Goal: Information Seeking & Learning: Compare options

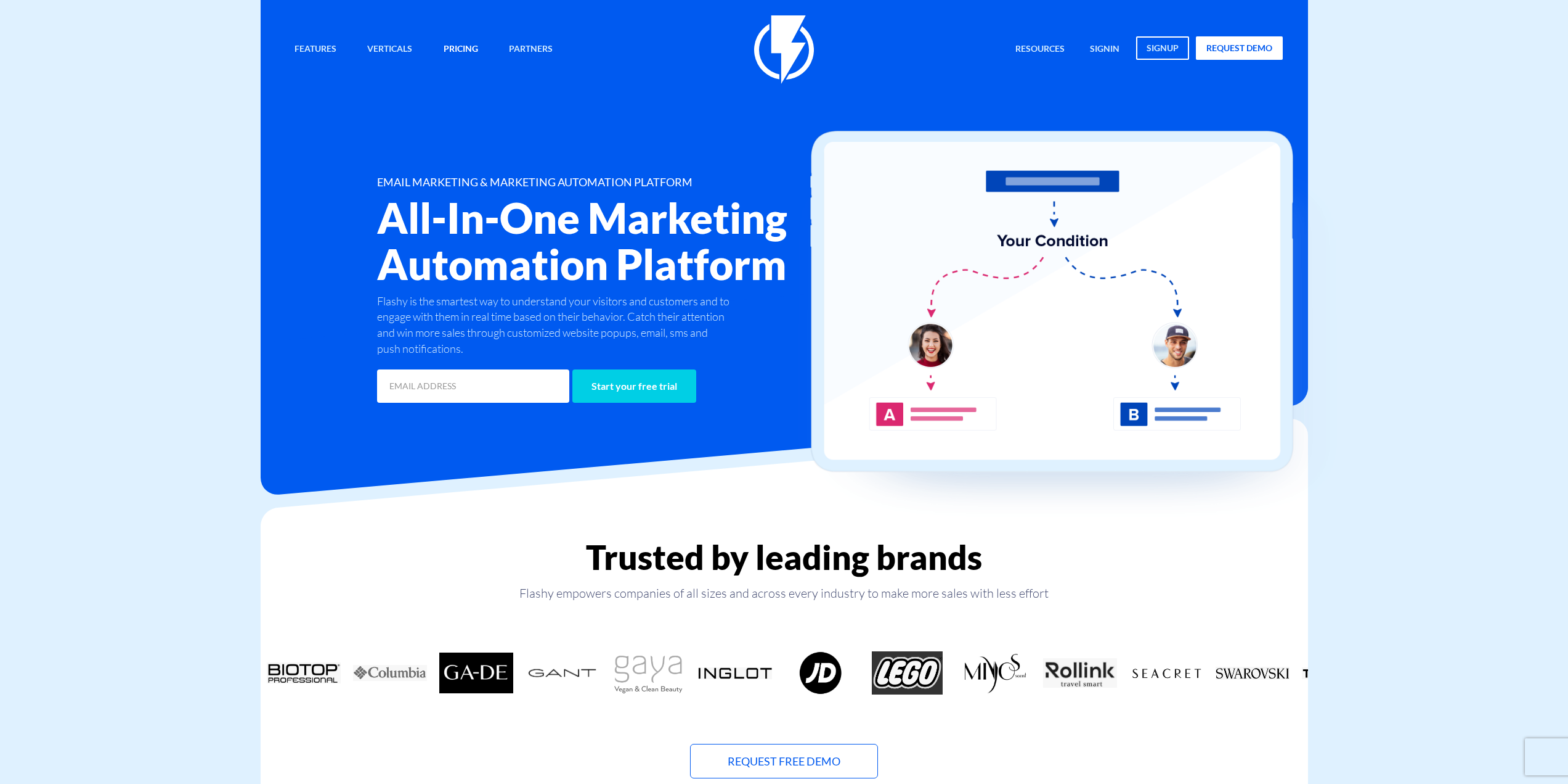
click at [463, 47] on link "Pricing" at bounding box center [461, 50] width 53 height 27
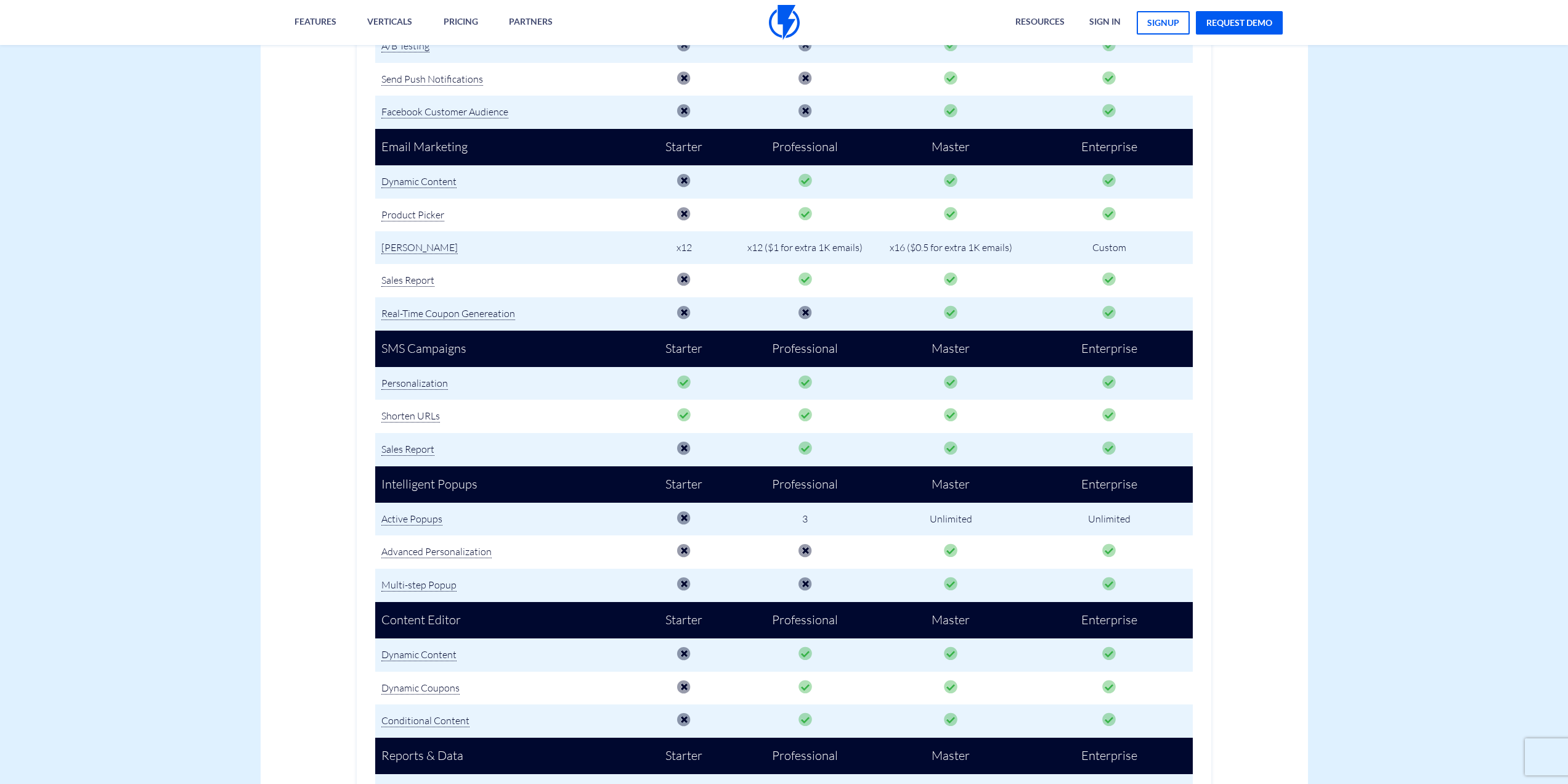
scroll to position [986, 0]
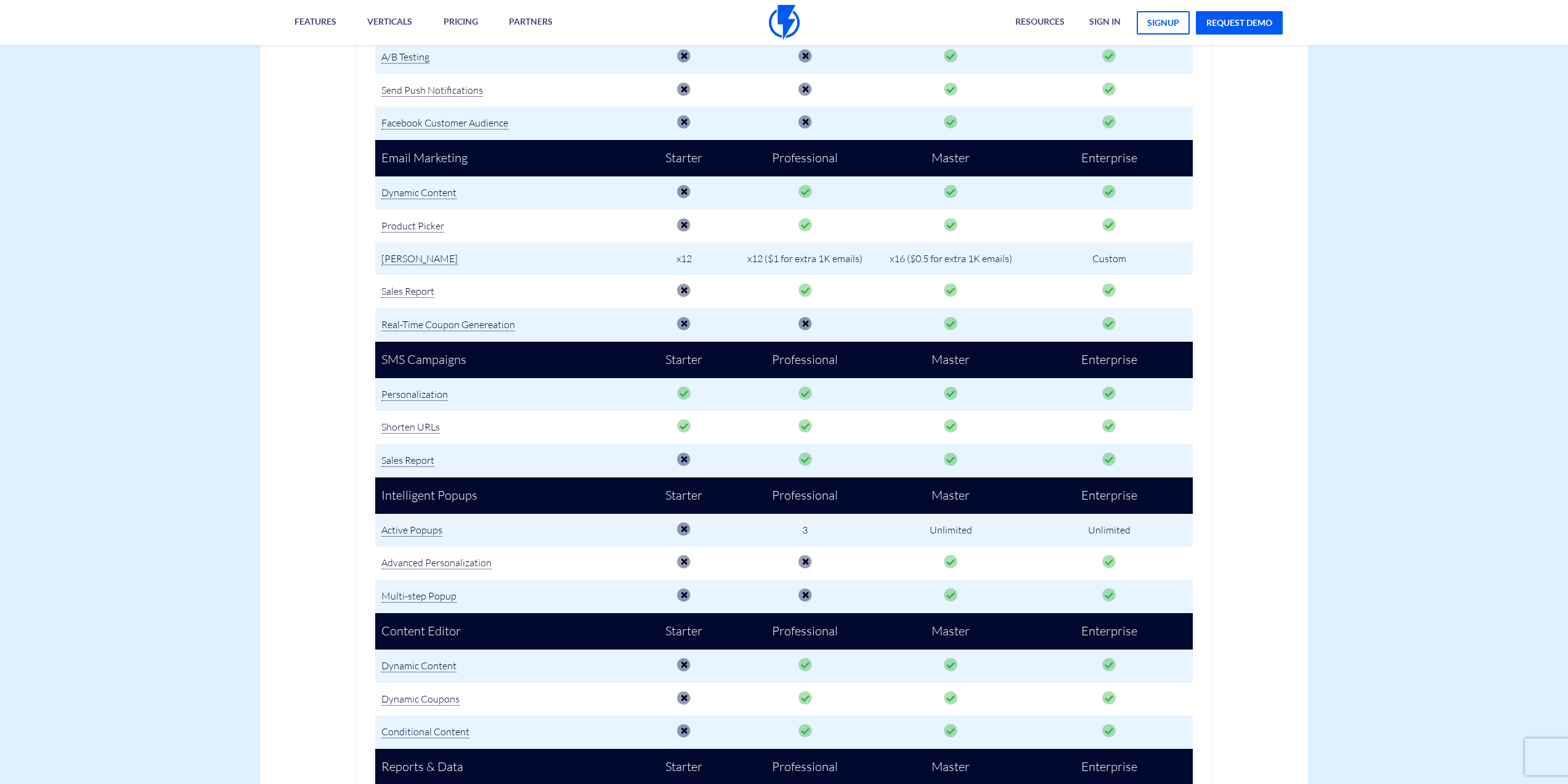
drag, startPoint x: 691, startPoint y: 259, endPoint x: 673, endPoint y: 263, distance: 18.4
click at [673, 263] on td "x12" at bounding box center [684, 259] width 100 height 33
click at [682, 264] on td "x12" at bounding box center [684, 259] width 100 height 33
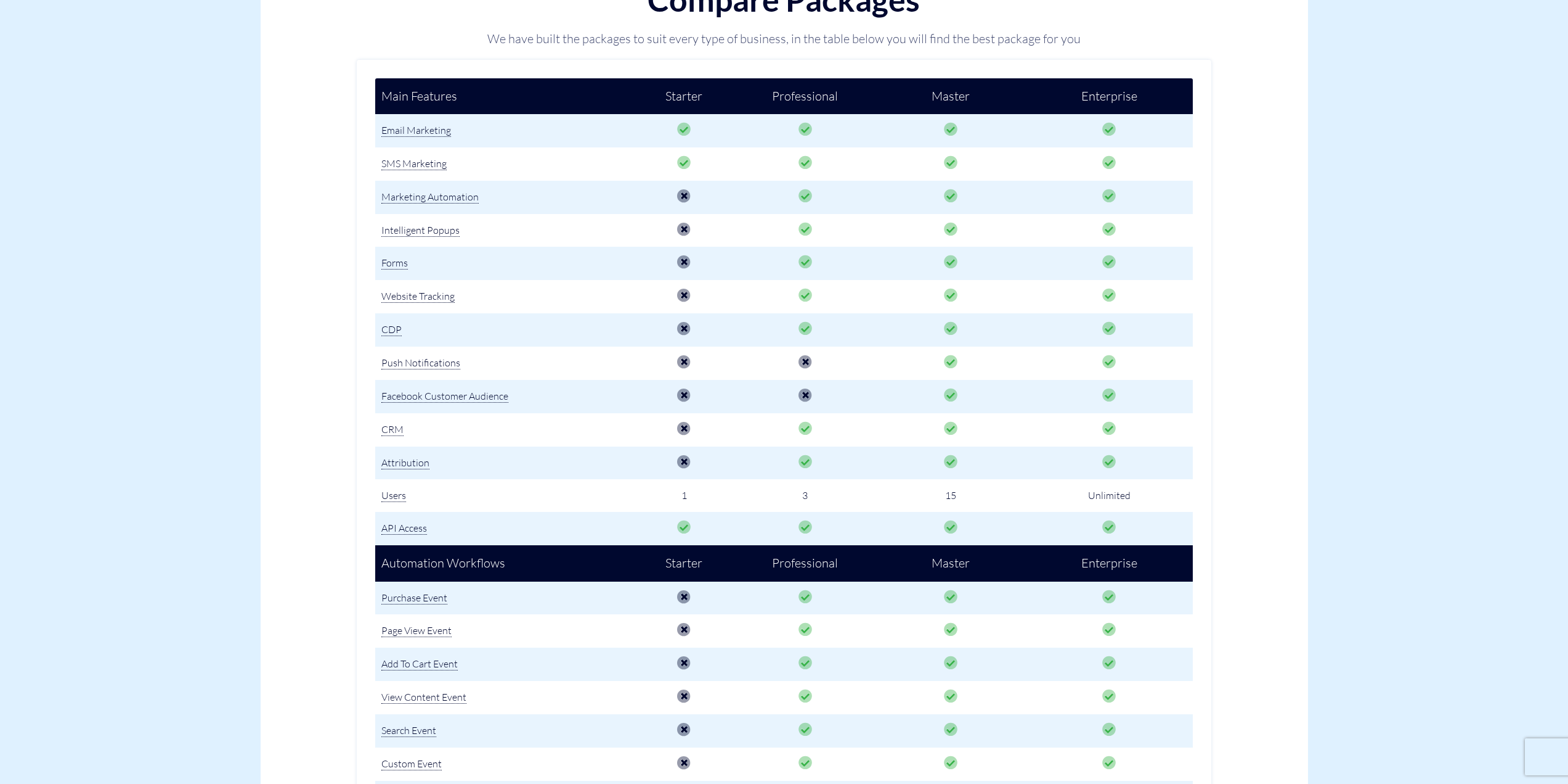
scroll to position [0, 0]
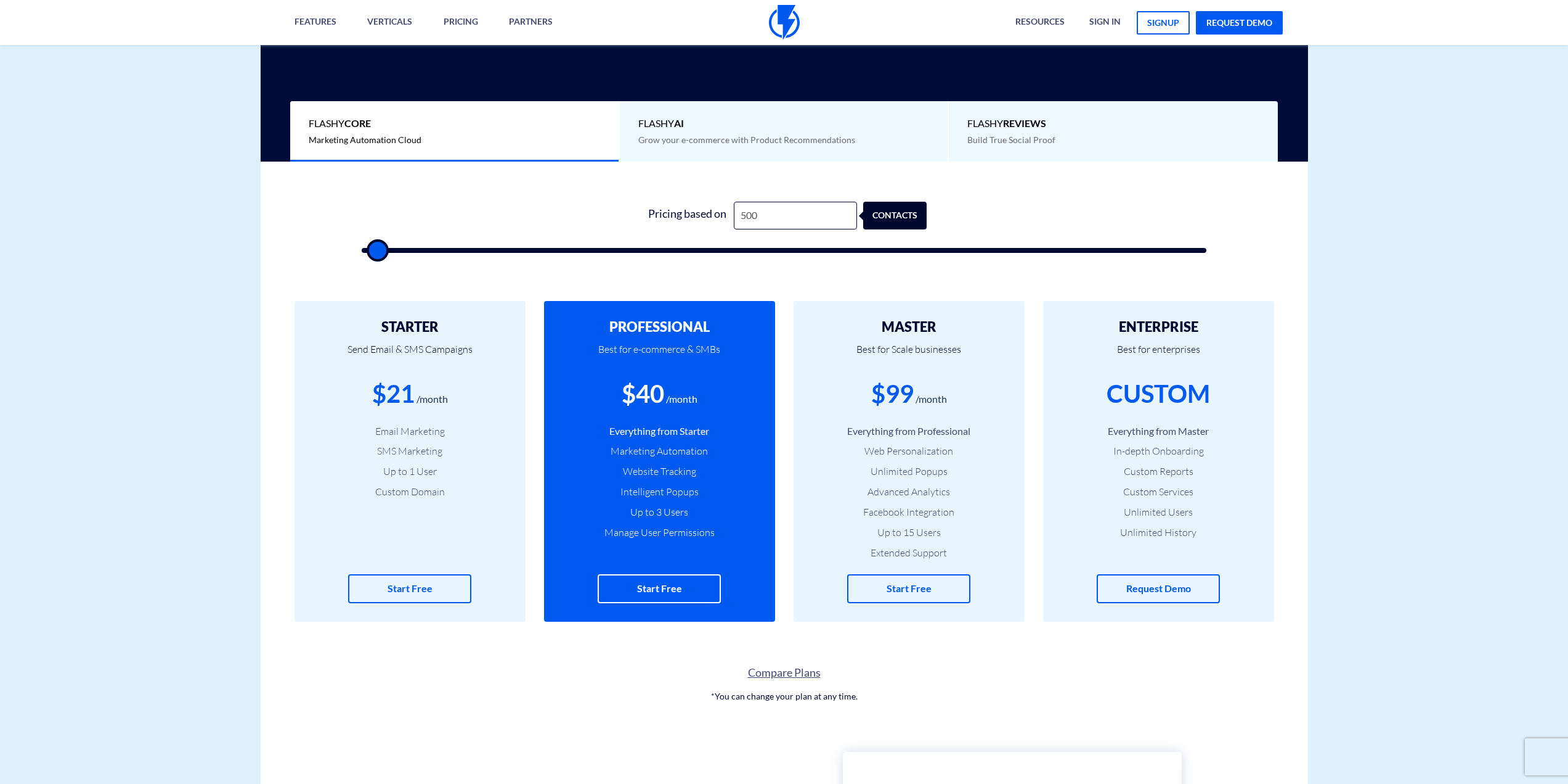
scroll to position [308, 0]
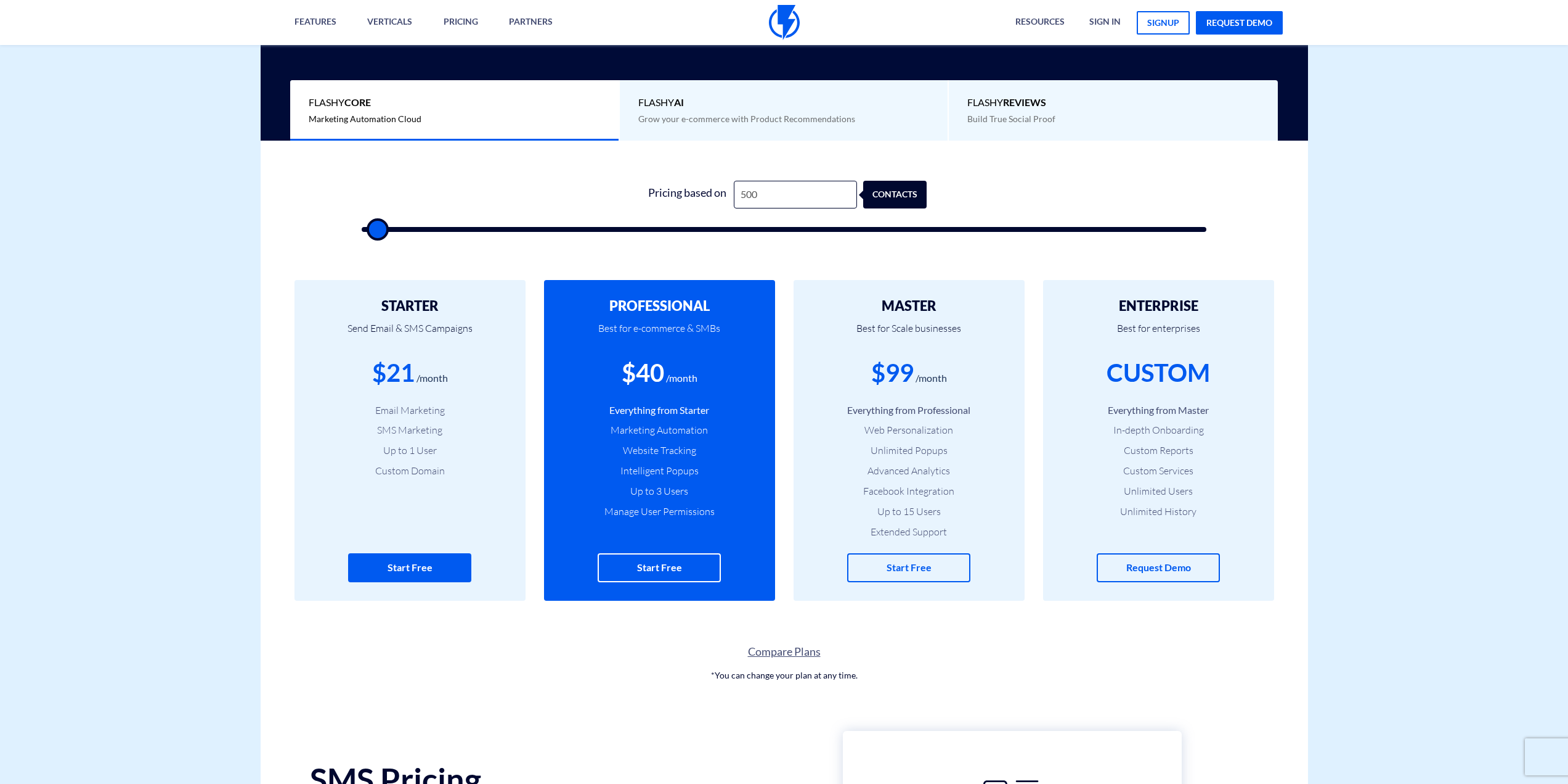
click at [408, 568] on link "Start Free" at bounding box center [410, 567] width 123 height 29
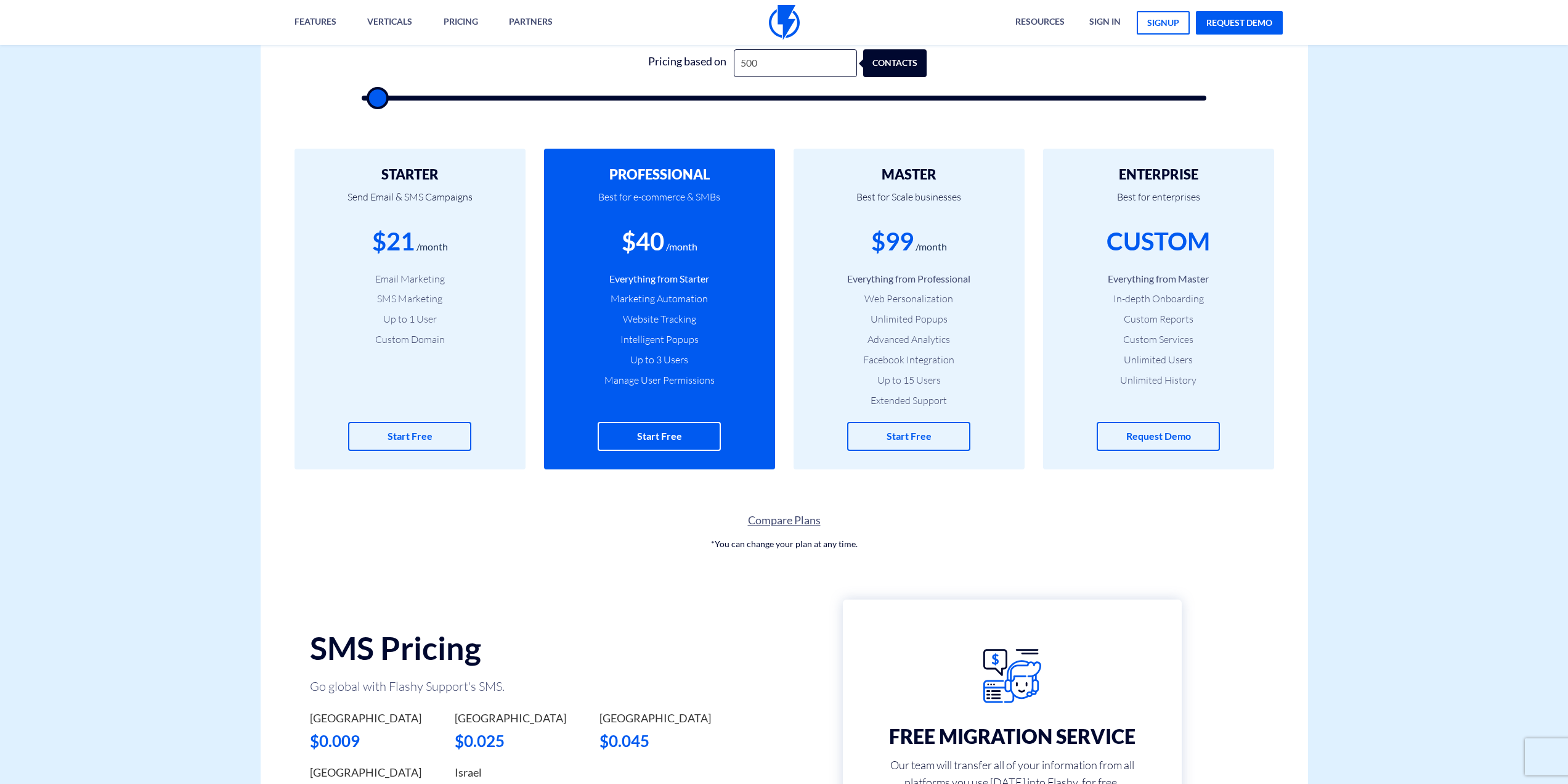
scroll to position [740, 0]
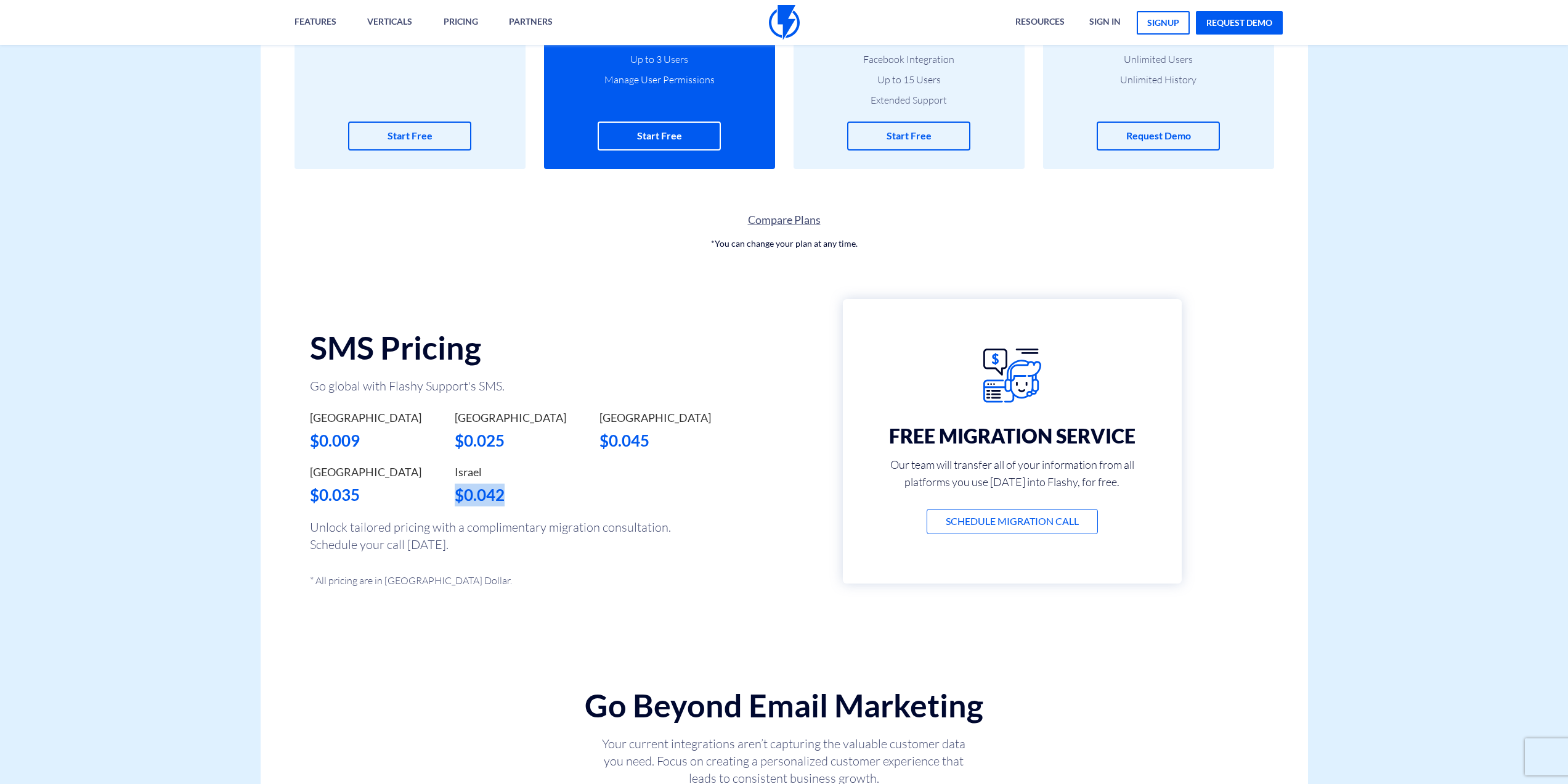
drag, startPoint x: 506, startPoint y: 492, endPoint x: 457, endPoint y: 493, distance: 49.0
click at [457, 493] on div "$0.042" at bounding box center [517, 494] width 126 height 22
copy div "$0.042"
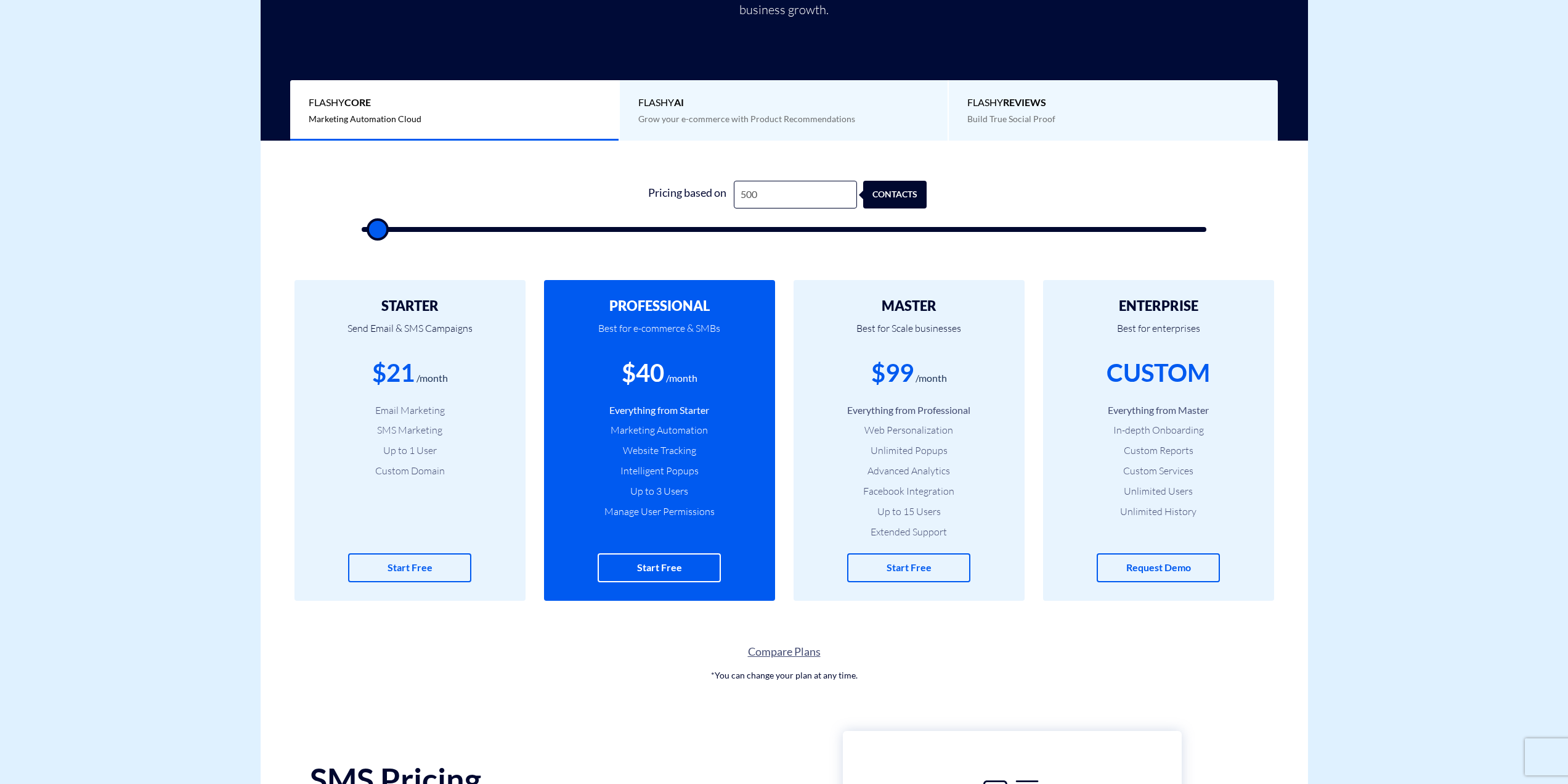
scroll to position [0, 0]
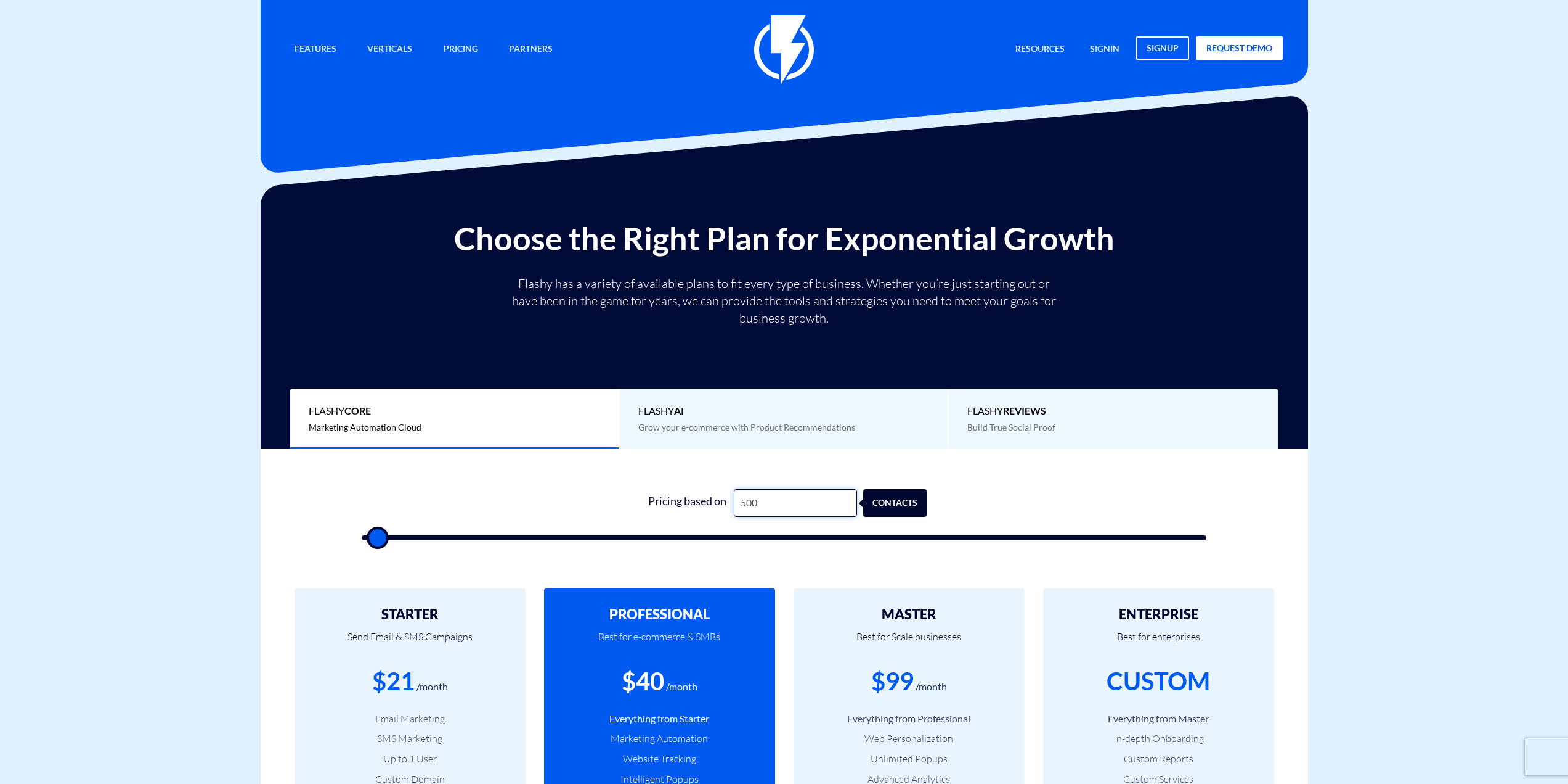
drag, startPoint x: 745, startPoint y: 503, endPoint x: 671, endPoint y: 507, distance: 74.1
click at [671, 508] on div "Pricing based on 500 contacts" at bounding box center [784, 502] width 285 height 28
type input "1"
type input "500"
type input "10"
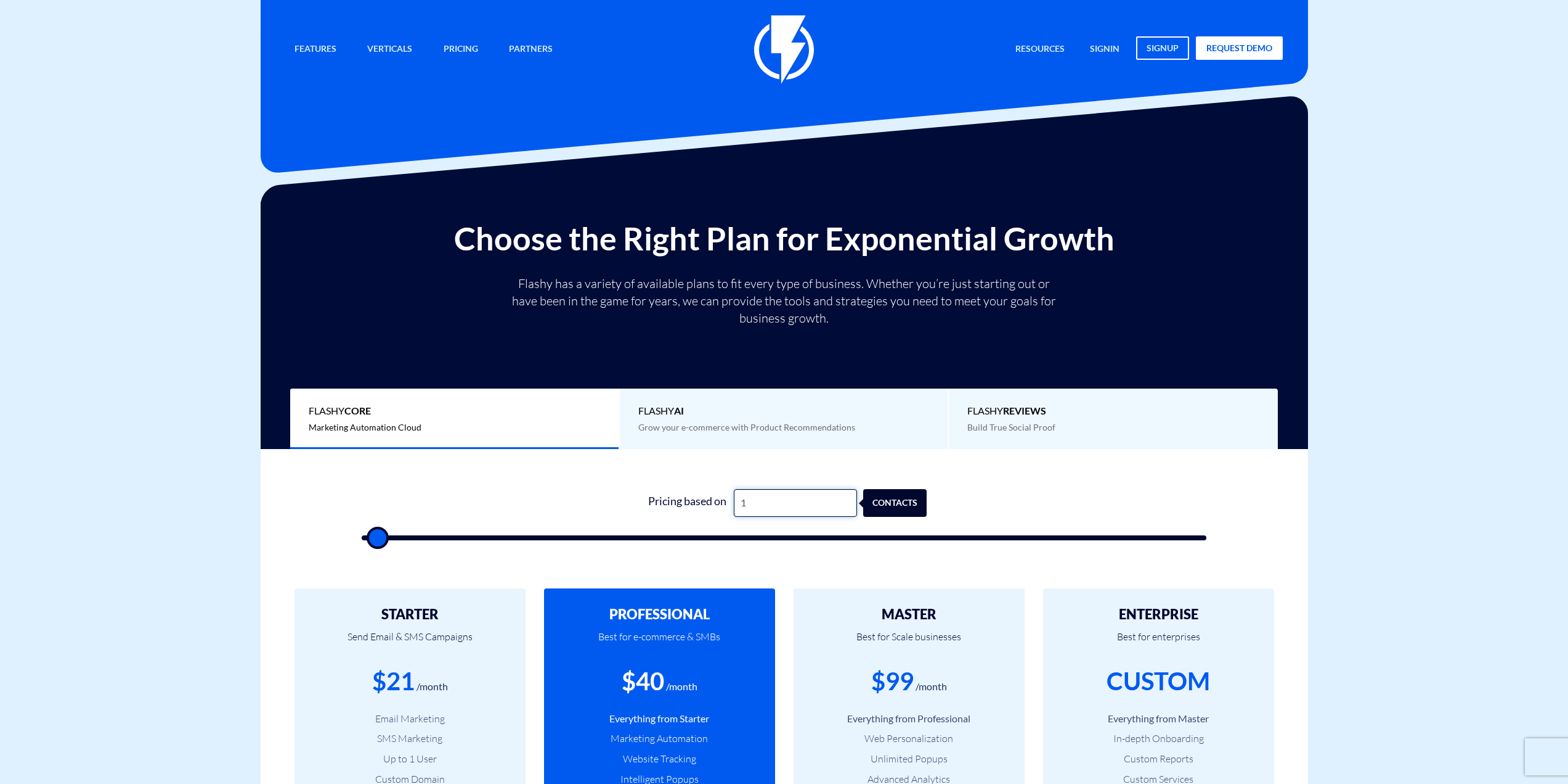
type input "500"
type input "100"
type input "500"
type input "1,000"
type input "1000"
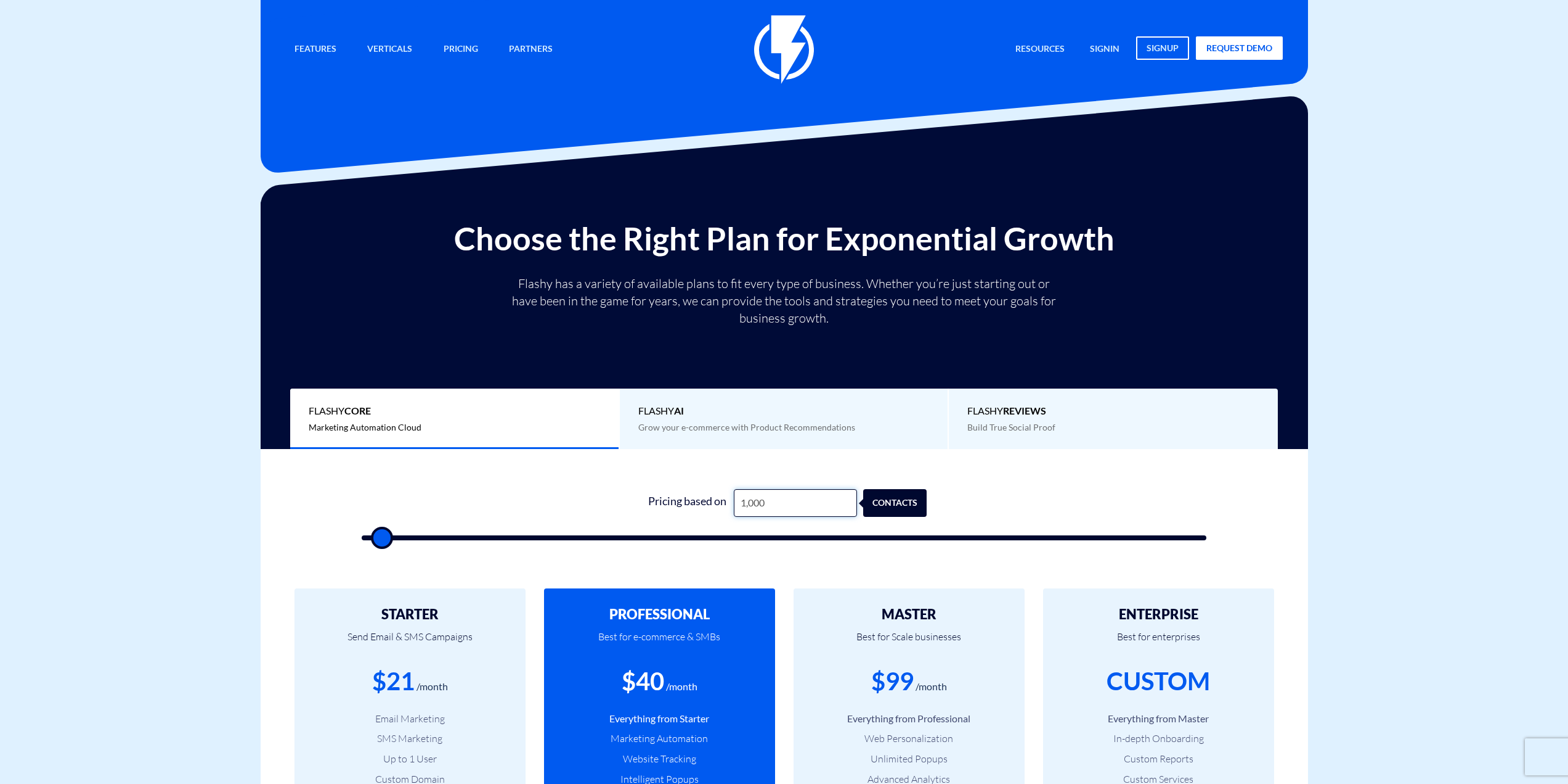
type input "1,000"
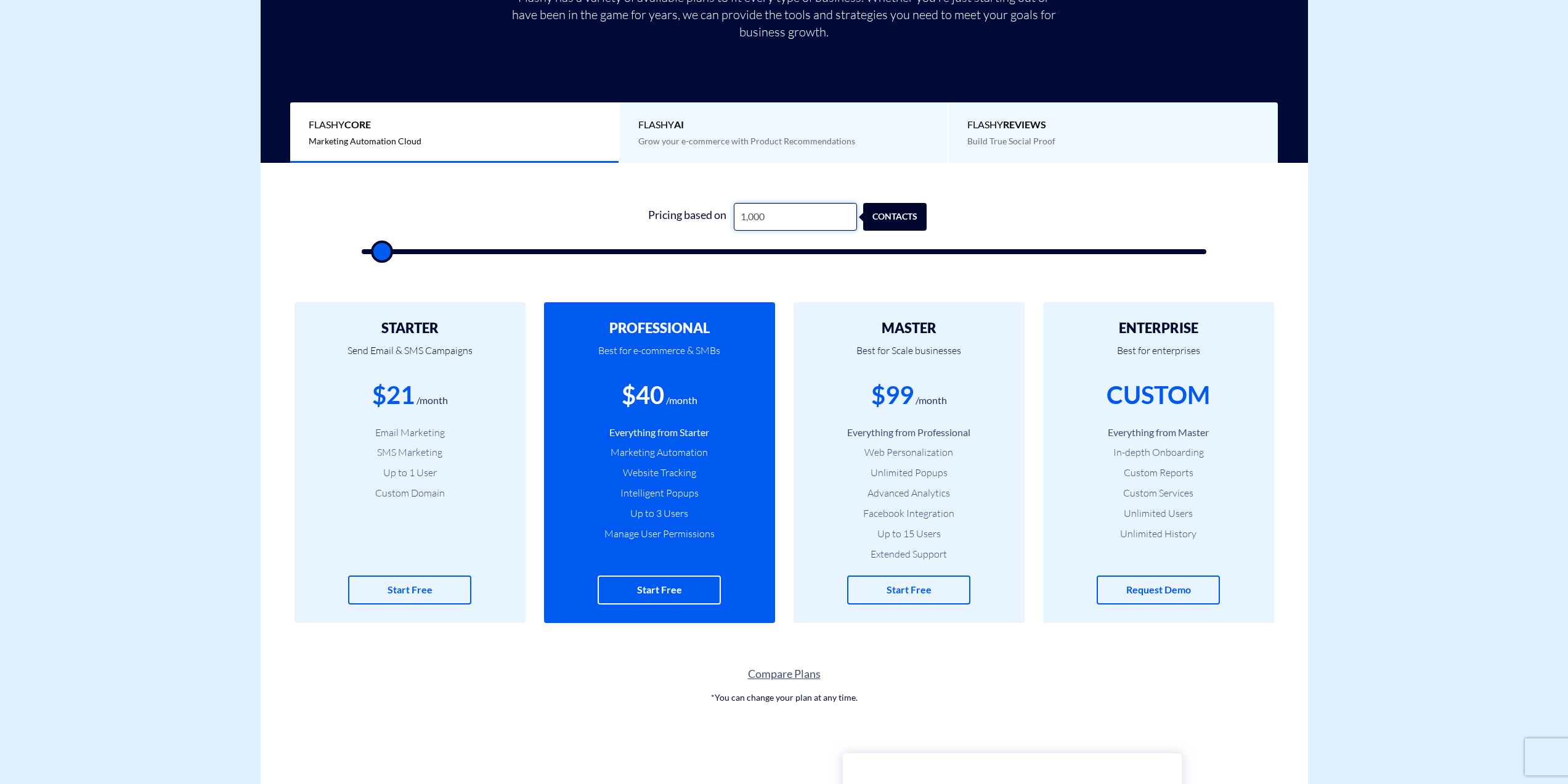
scroll to position [308, 0]
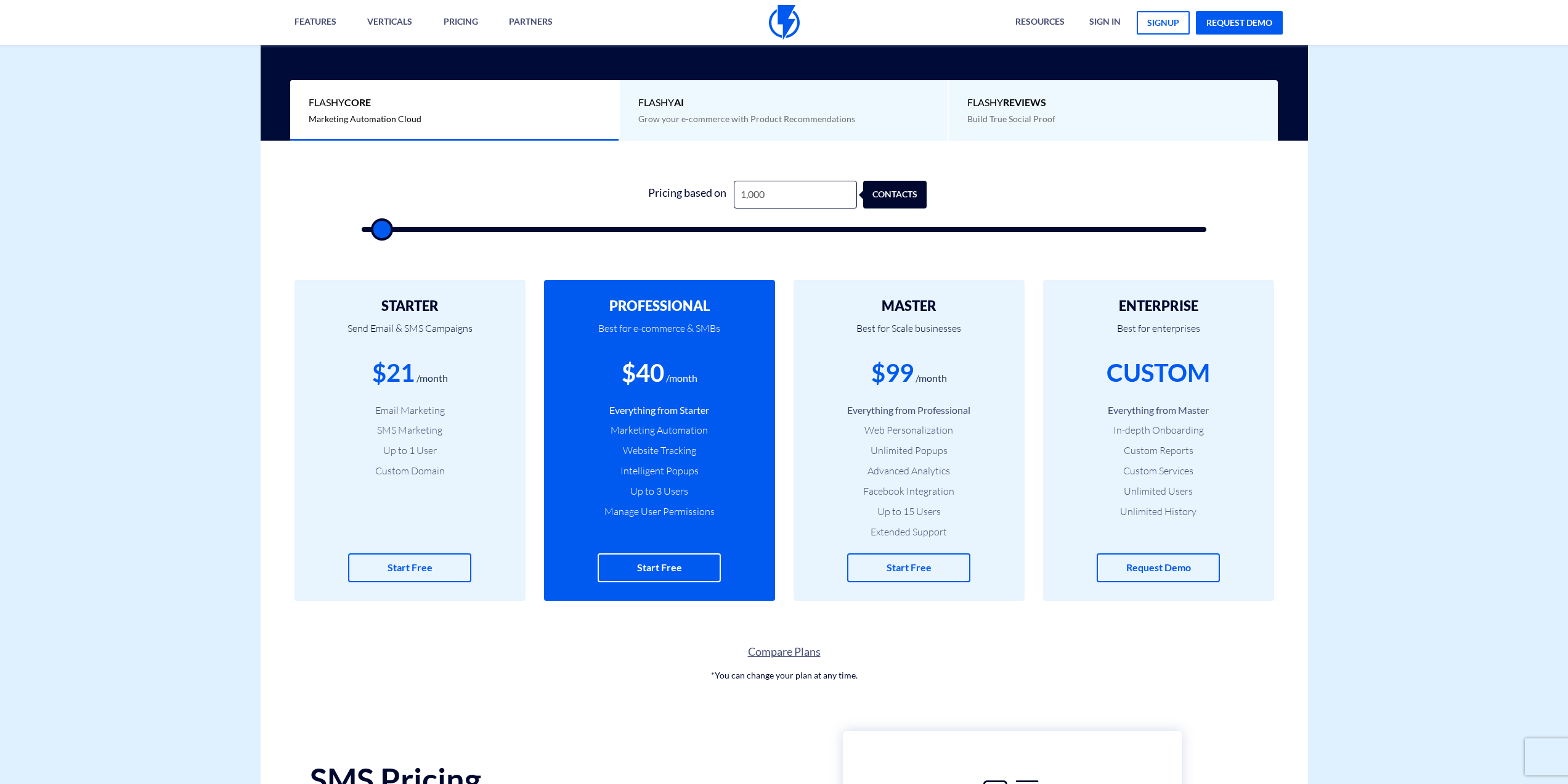
click at [774, 649] on link "Compare Plans" at bounding box center [784, 652] width 1047 height 16
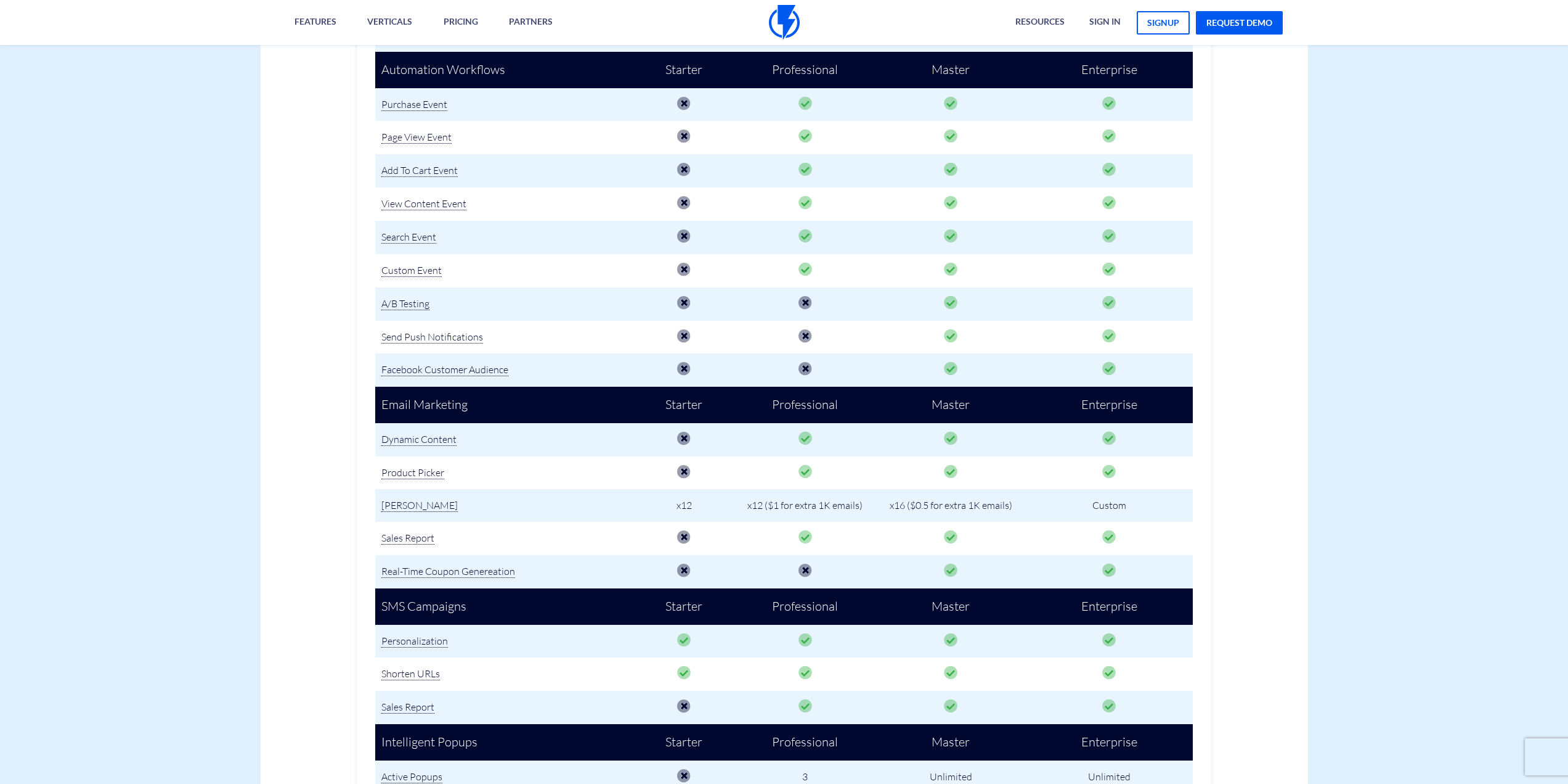
scroll to position [124, 0]
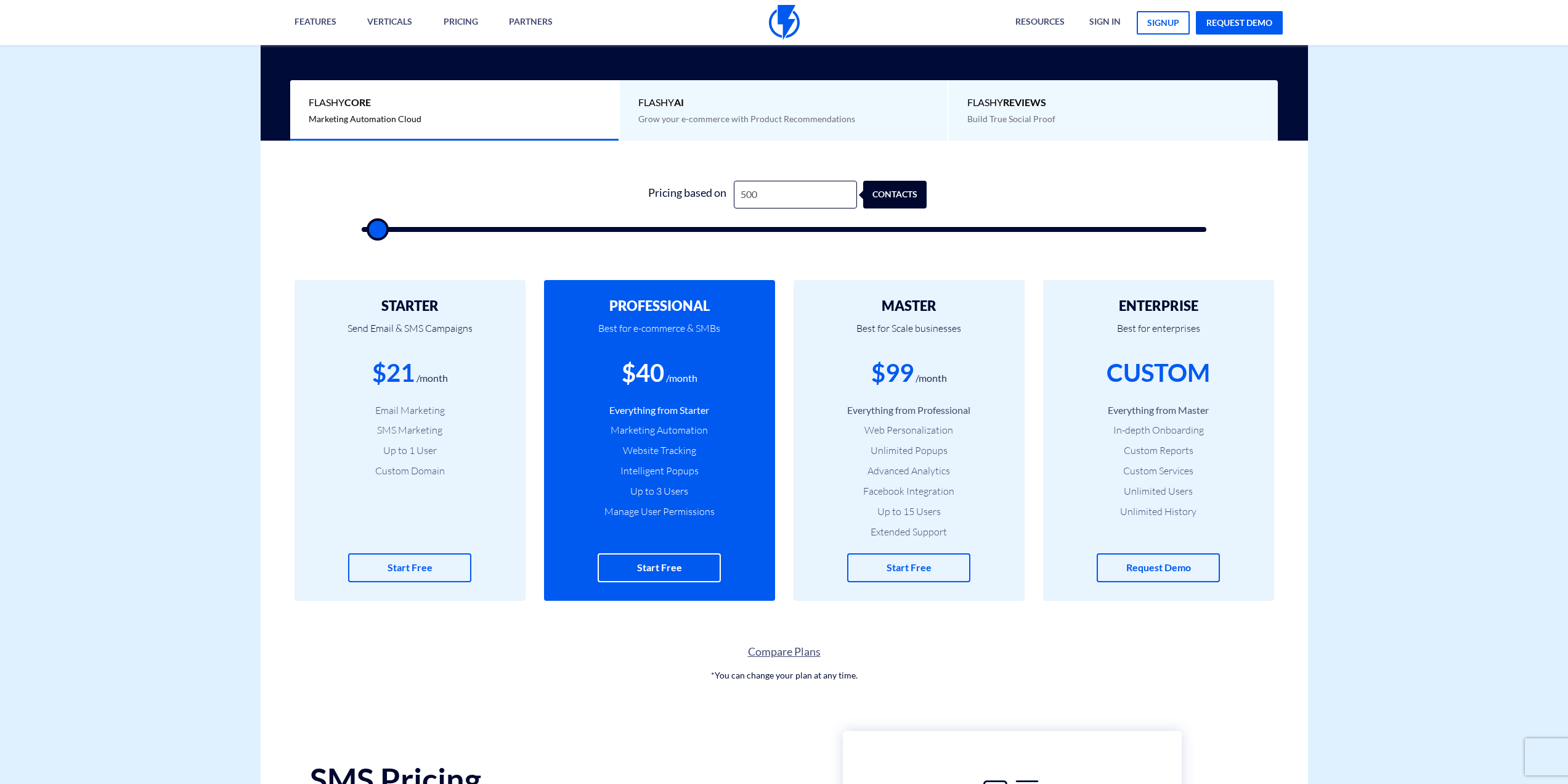
type input "1,500"
type input "1500"
type input "2,000"
type input "2000"
type input "1,500"
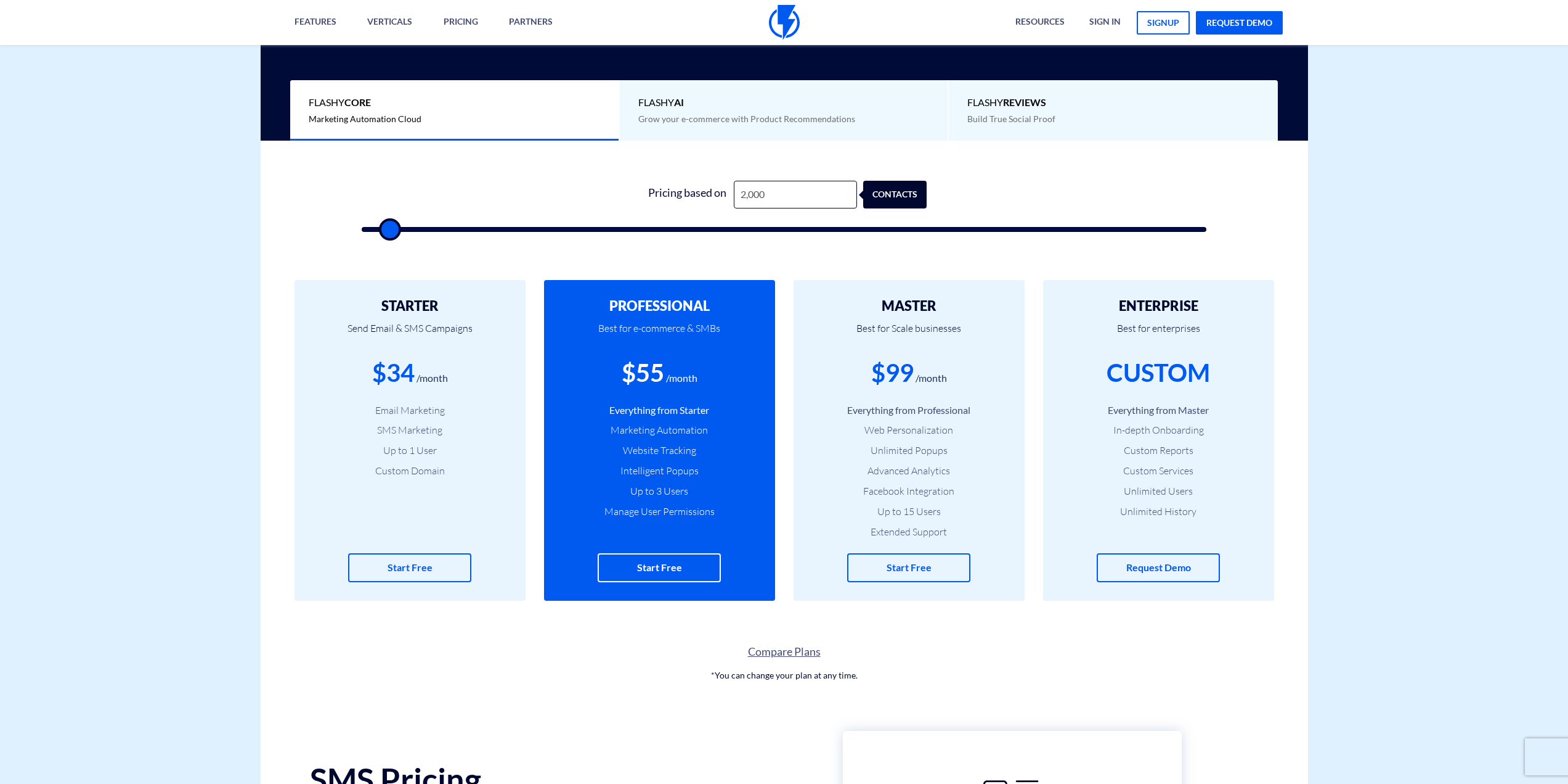
type input "1500"
type input "1,000"
type input "1000"
type input "500"
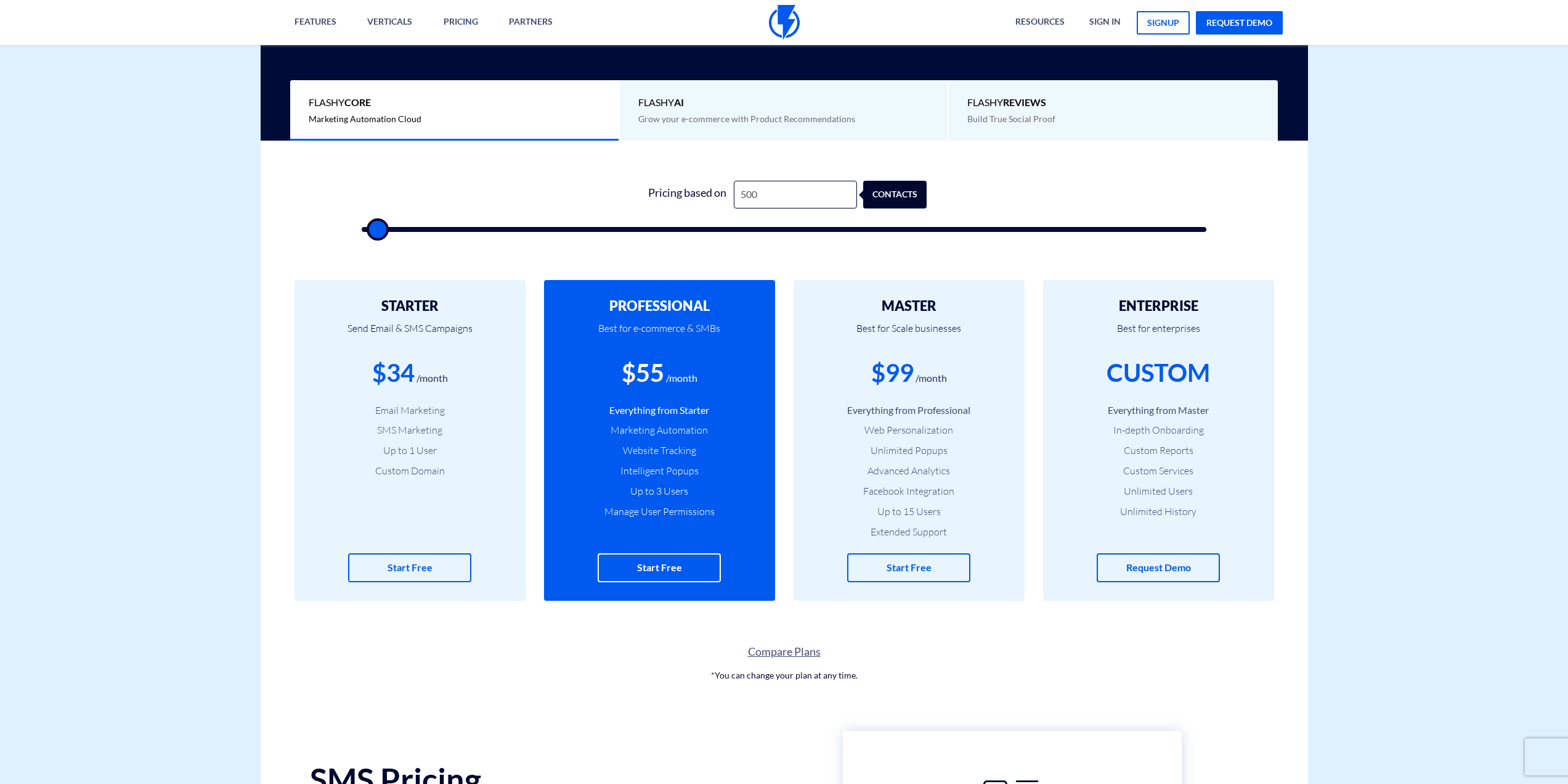
type input "500"
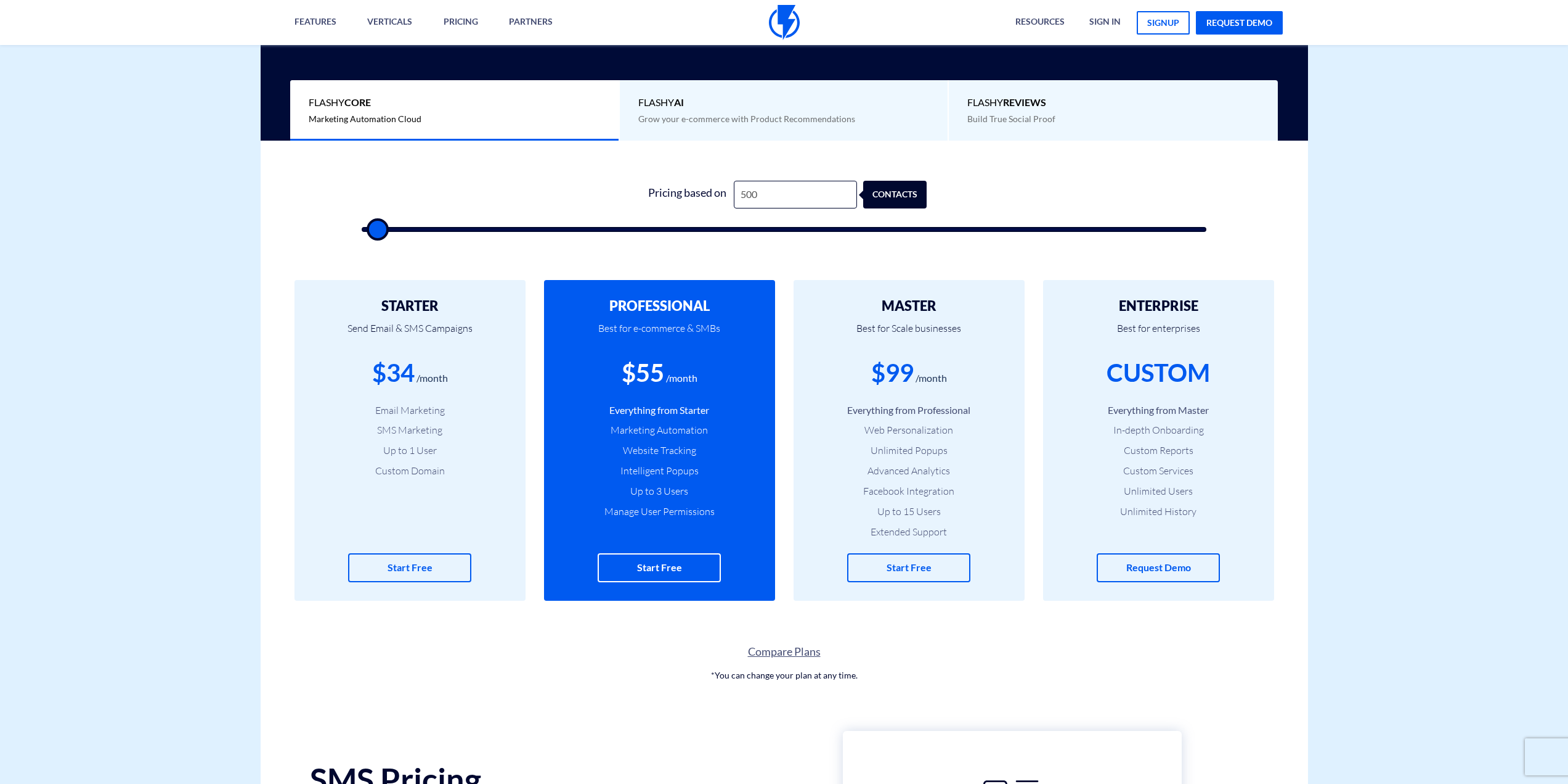
type input "500"
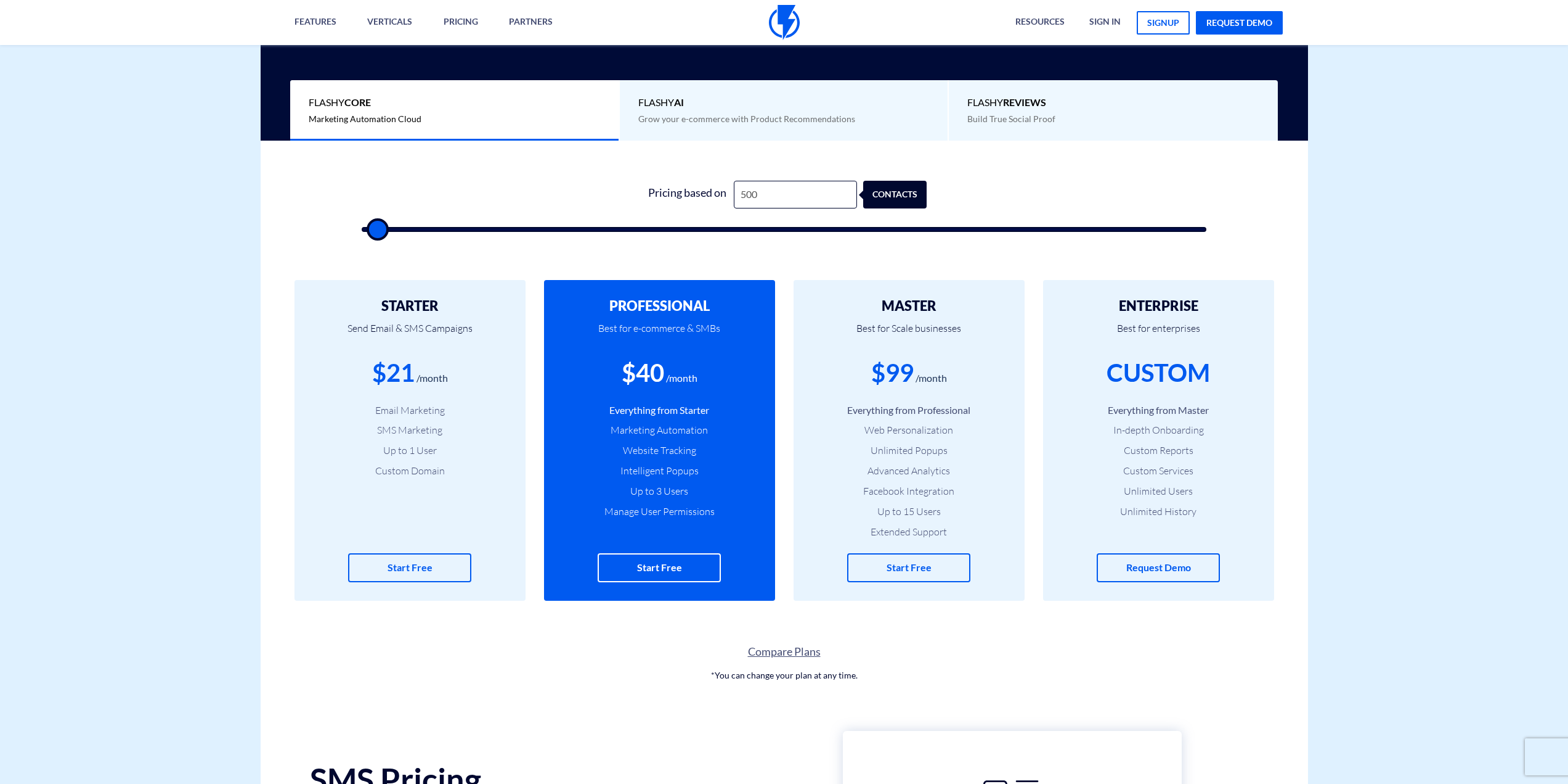
type input "500"
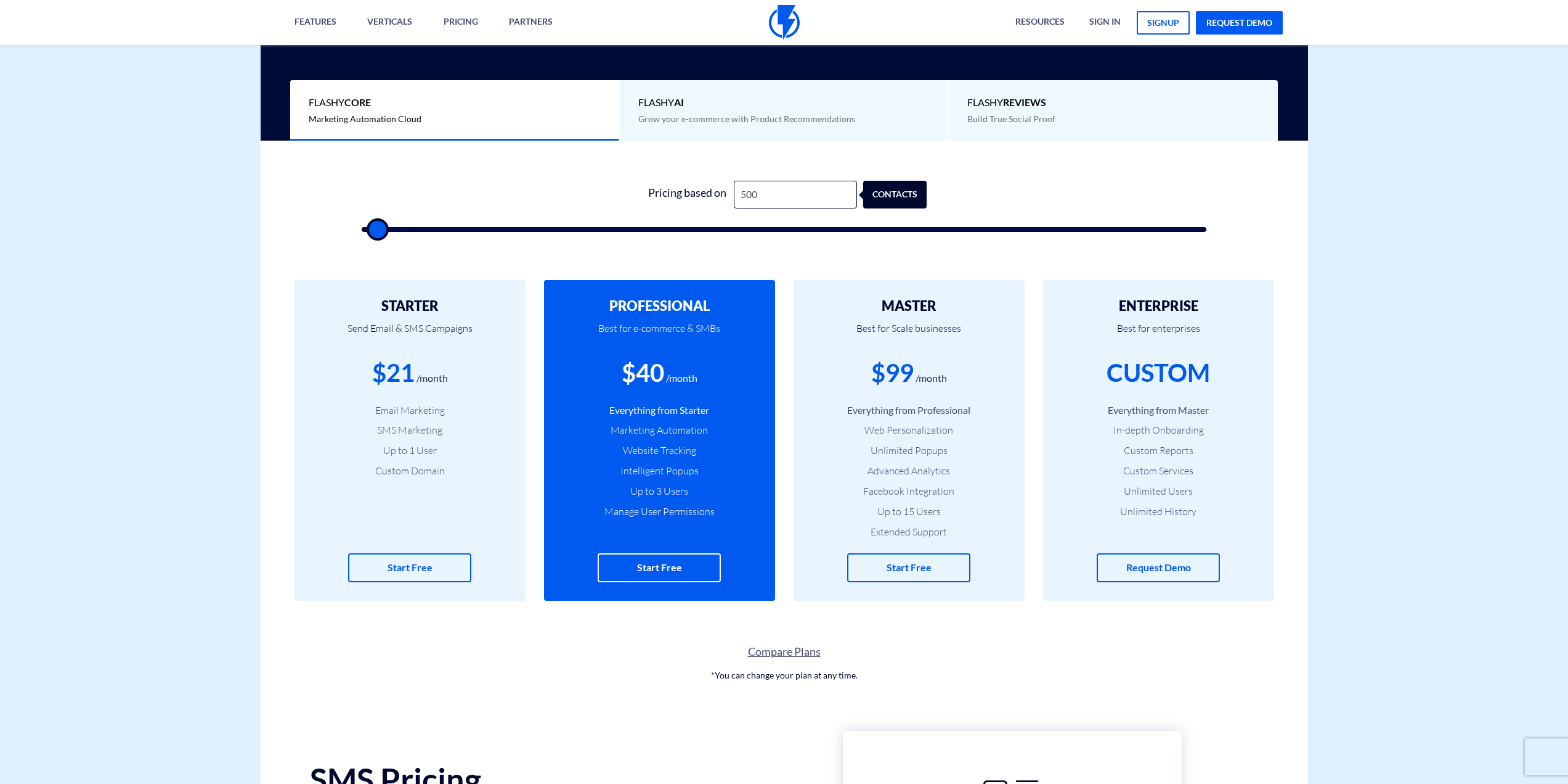
type input "500"
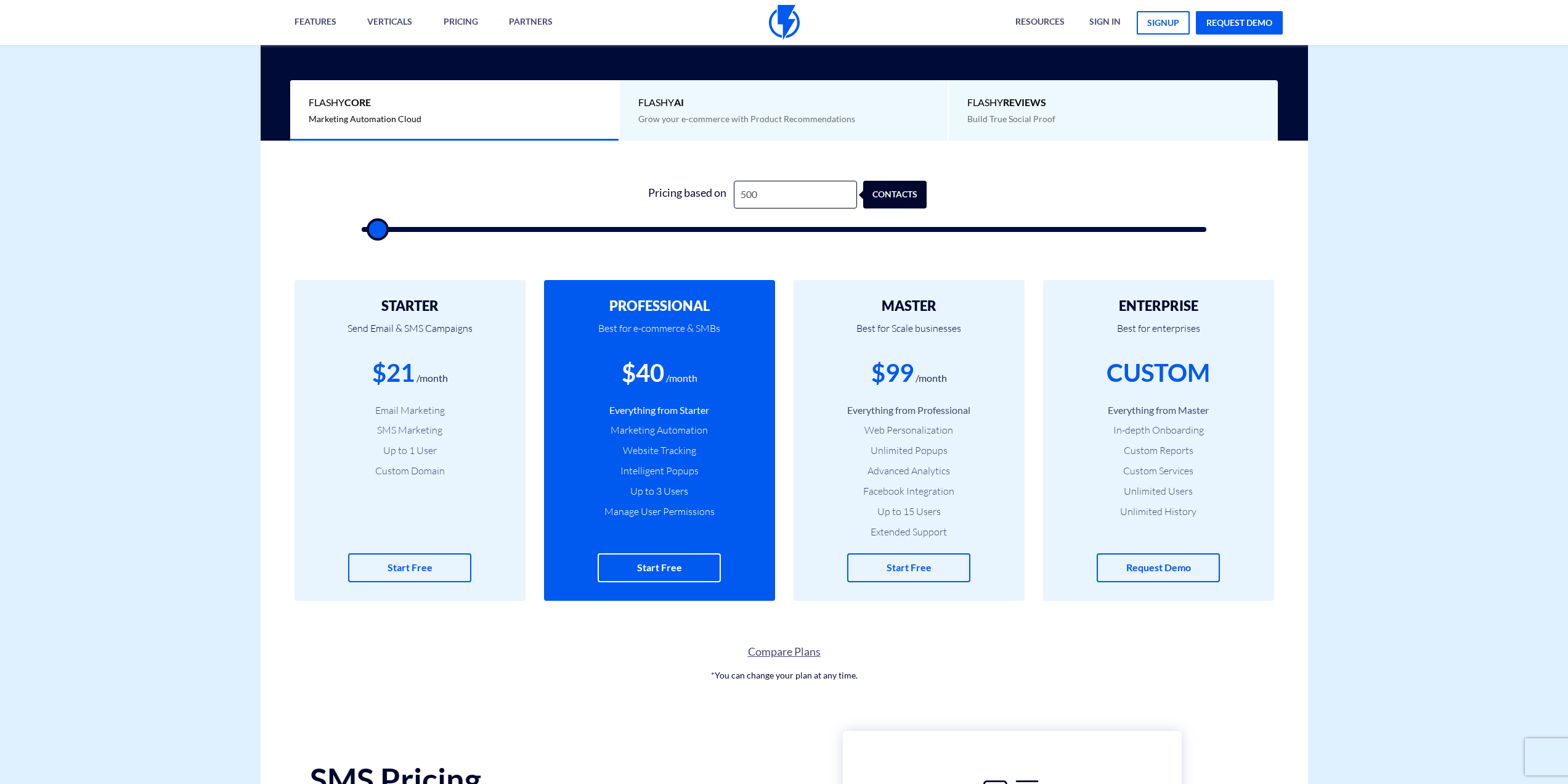
type input "500"
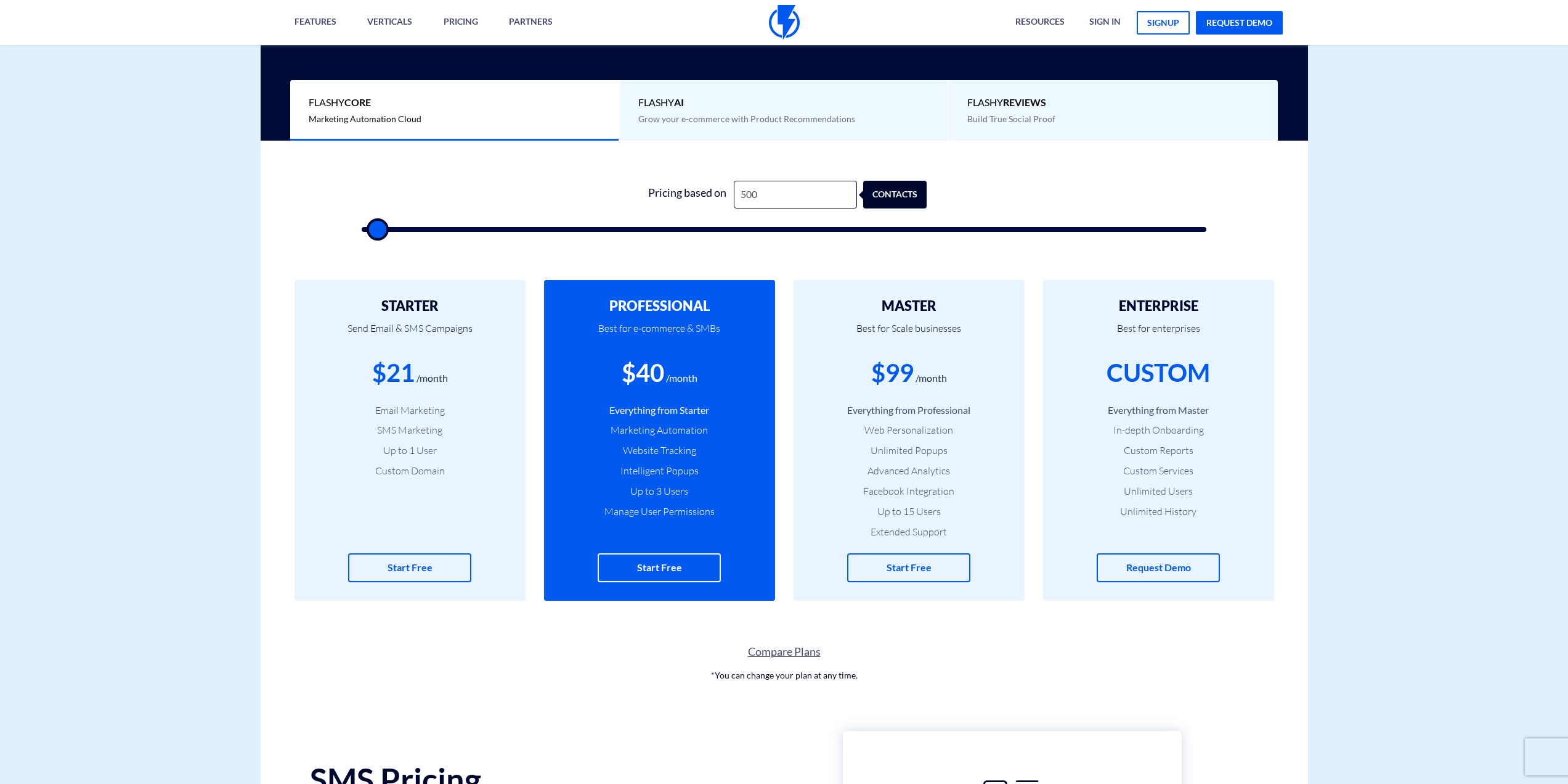
type input "500"
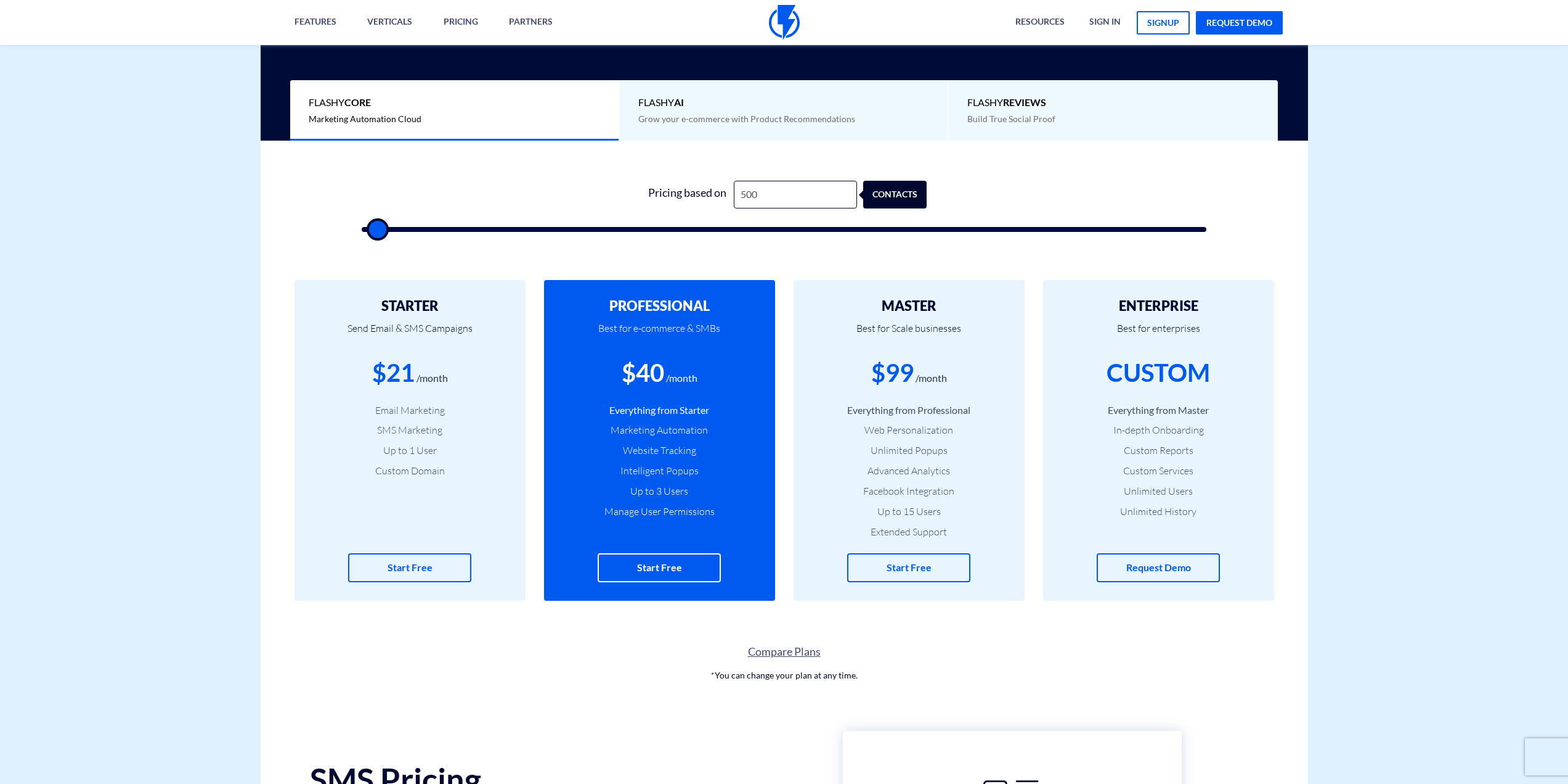
type input "500"
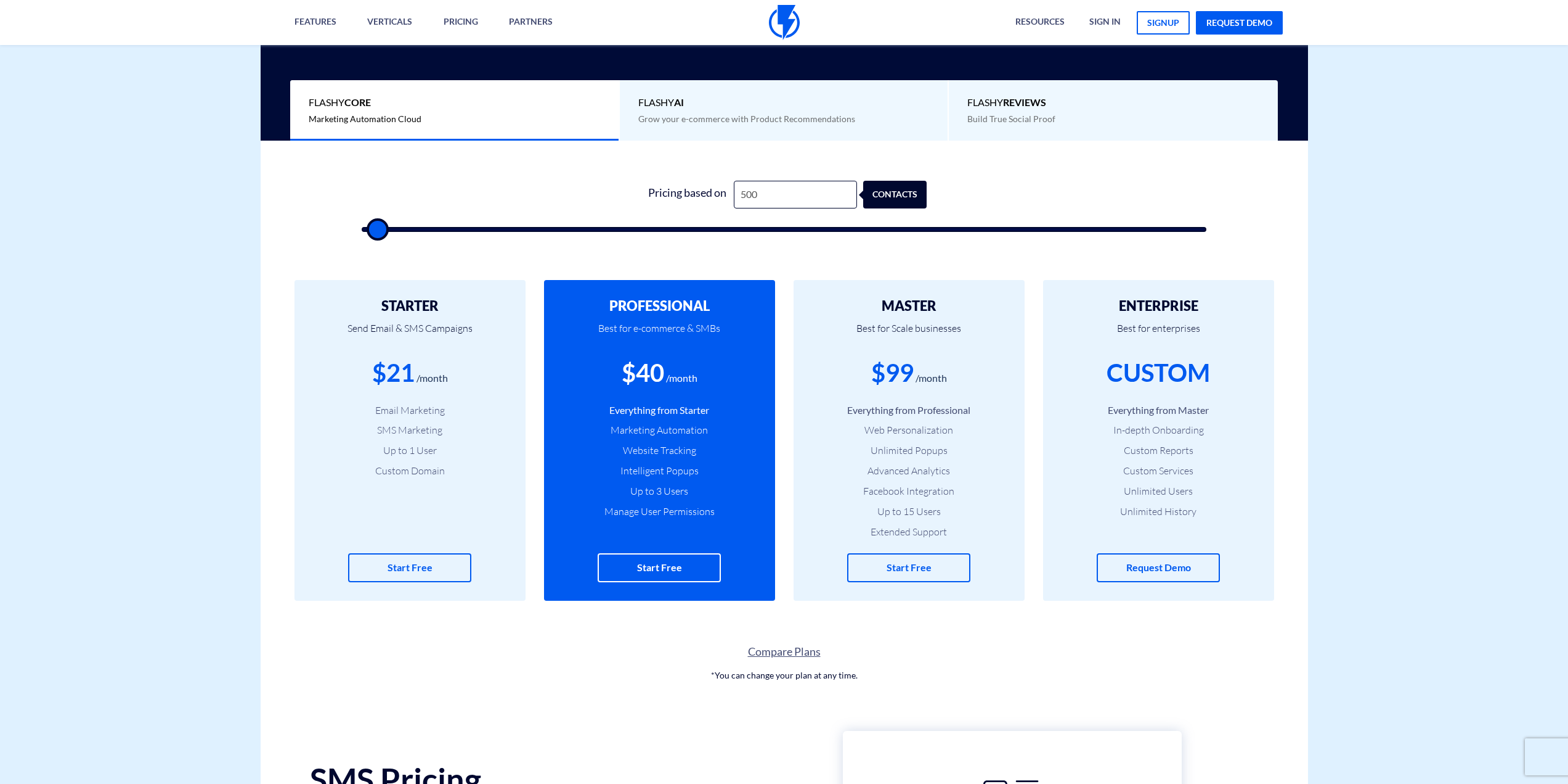
type input "500"
type input "1,000"
type input "1000"
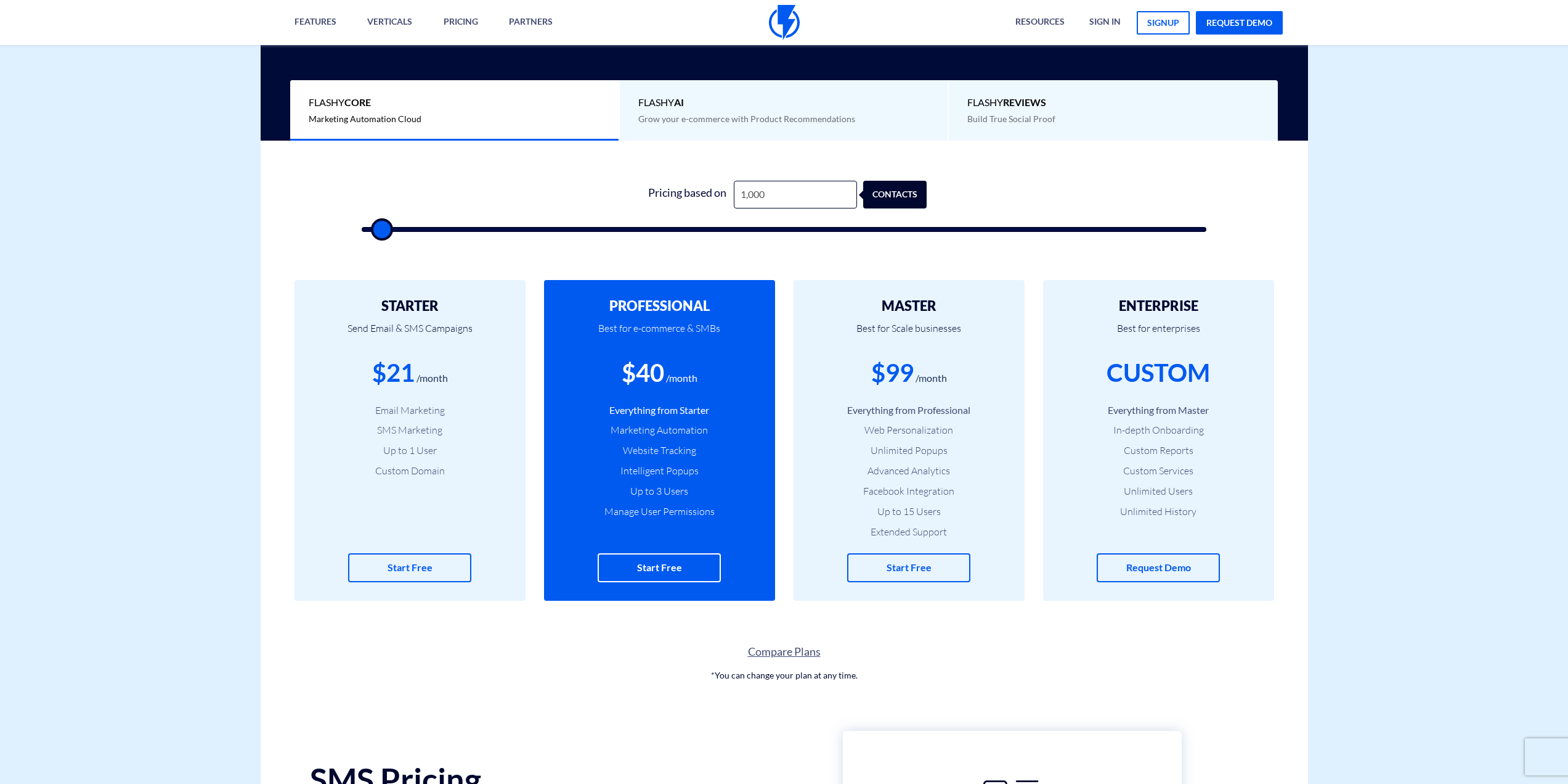
type input "1,500"
type input "1500"
type input "1,000"
type input "1000"
type input "500"
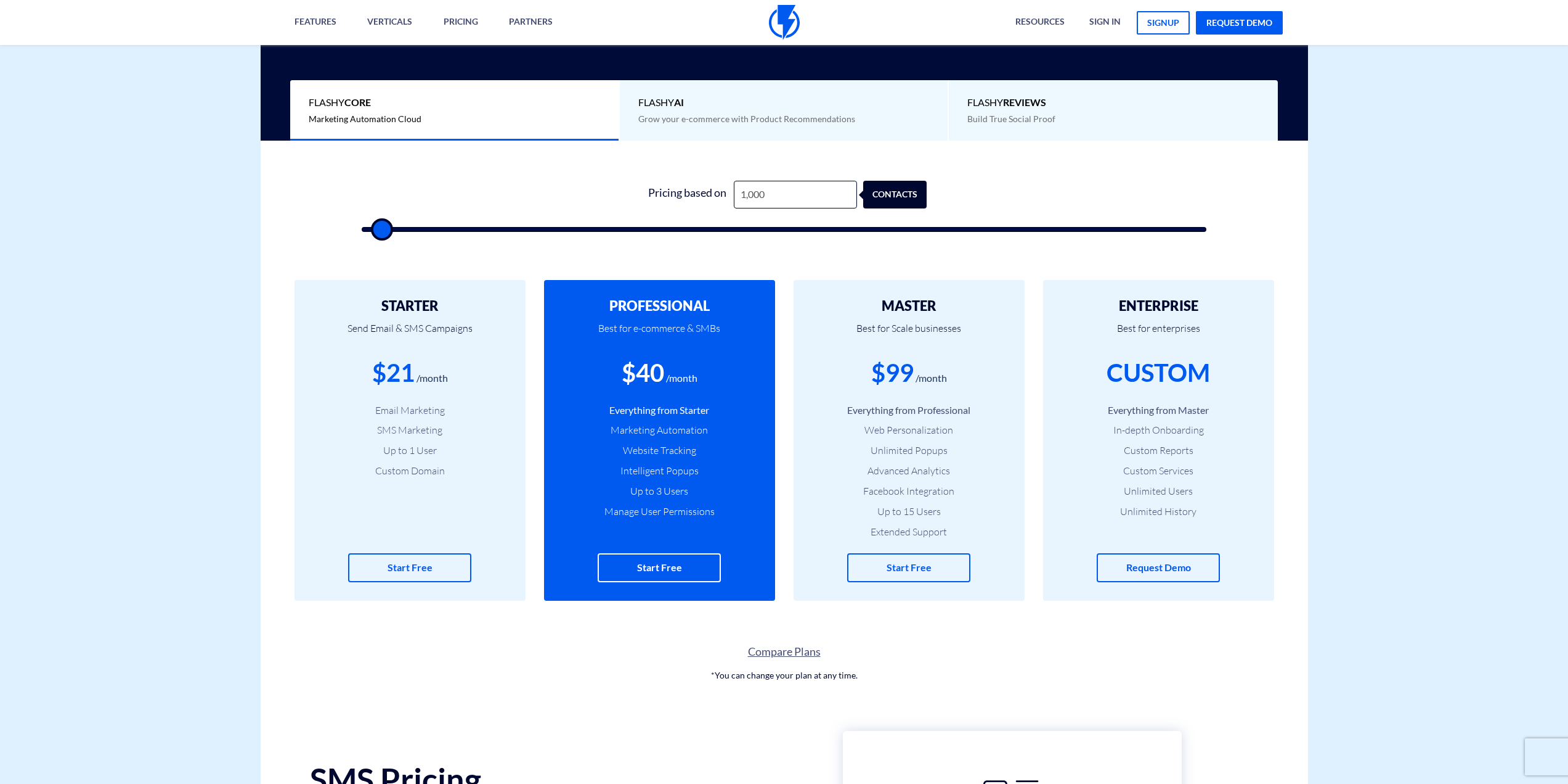
type input "500"
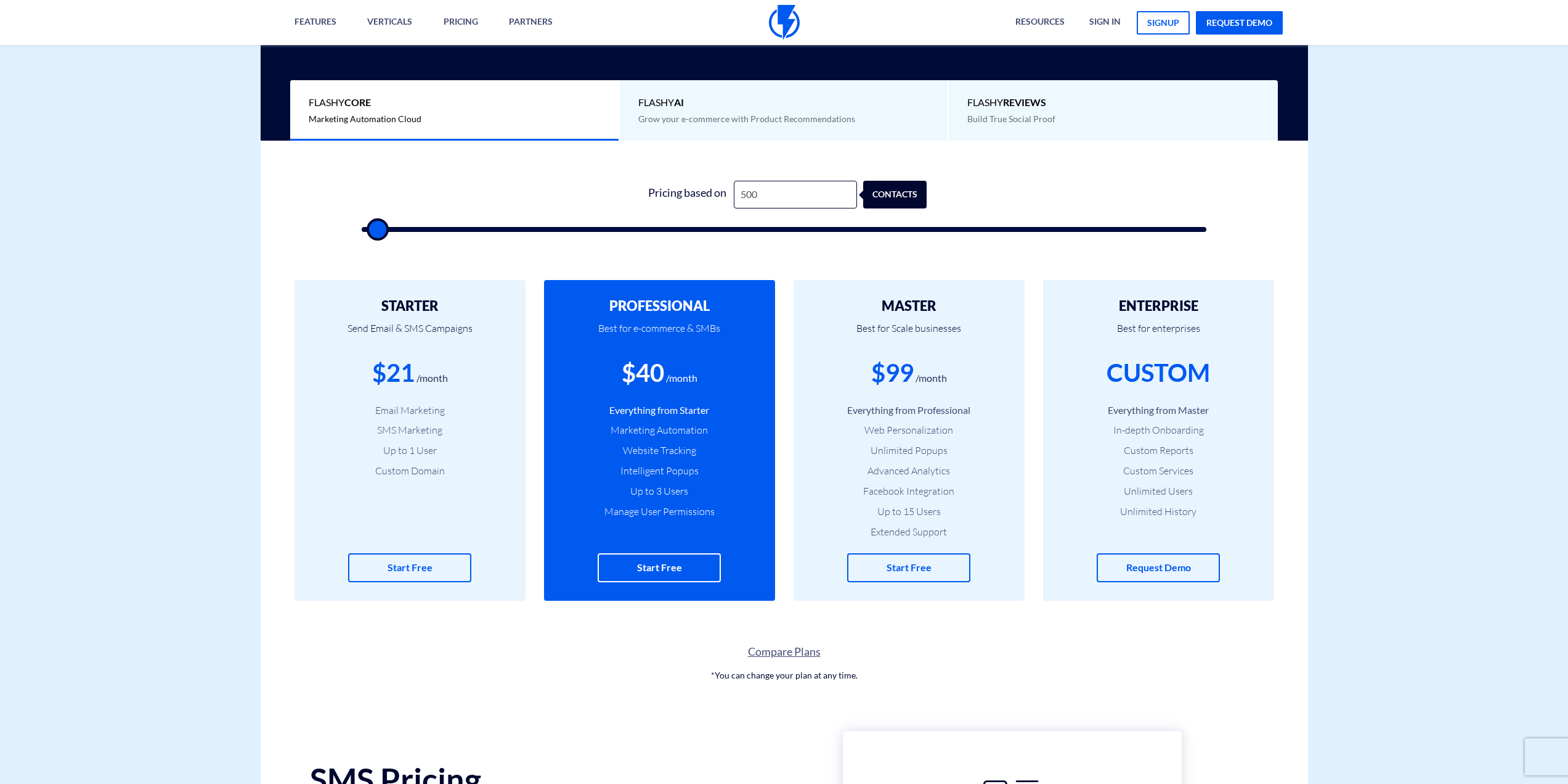
type input "500"
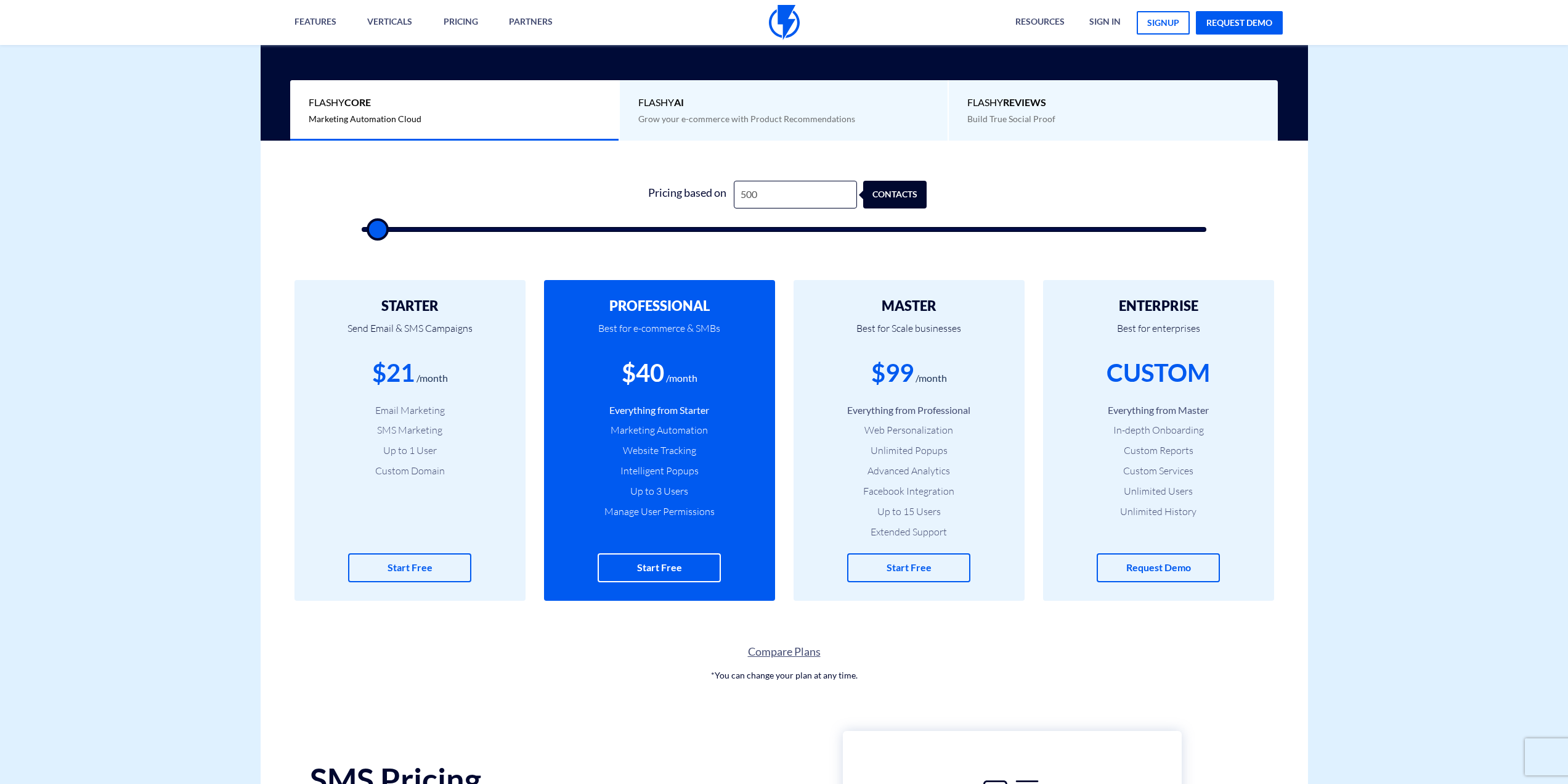
type input "500"
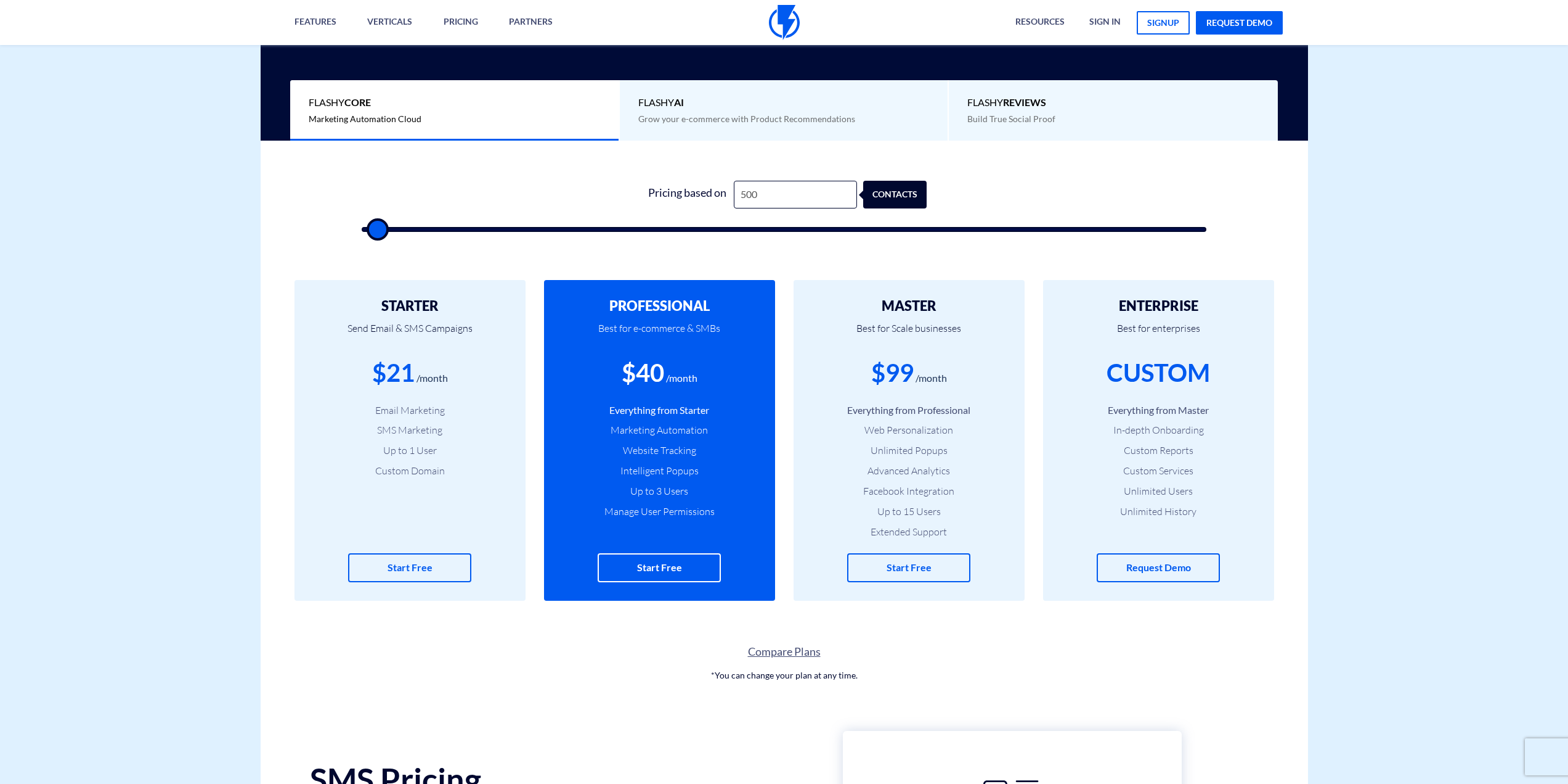
type input "500"
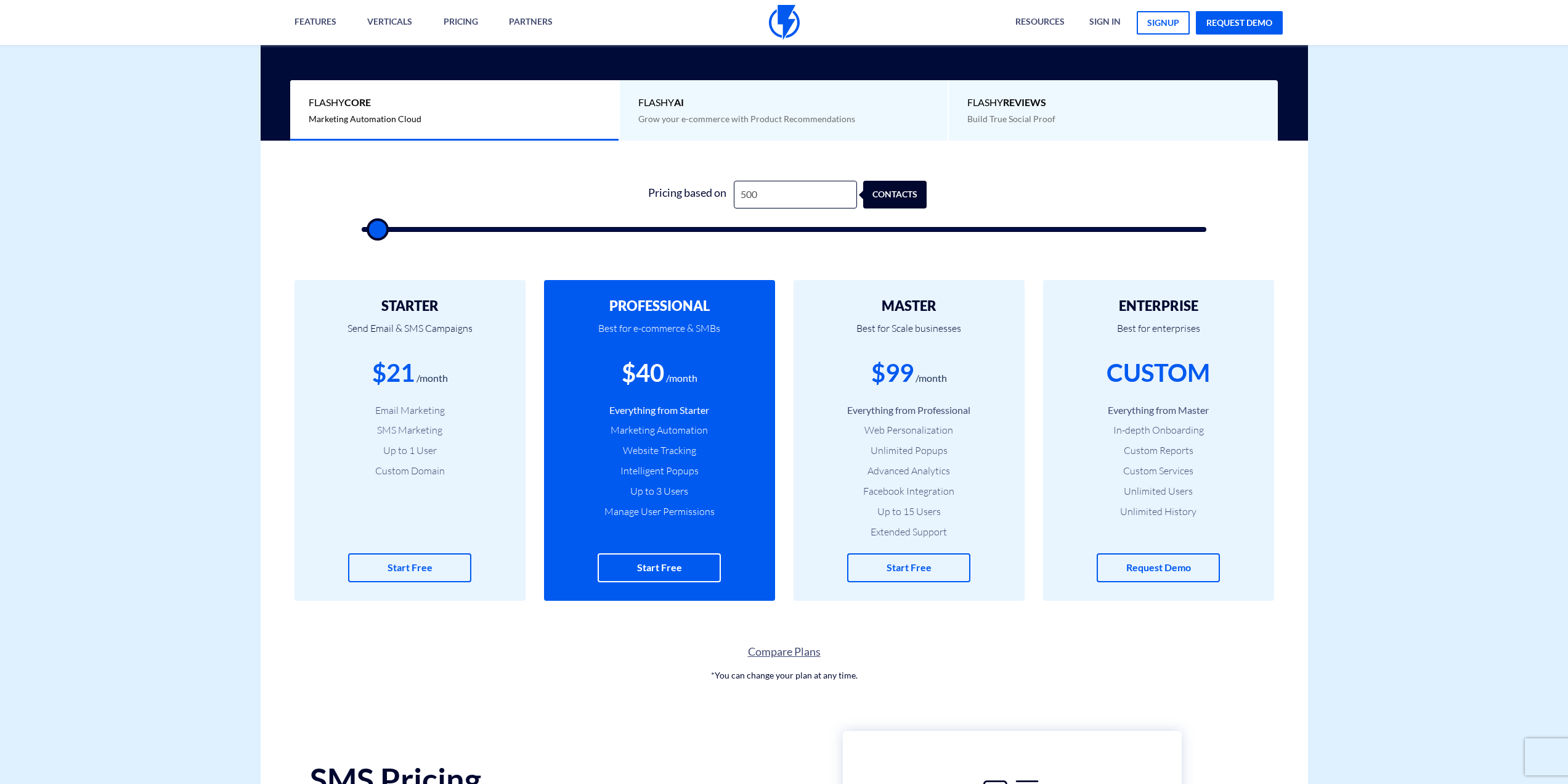
type input "500"
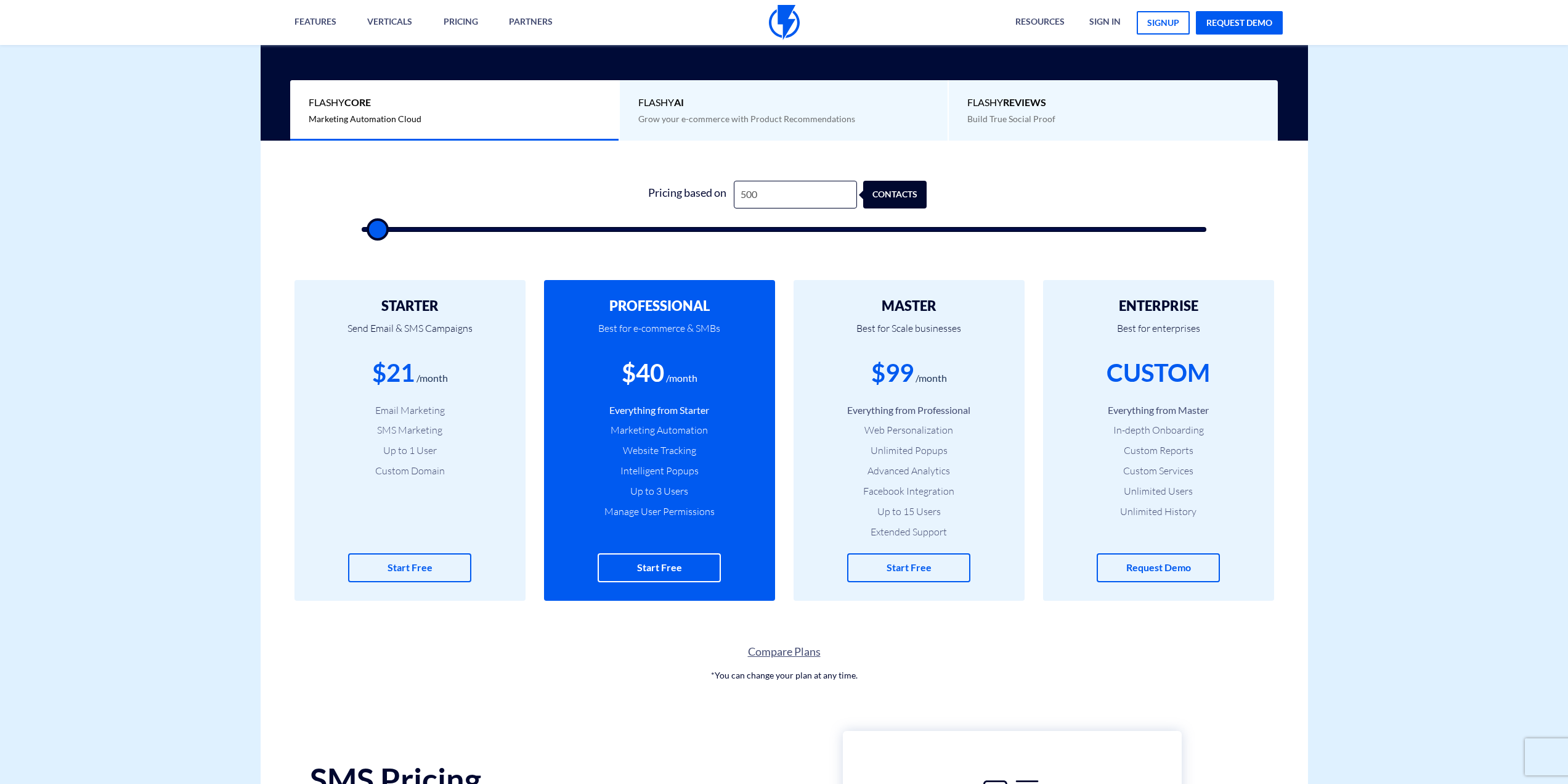
type input "500"
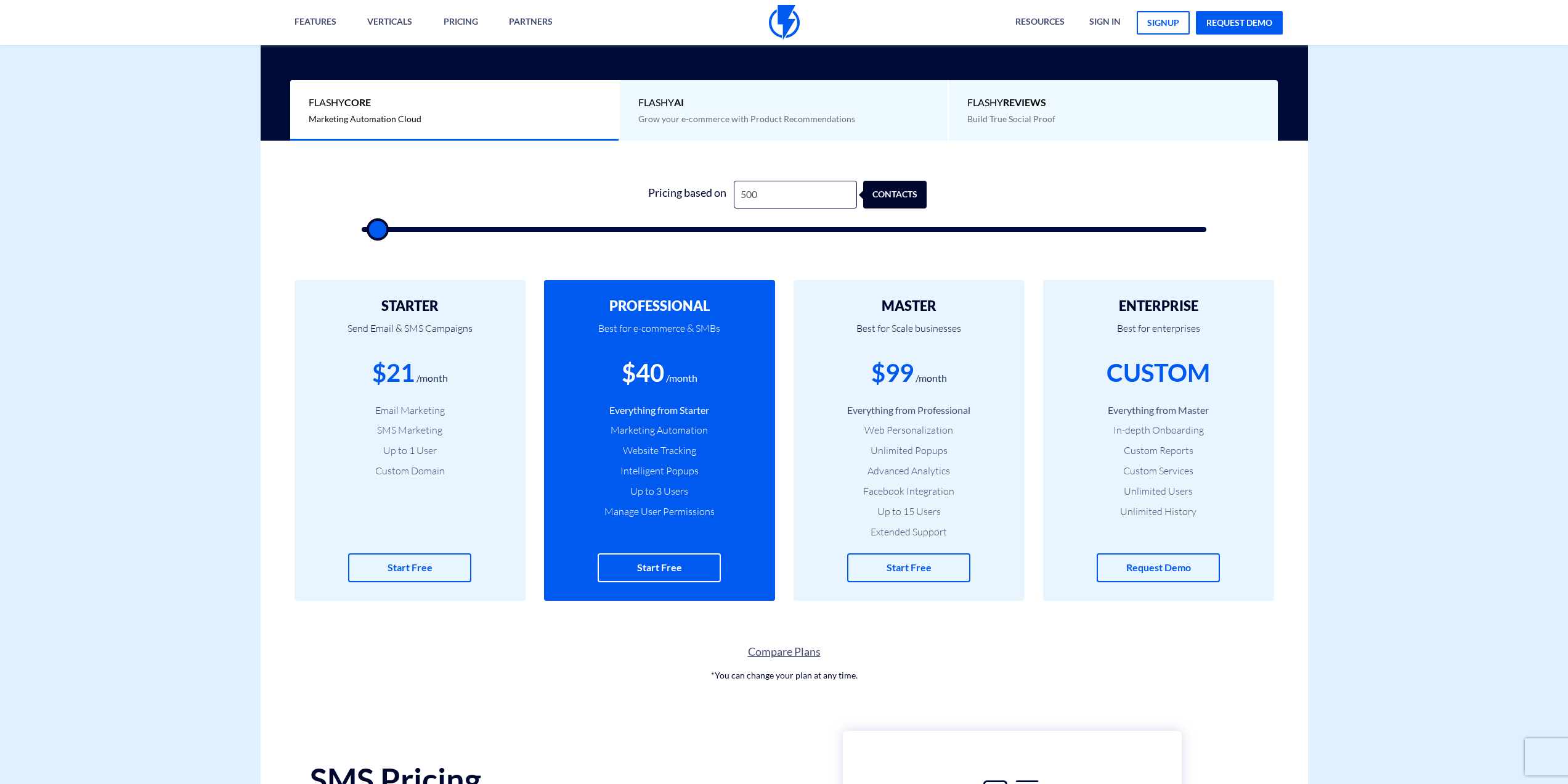
type input "500"
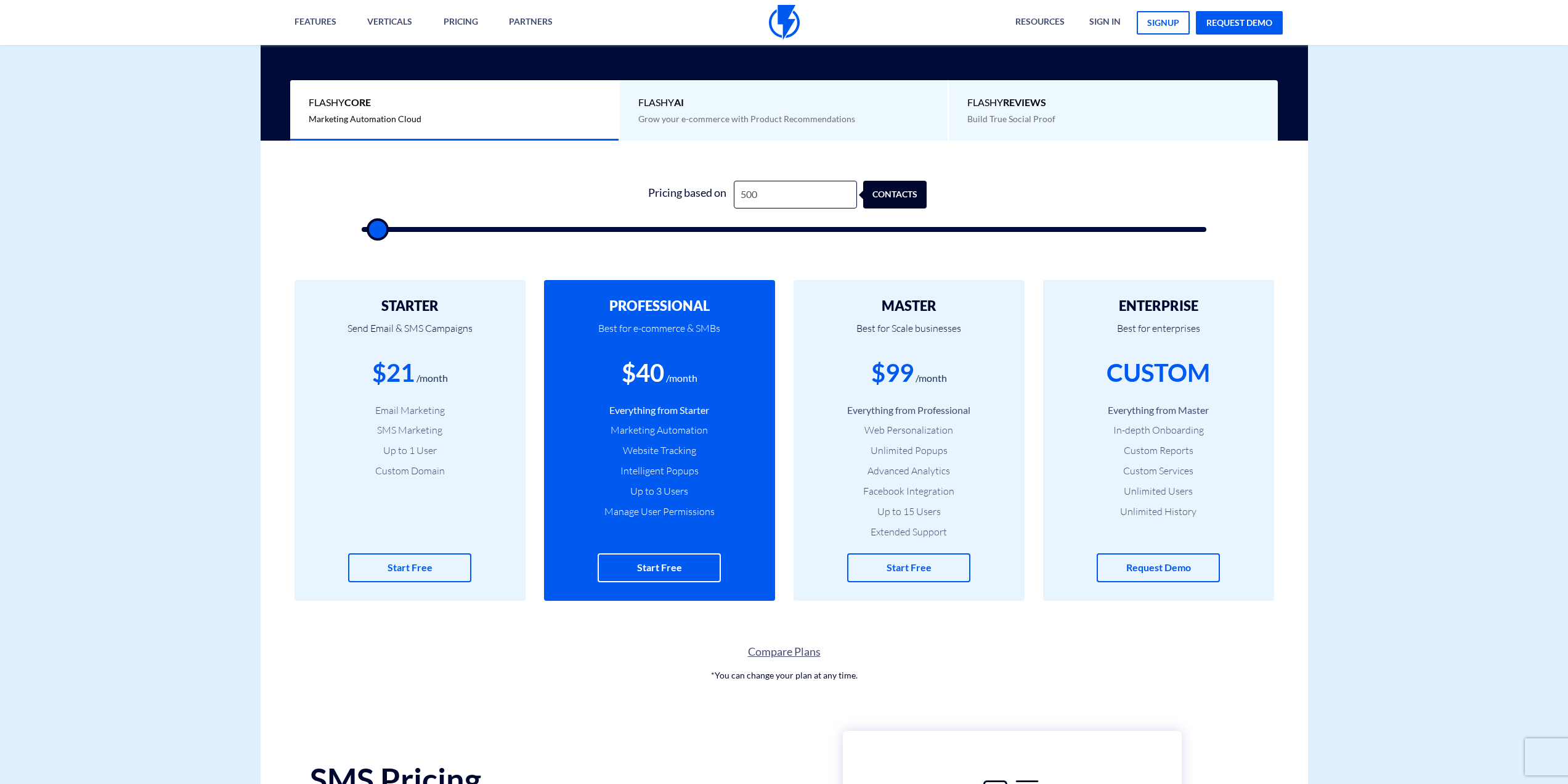
type input "500"
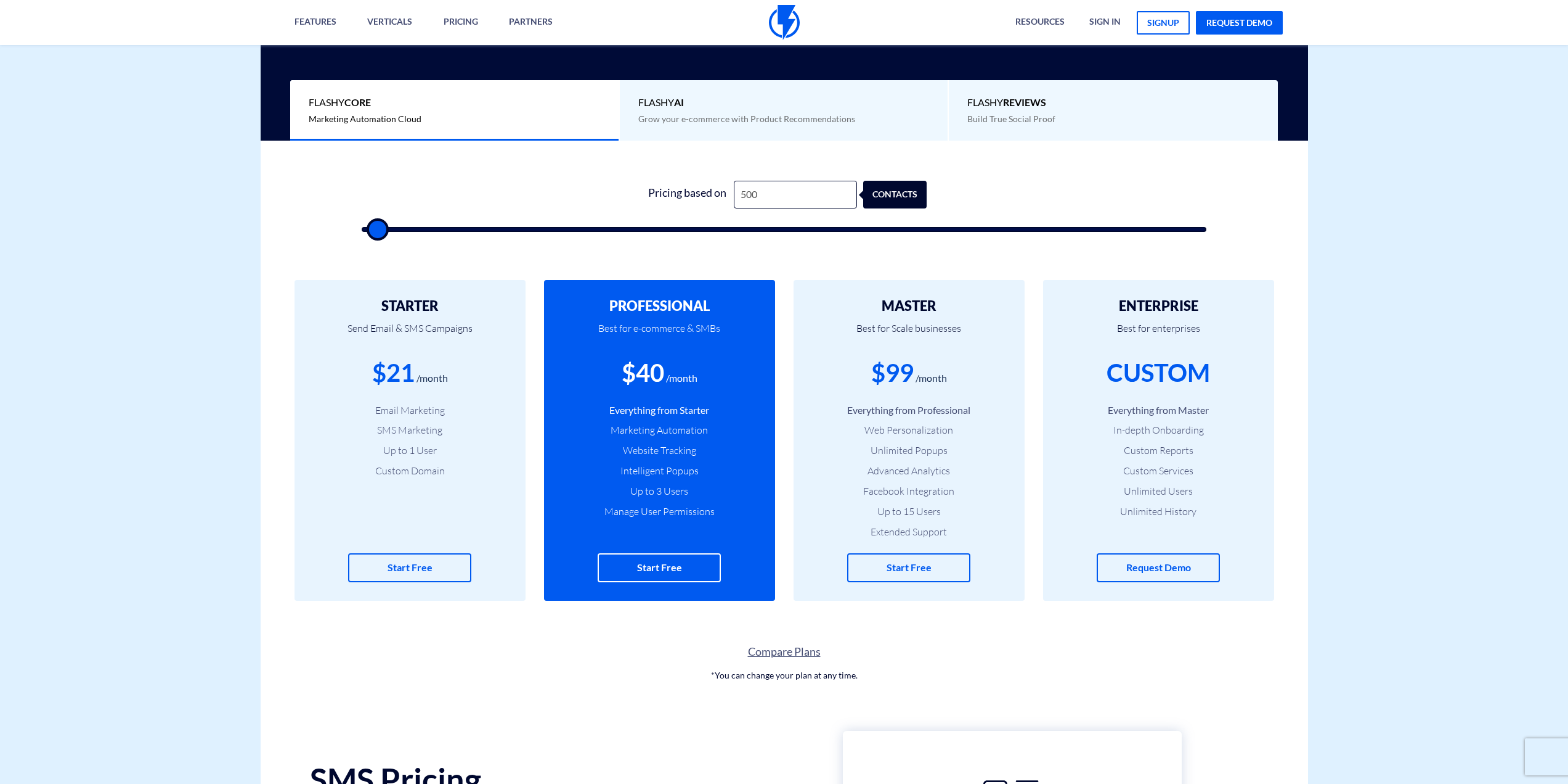
type input "500"
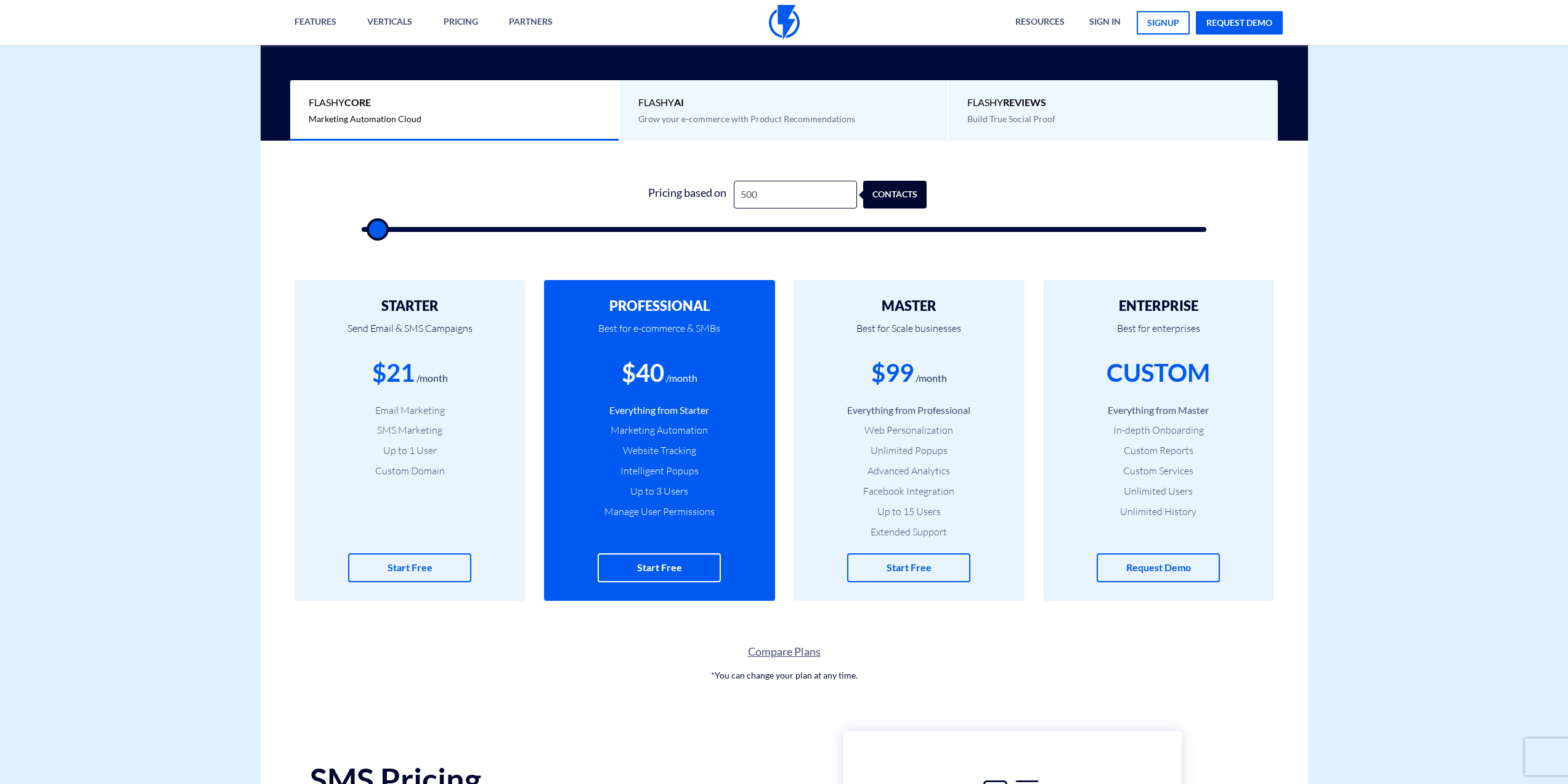
type input "500"
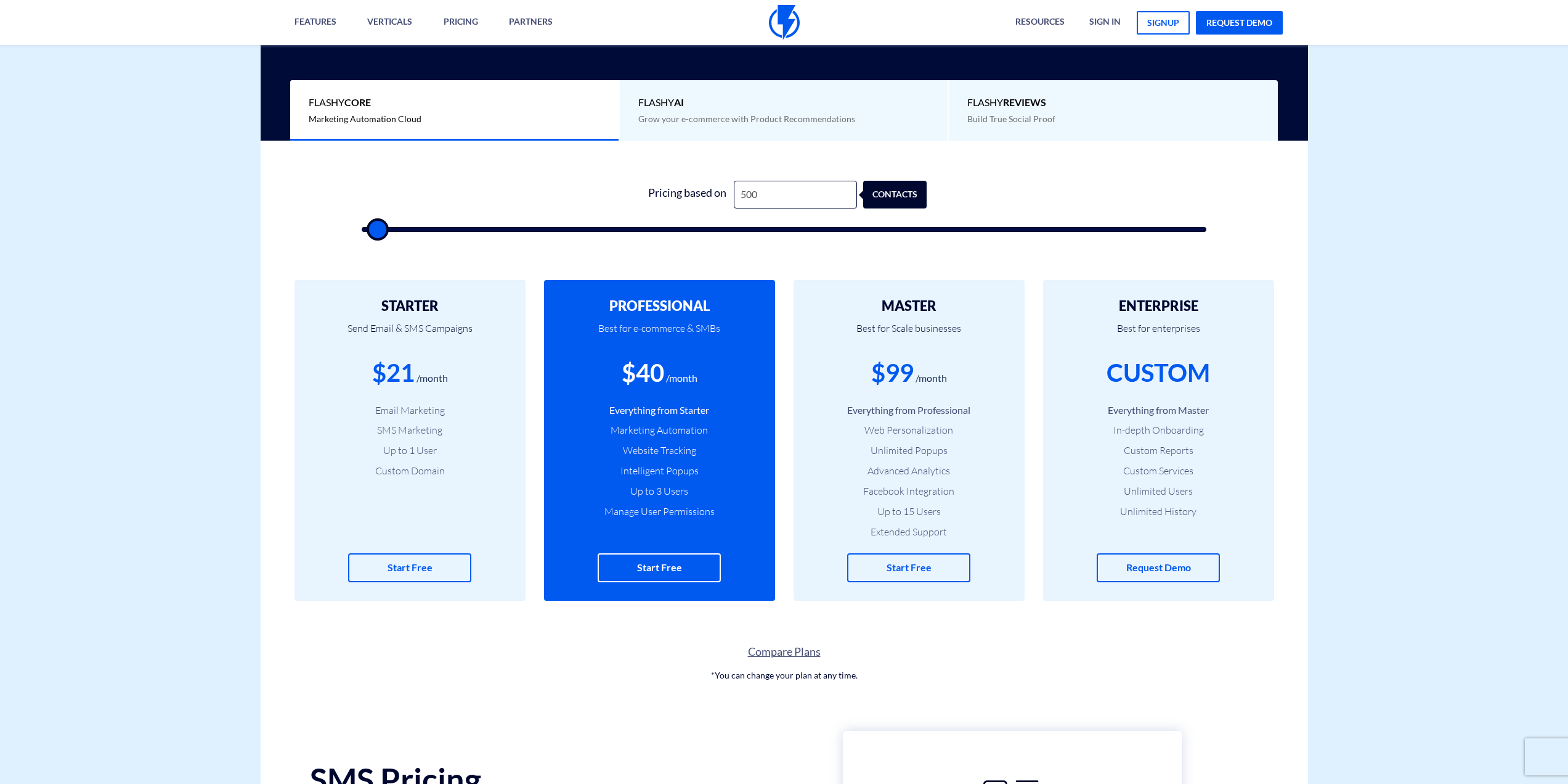
type input "500"
type input "1,000"
type input "1000"
click at [382, 232] on input "range" at bounding box center [784, 229] width 845 height 5
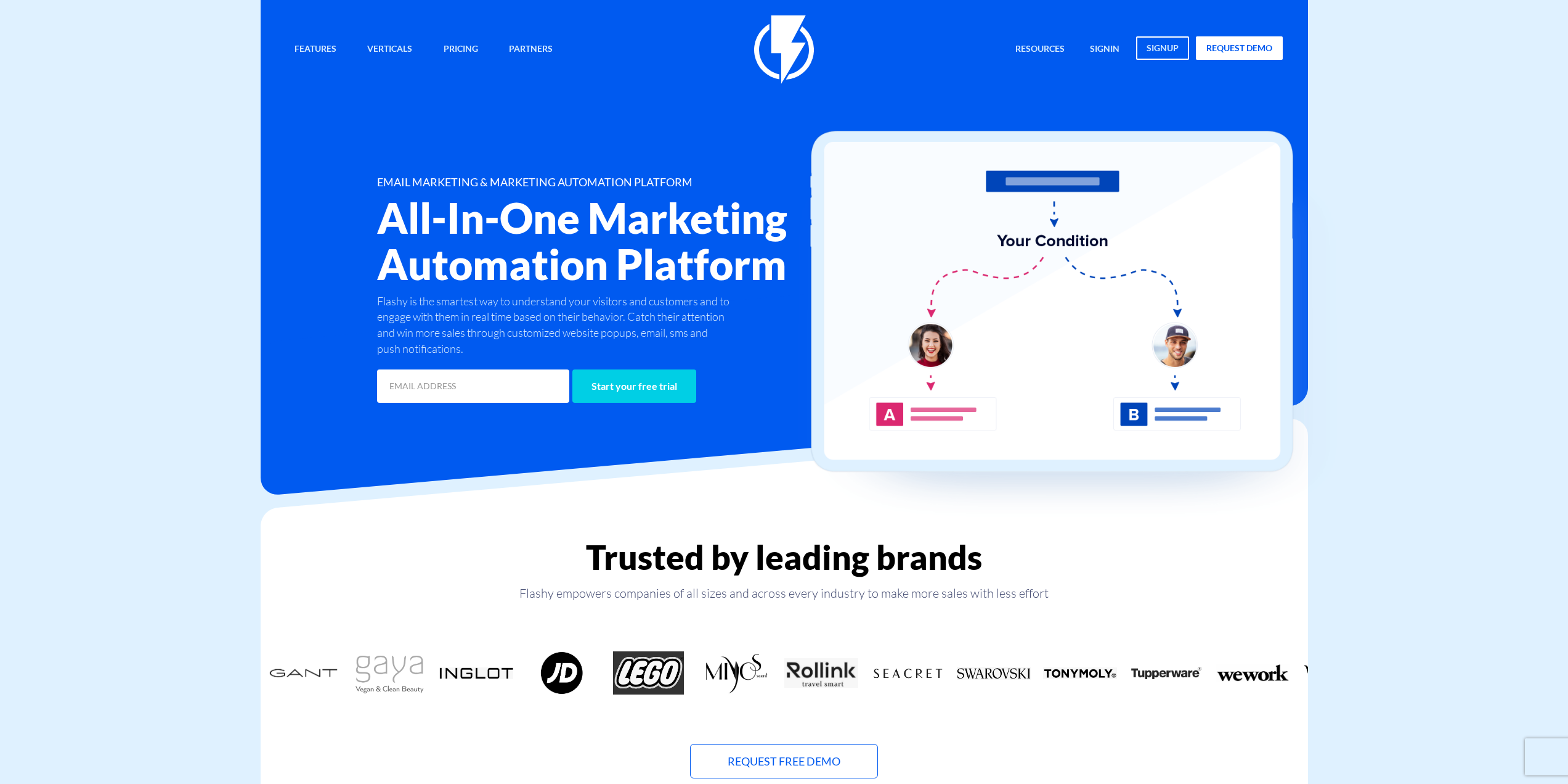
drag, startPoint x: 658, startPoint y: 1, endPoint x: 1377, endPoint y: 183, distance: 741.7
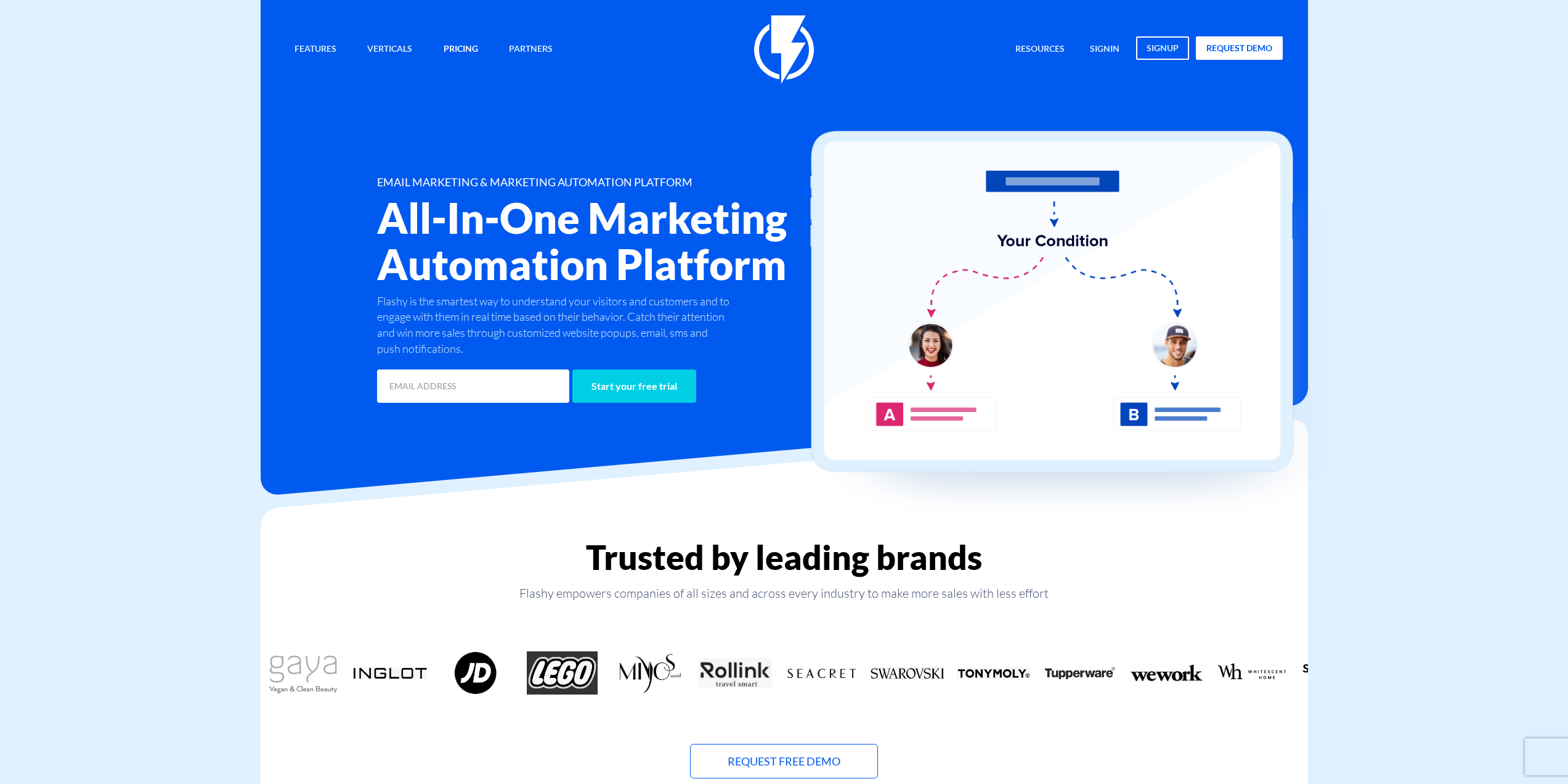
click at [460, 48] on link "Pricing" at bounding box center [461, 50] width 53 height 27
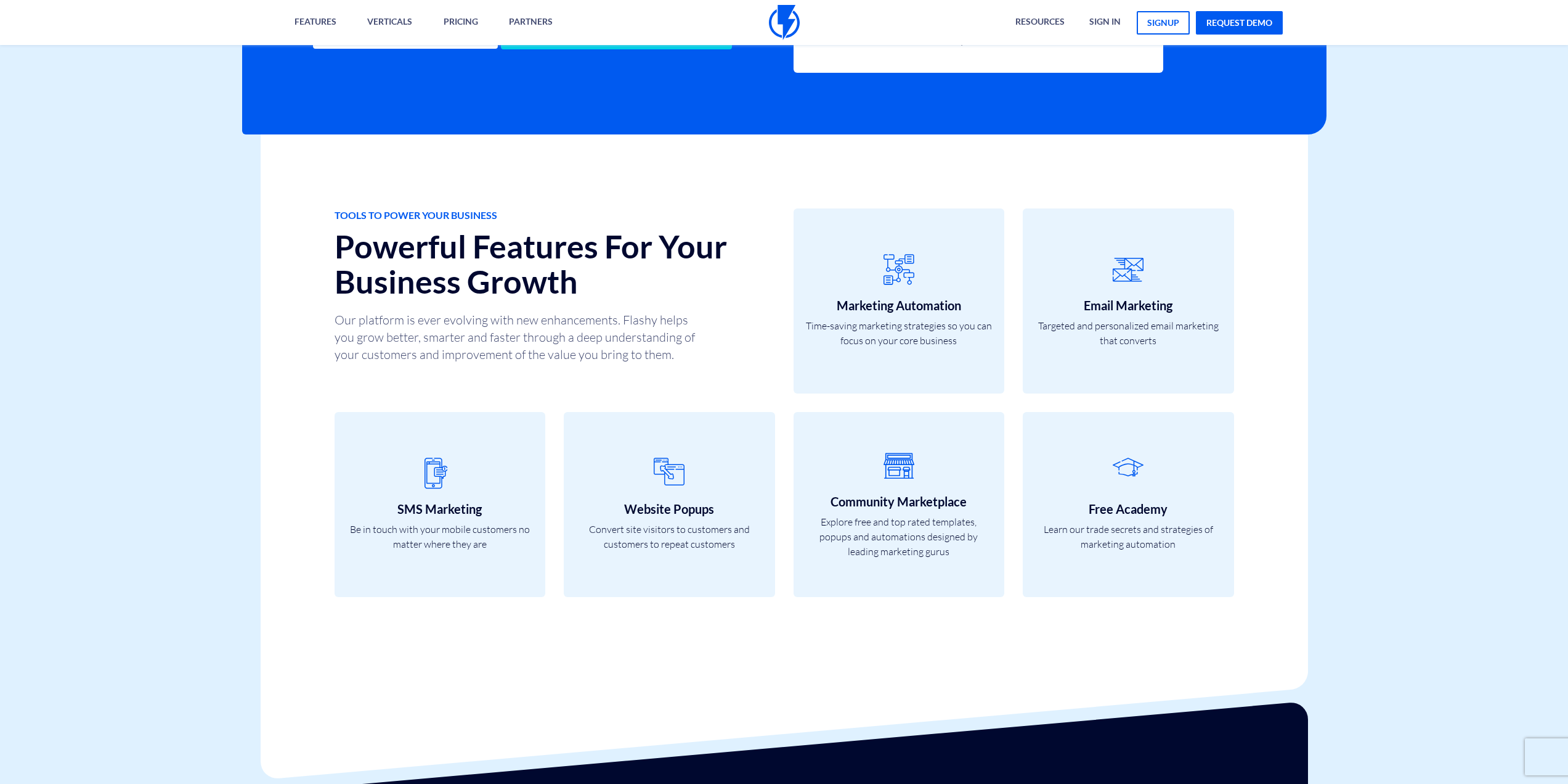
scroll to position [2713, 0]
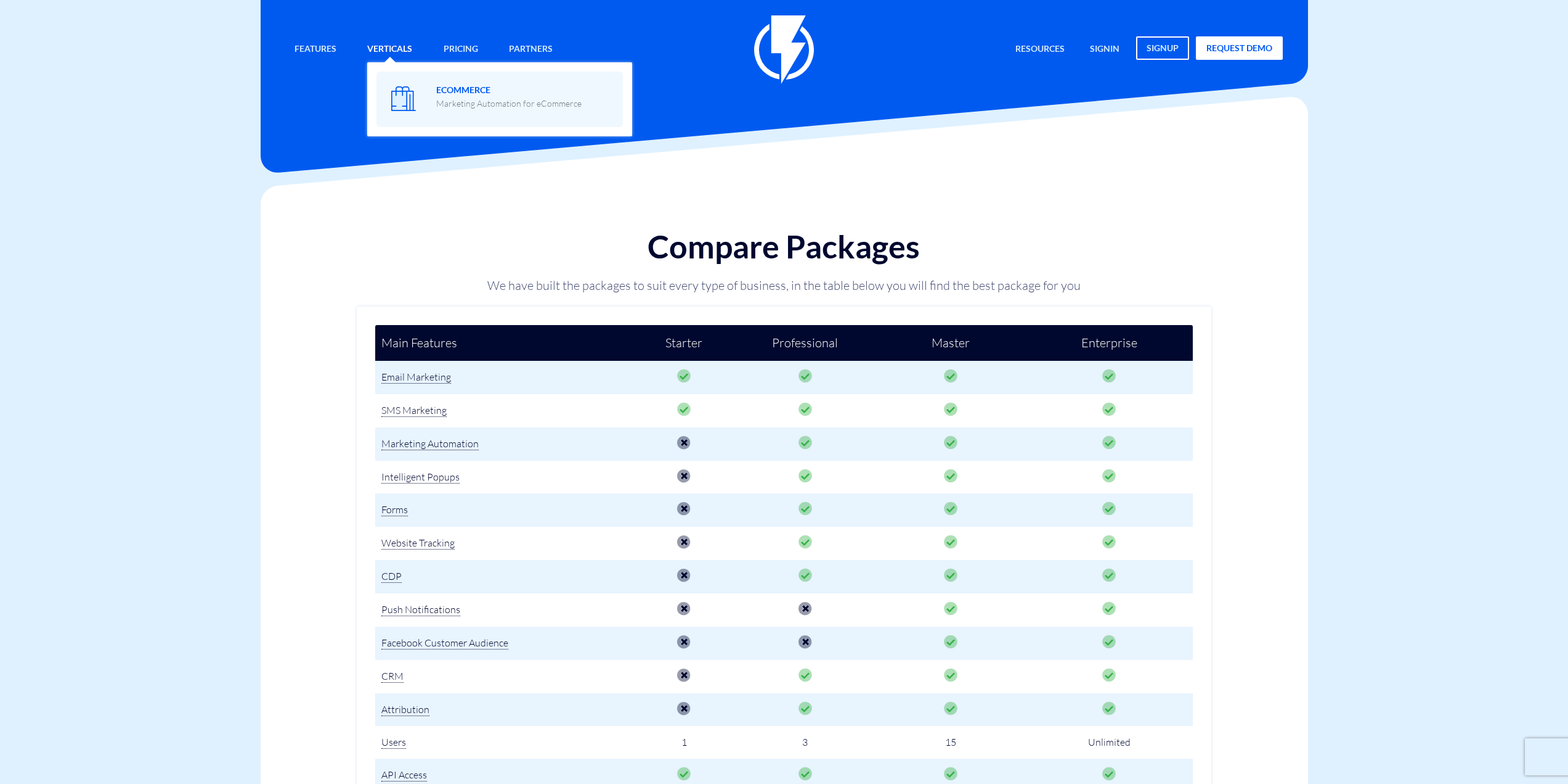
click at [454, 96] on span "eCommerce Marketing Automation for eCommerce" at bounding box center [509, 95] width 146 height 29
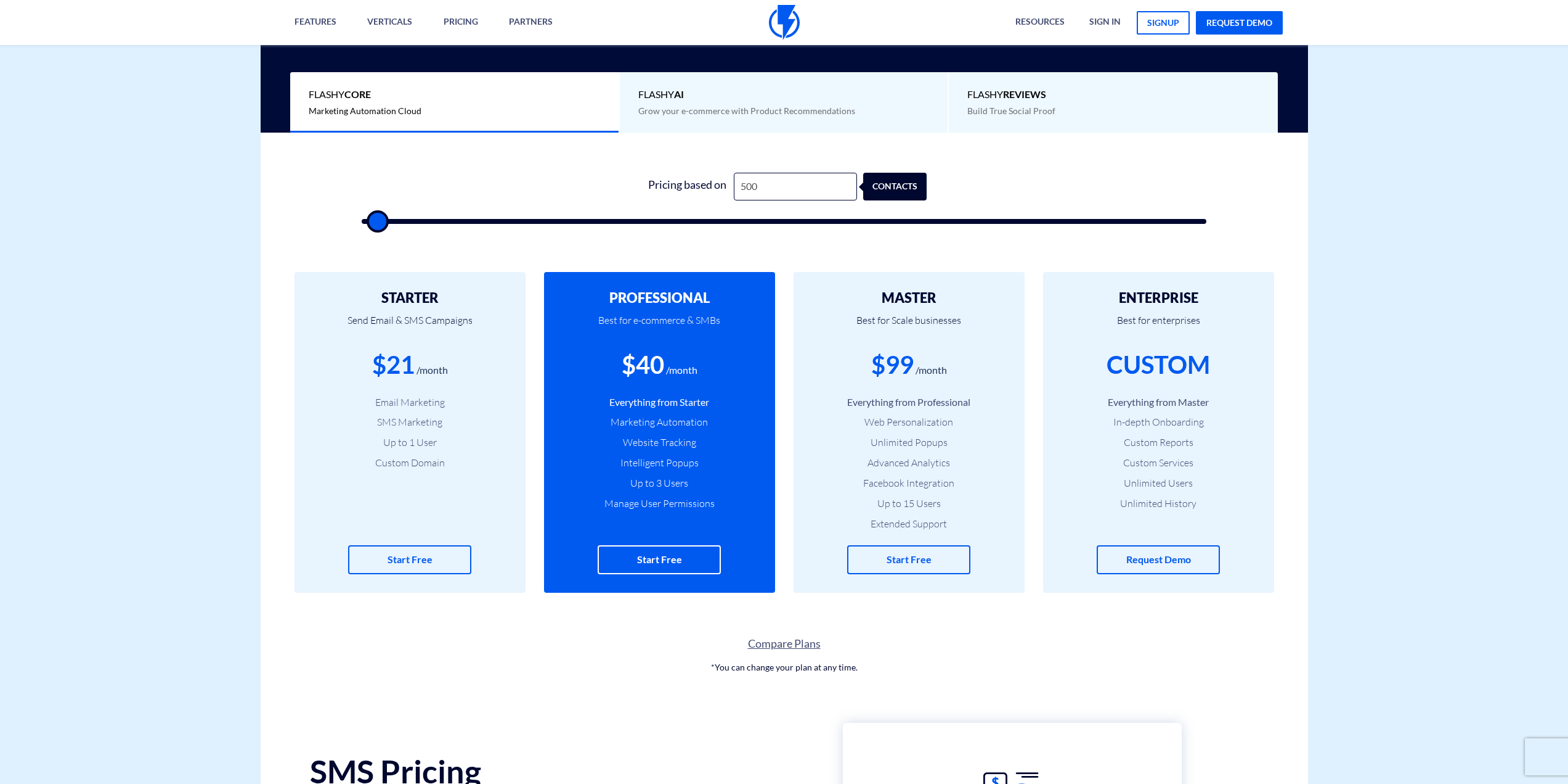
scroll to position [247, 0]
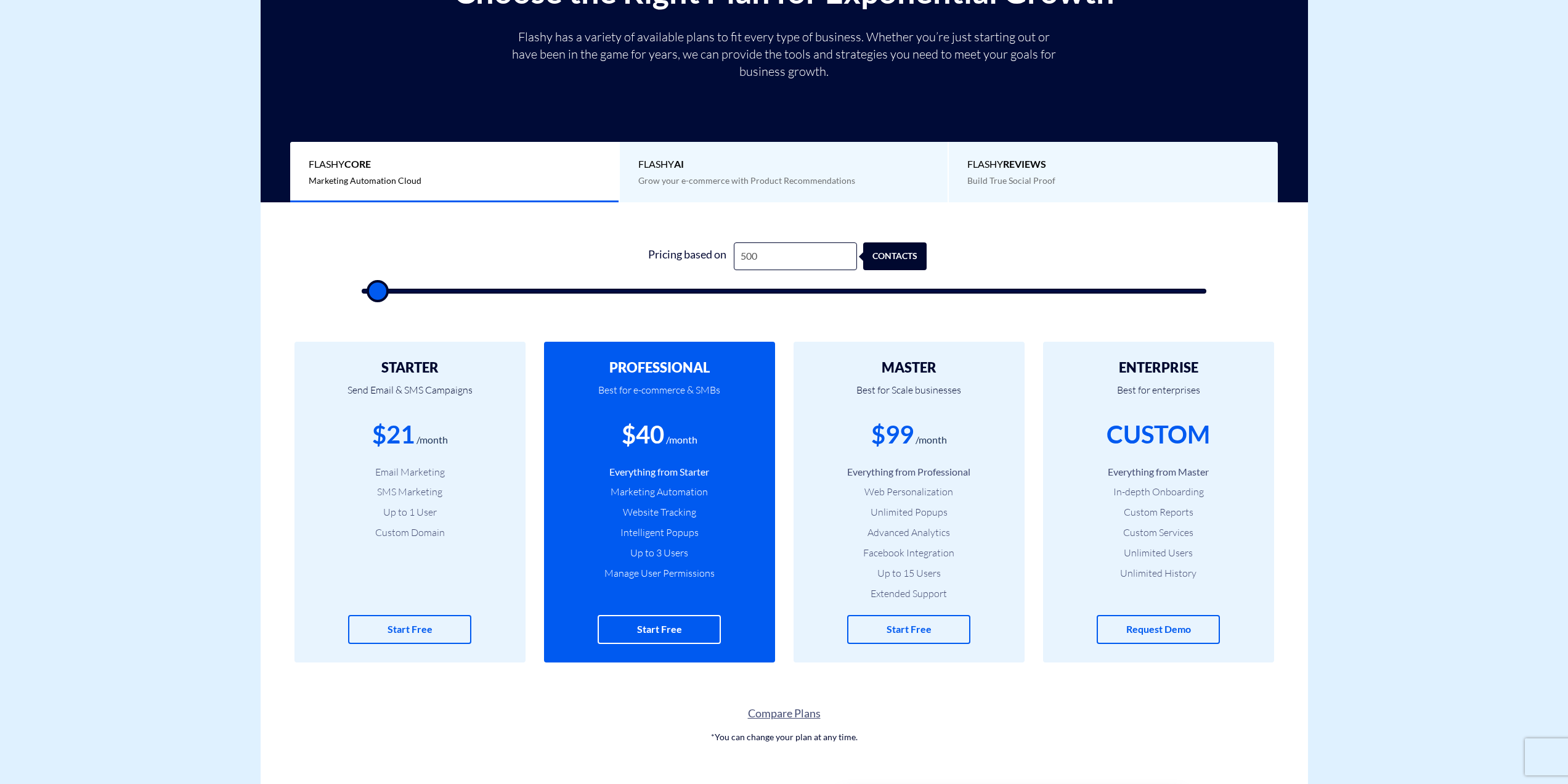
type input "1,000"
type input "1000"
type input "1,500"
type input "1500"
type input "1,000"
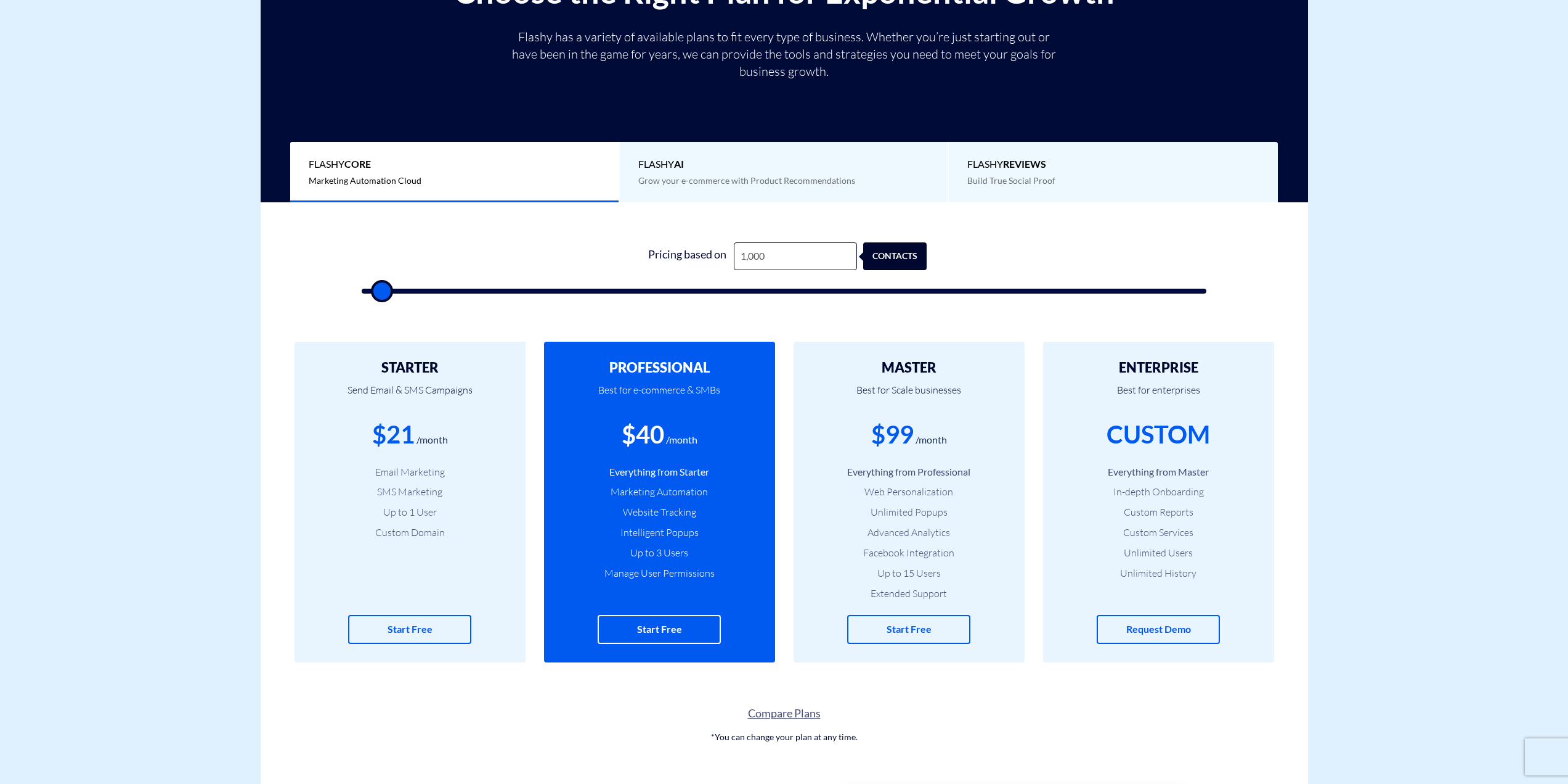
type input "1000"
click at [379, 288] on input "range" at bounding box center [784, 291] width 845 height 5
type input "500"
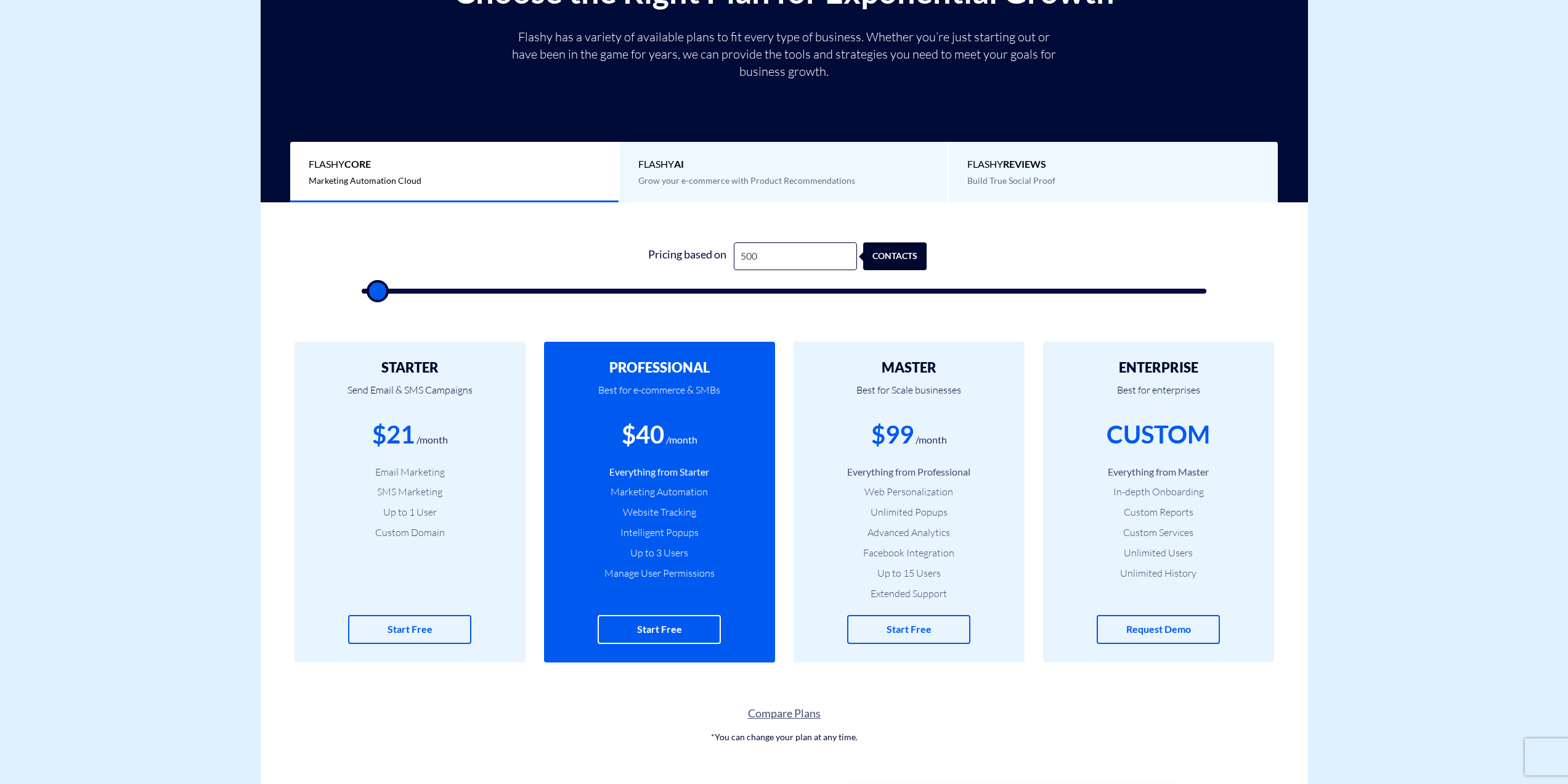
type input "500"
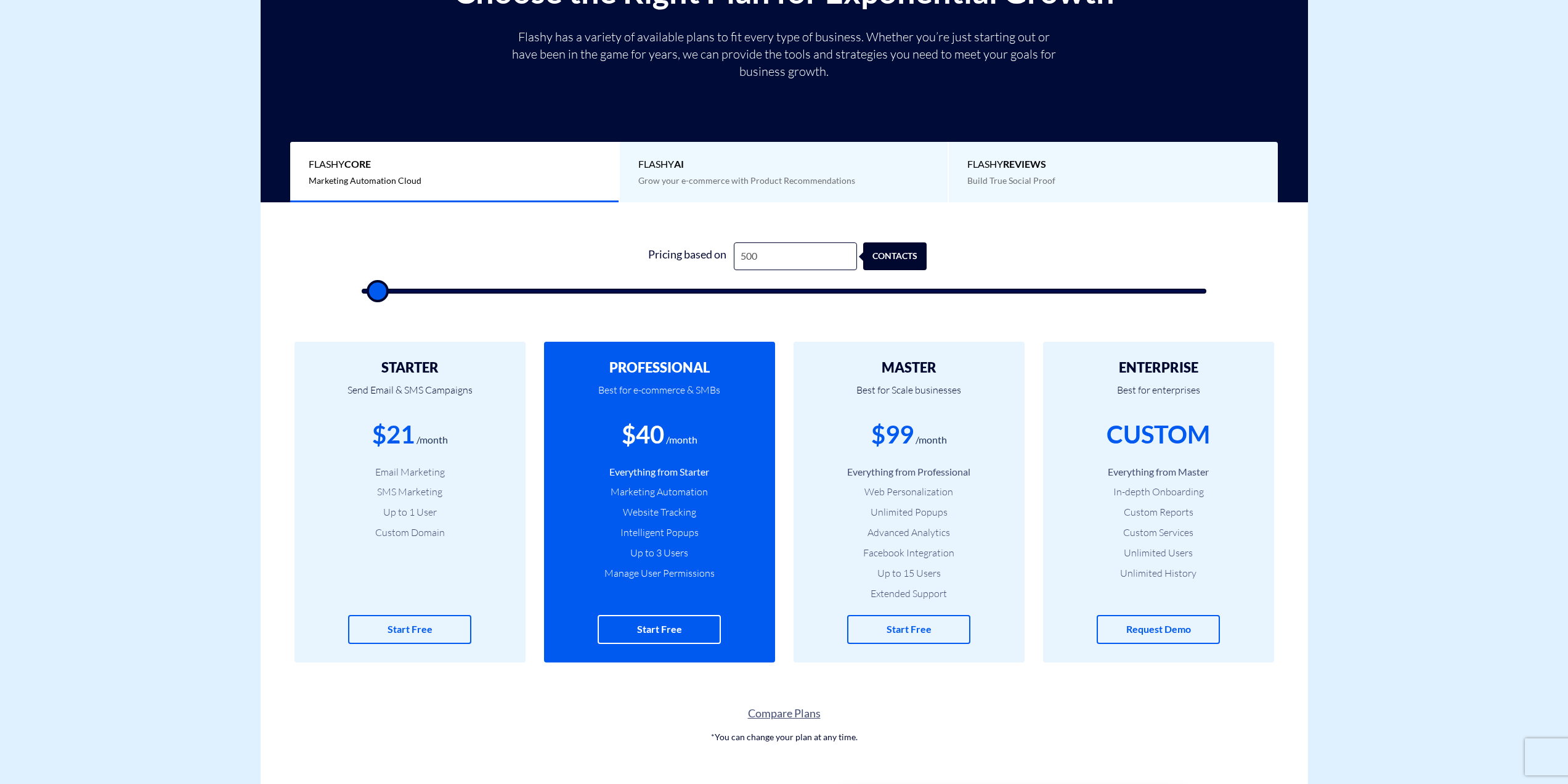
type input "500"
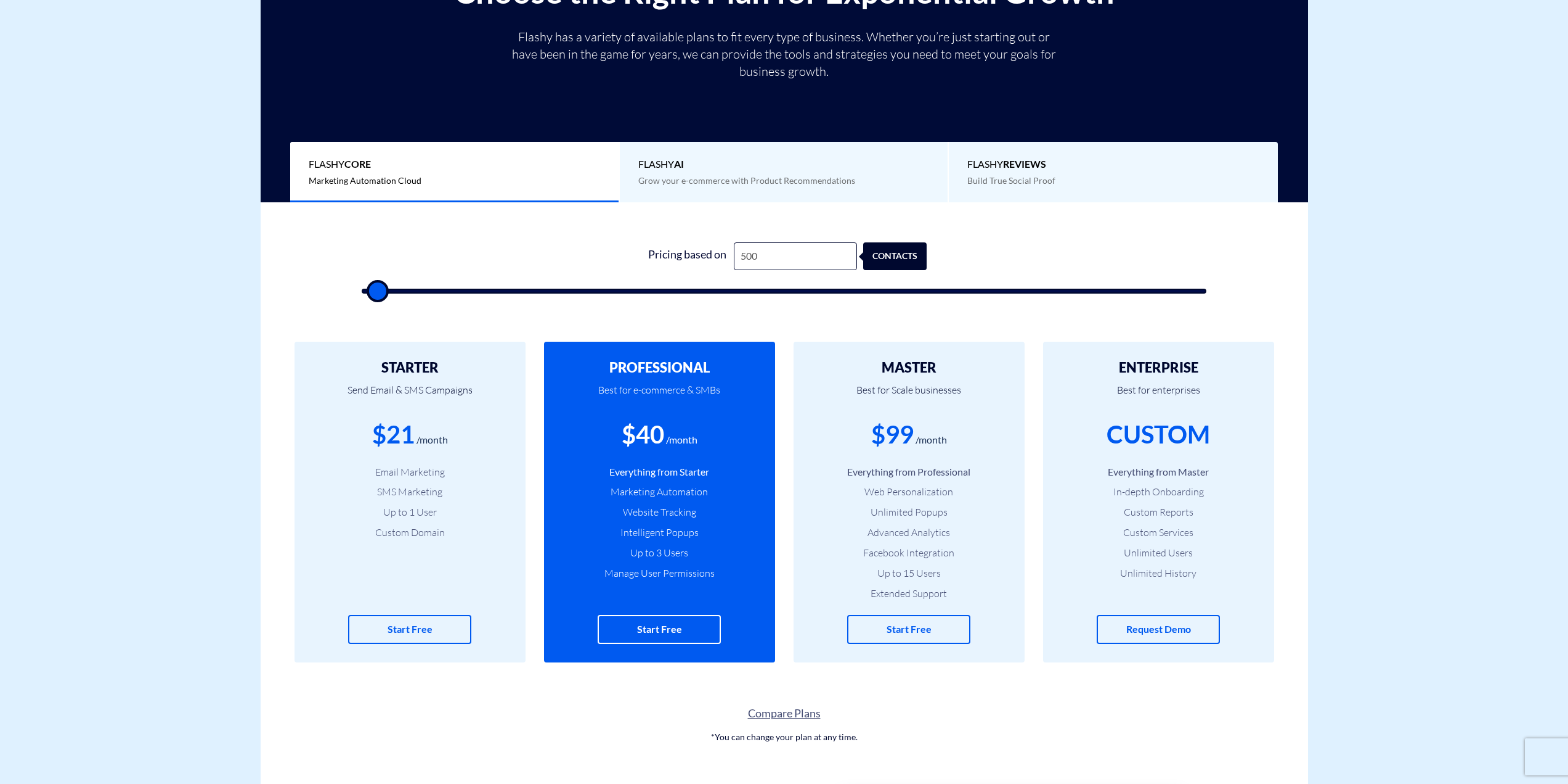
type input "500"
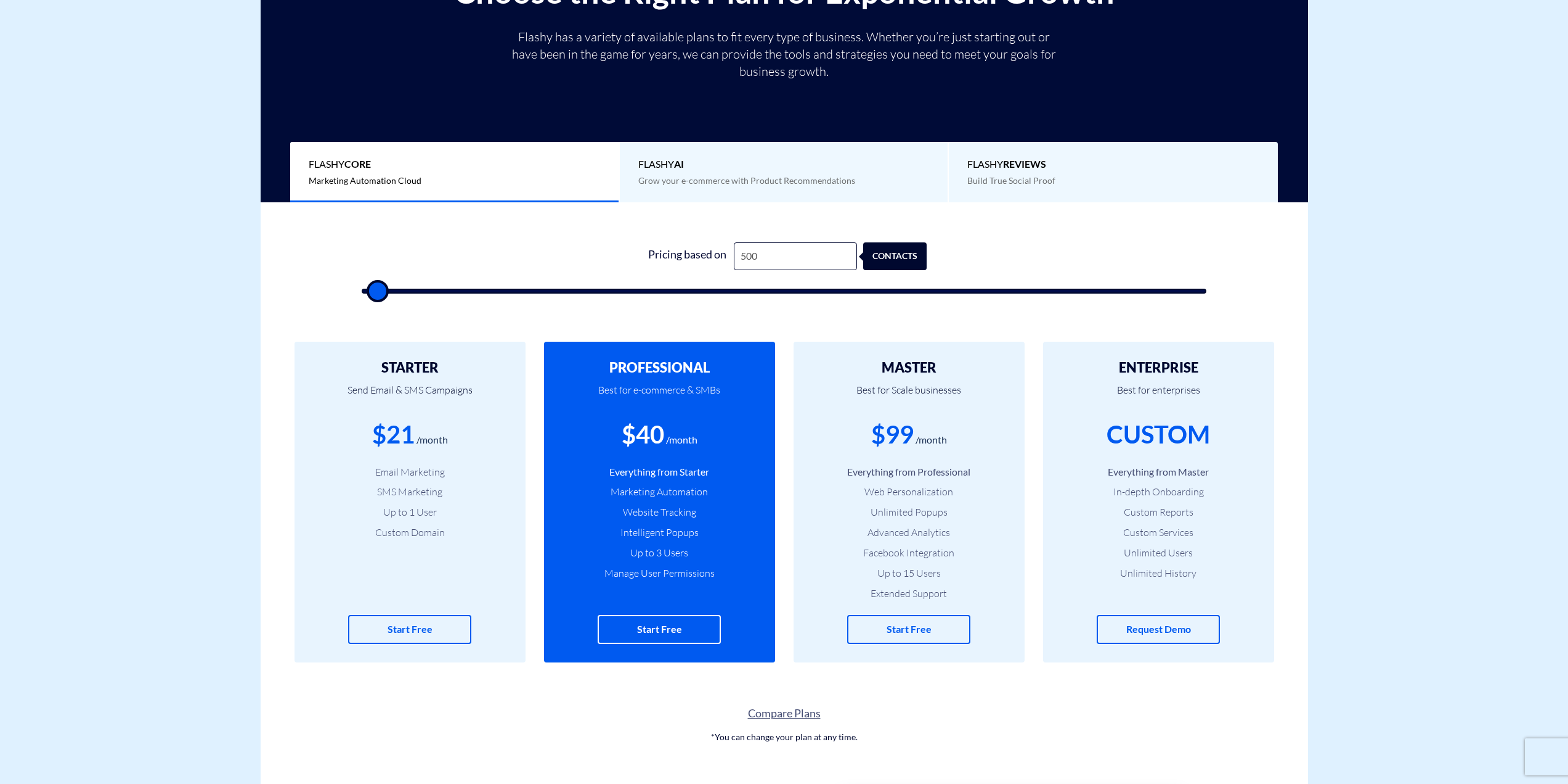
type input "500"
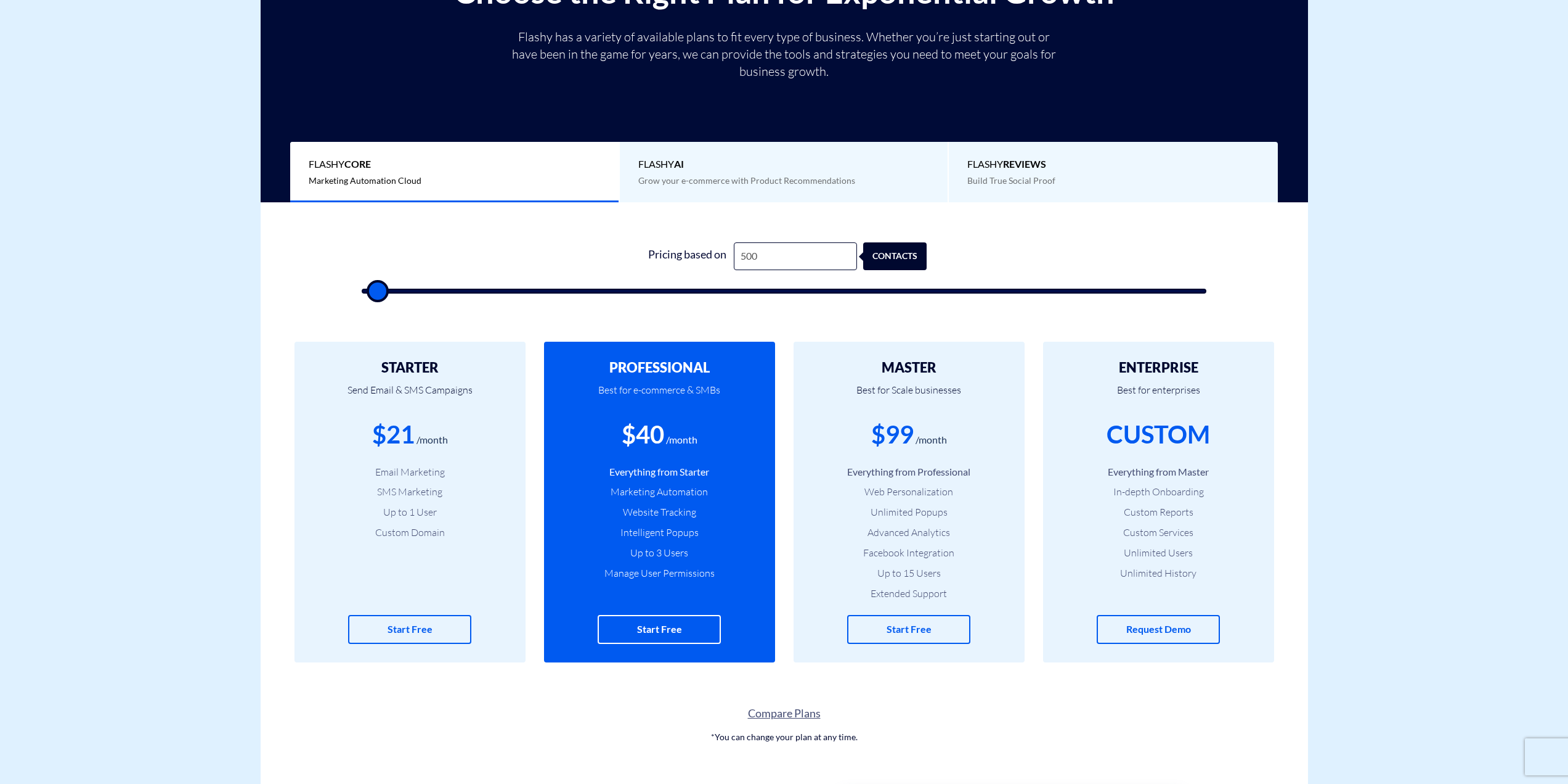
type input "500"
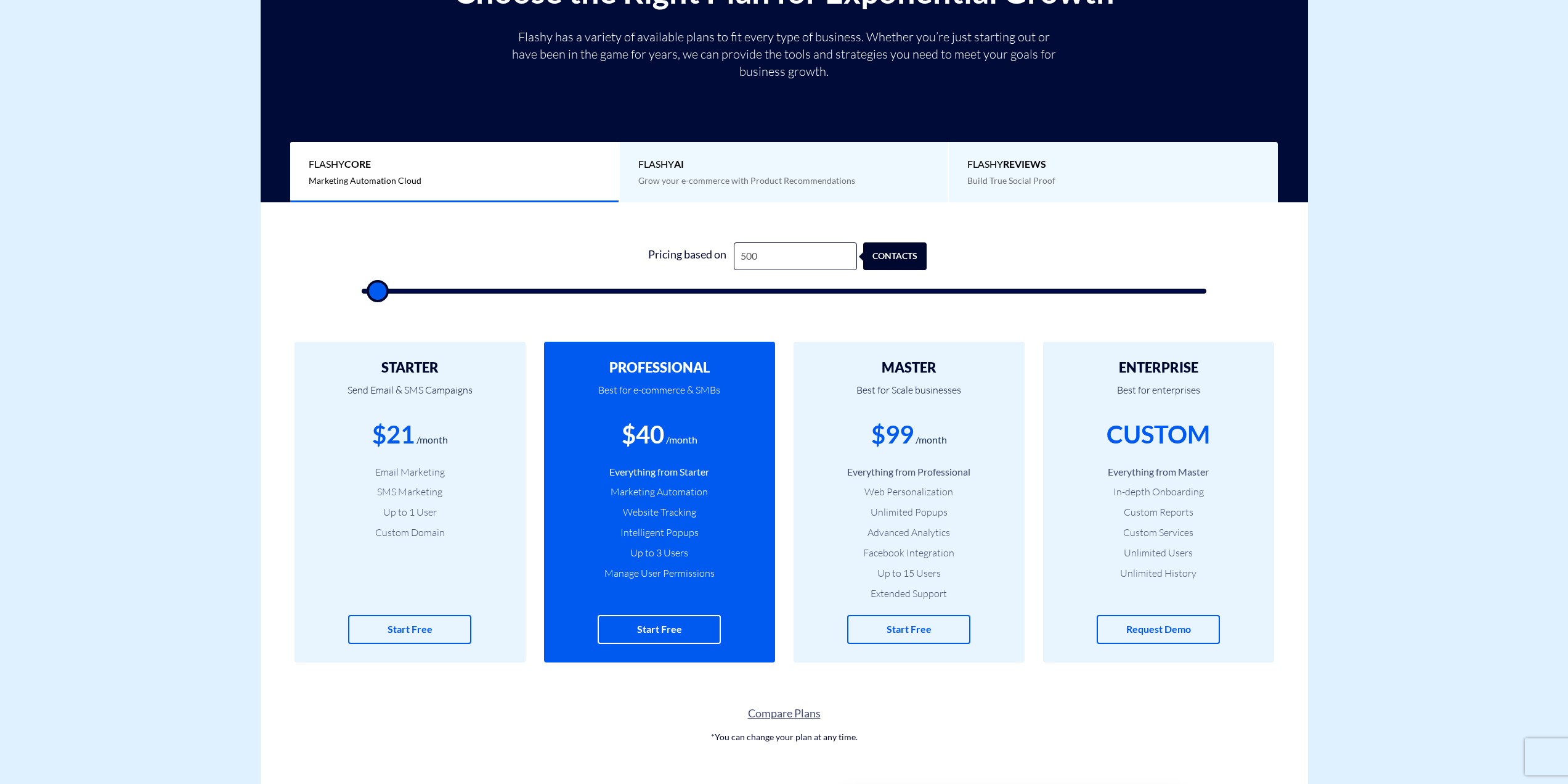
type input "500"
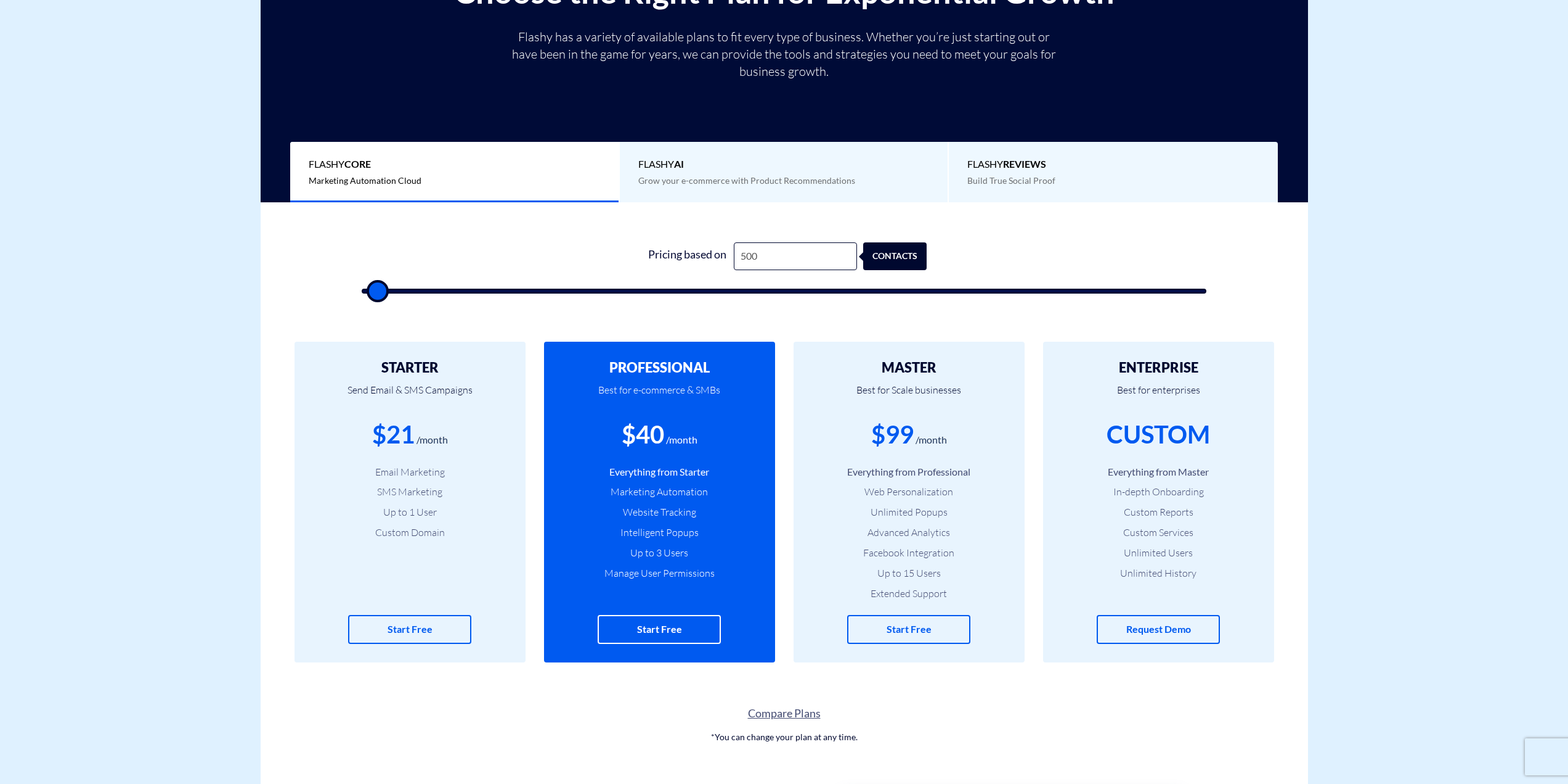
type input "500"
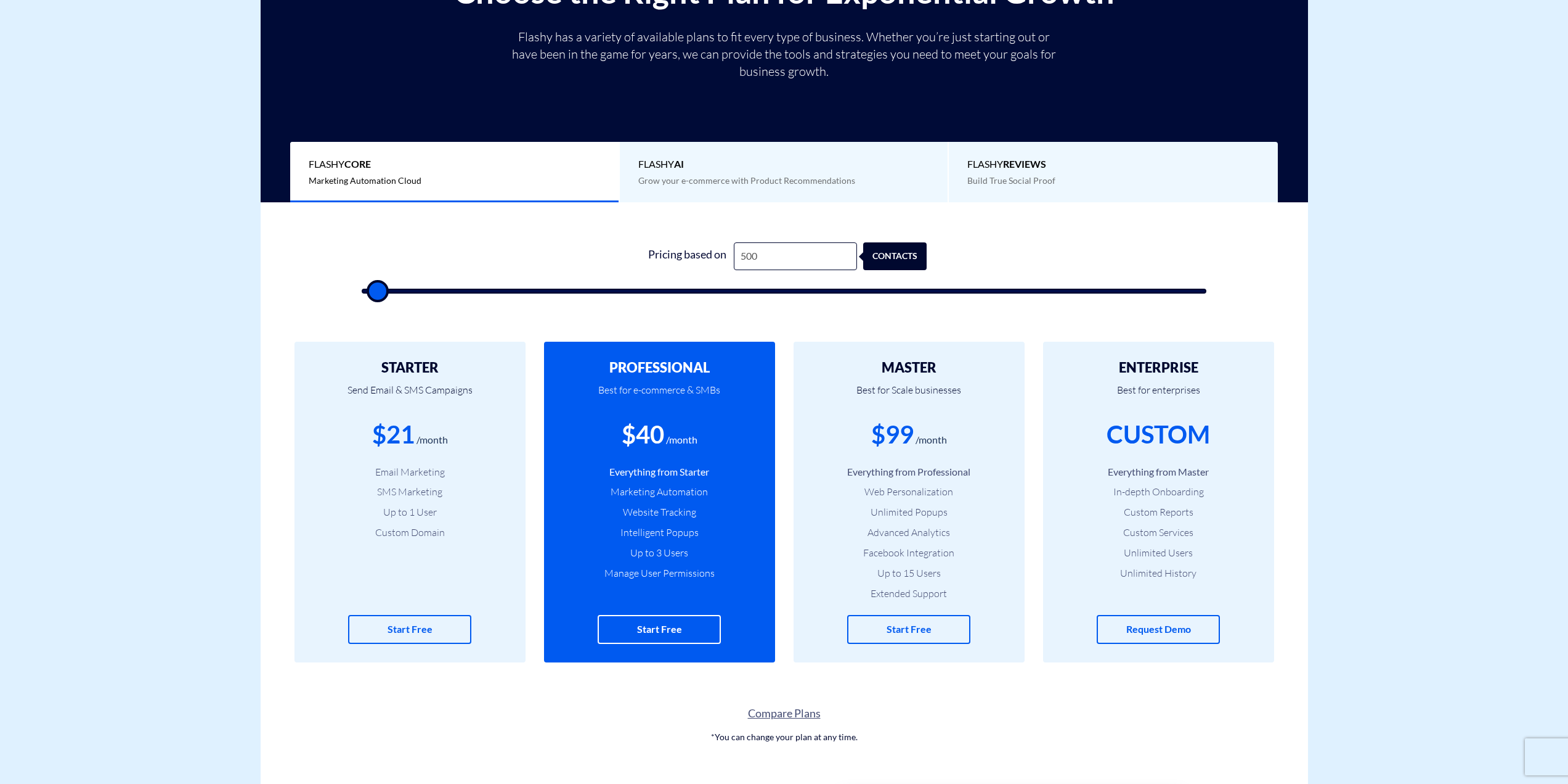
type input "500"
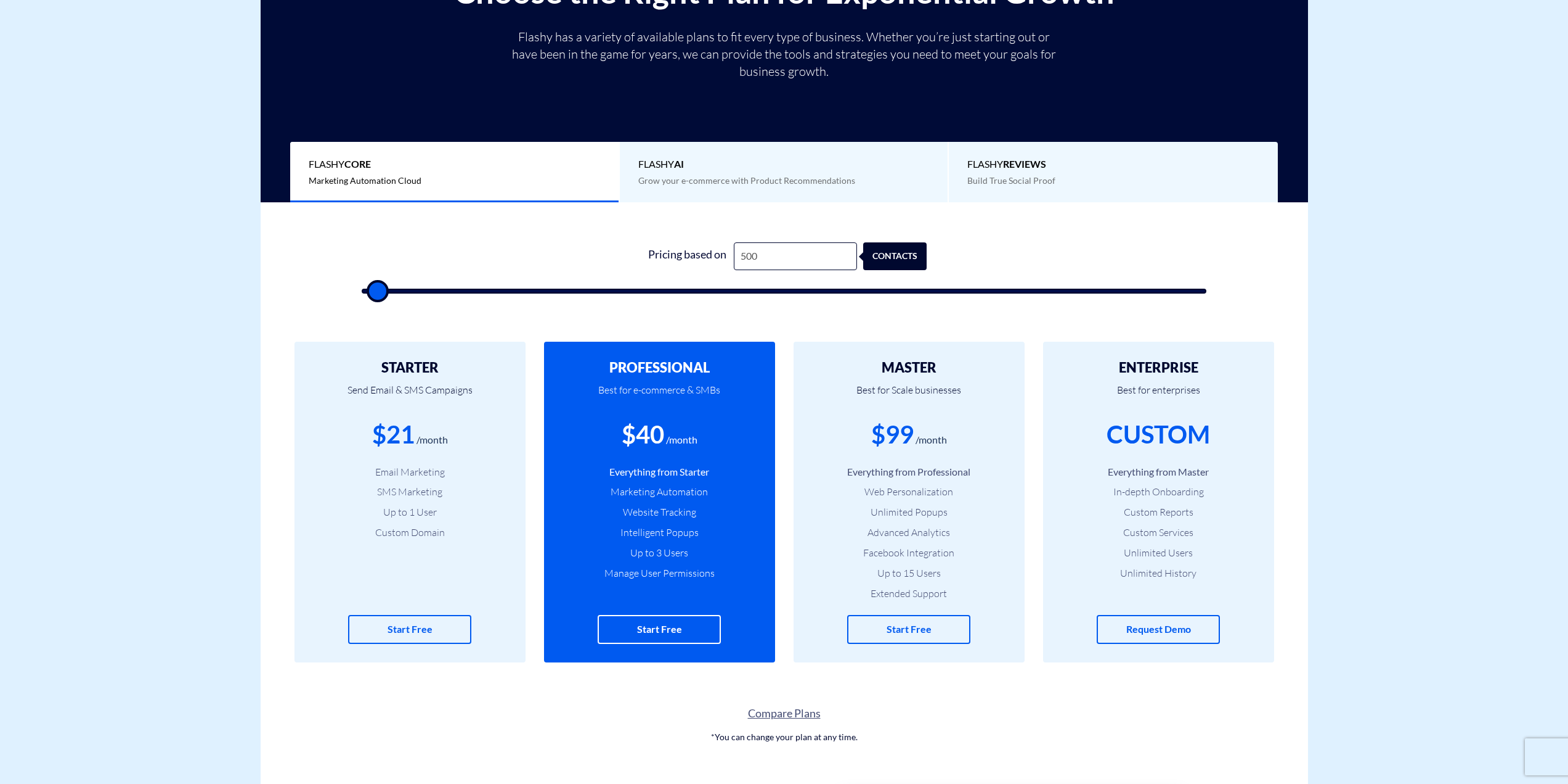
type input "500"
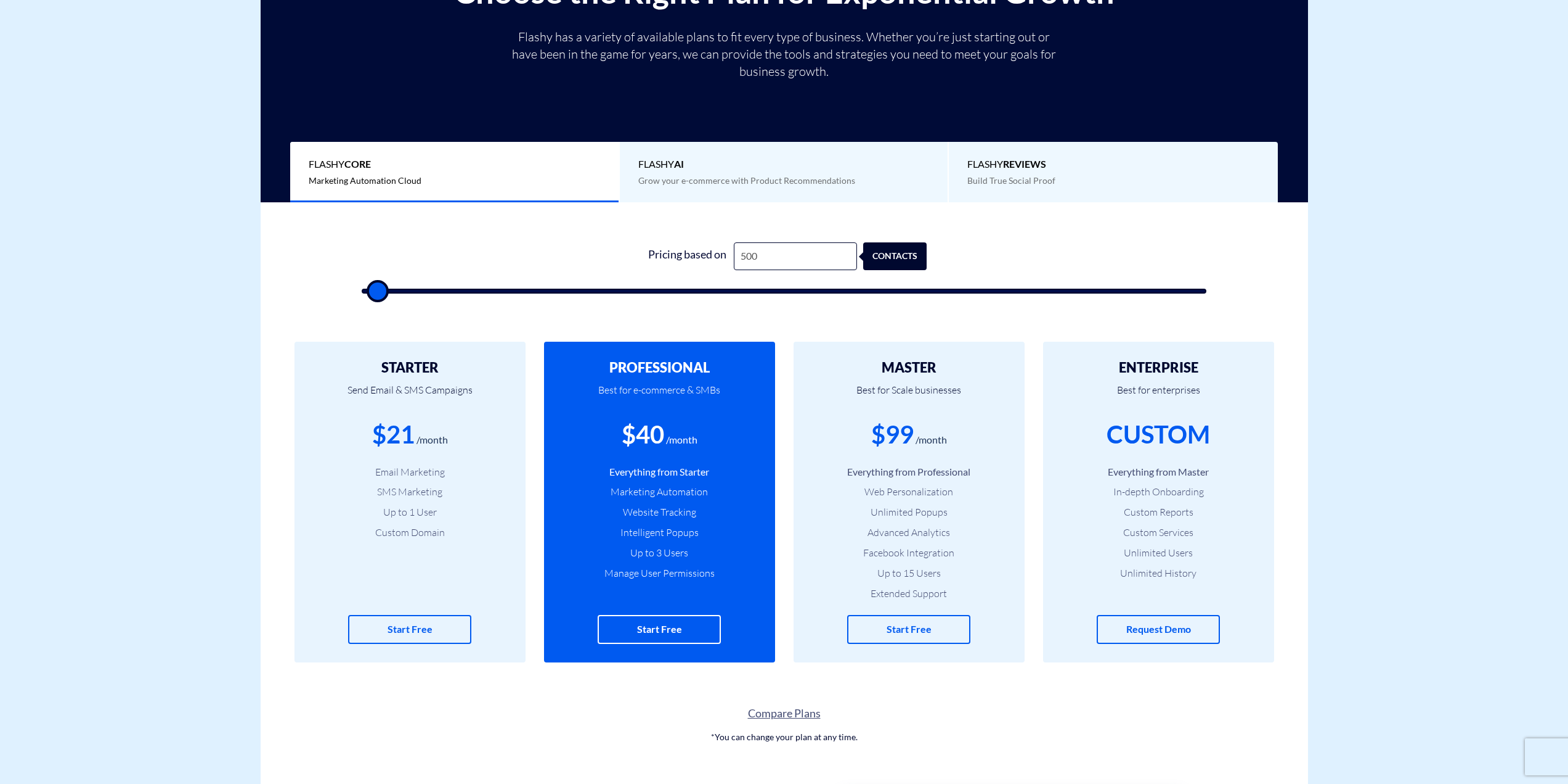
type input "500"
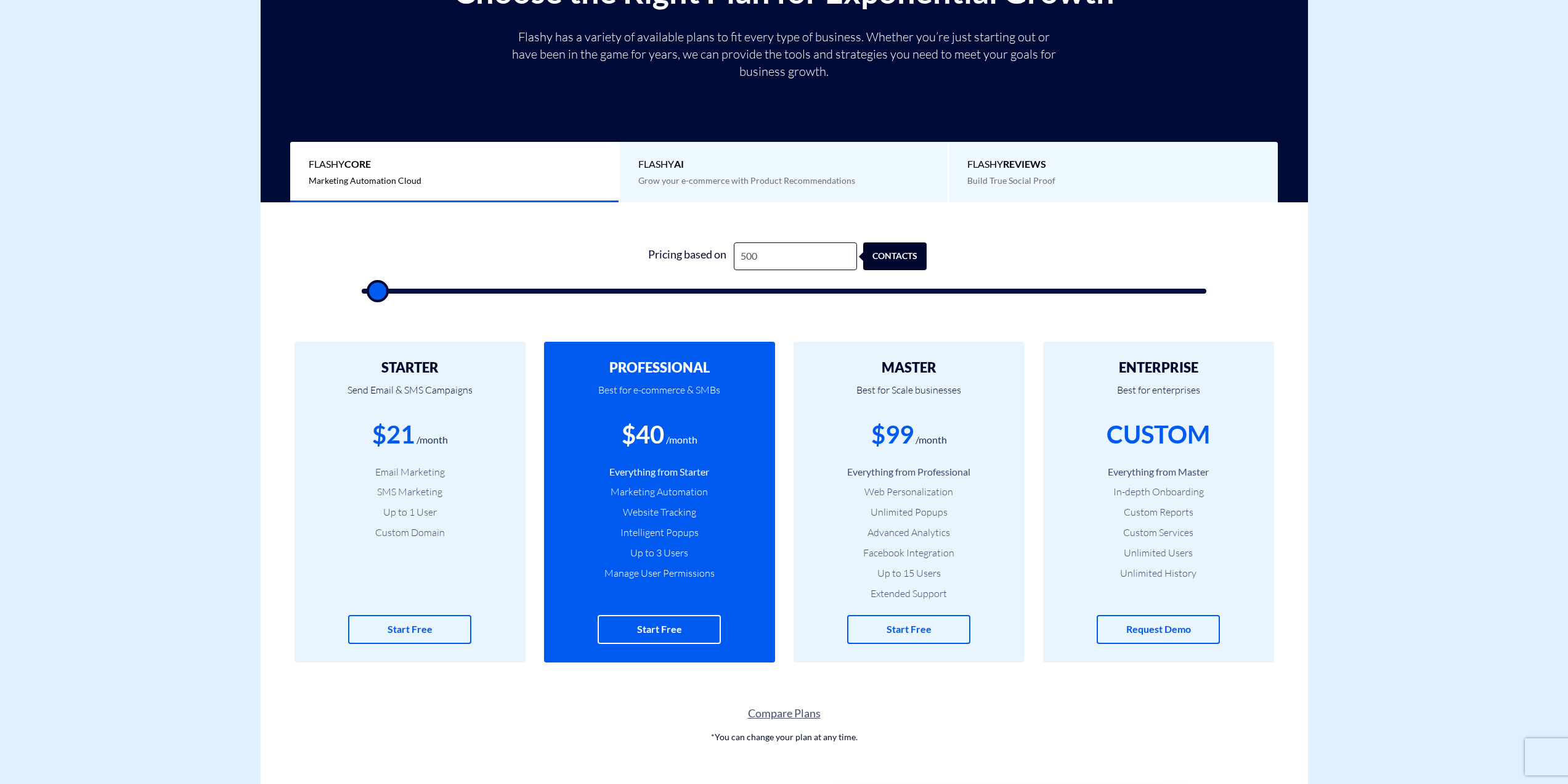
type input "500"
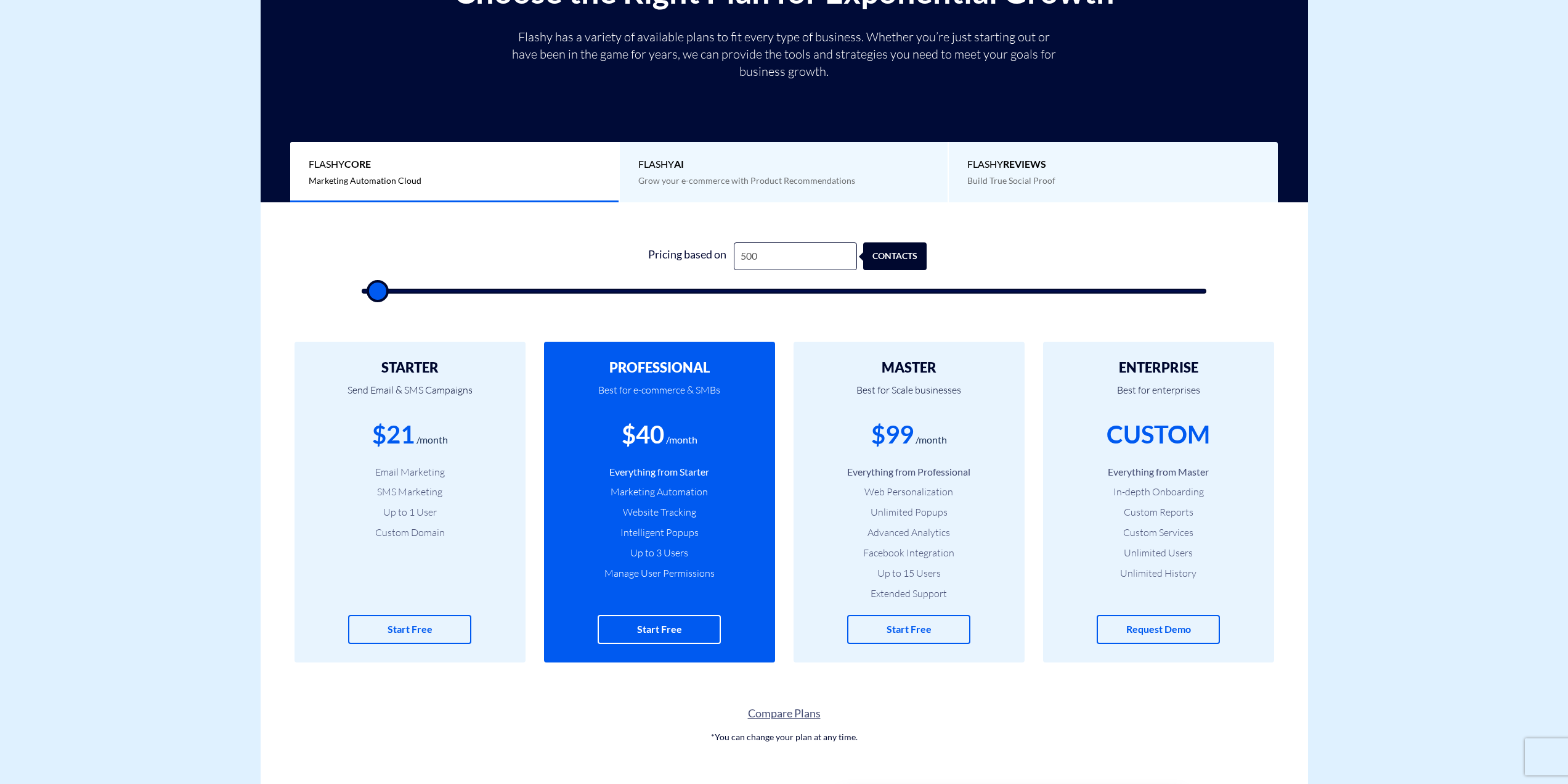
type input "500"
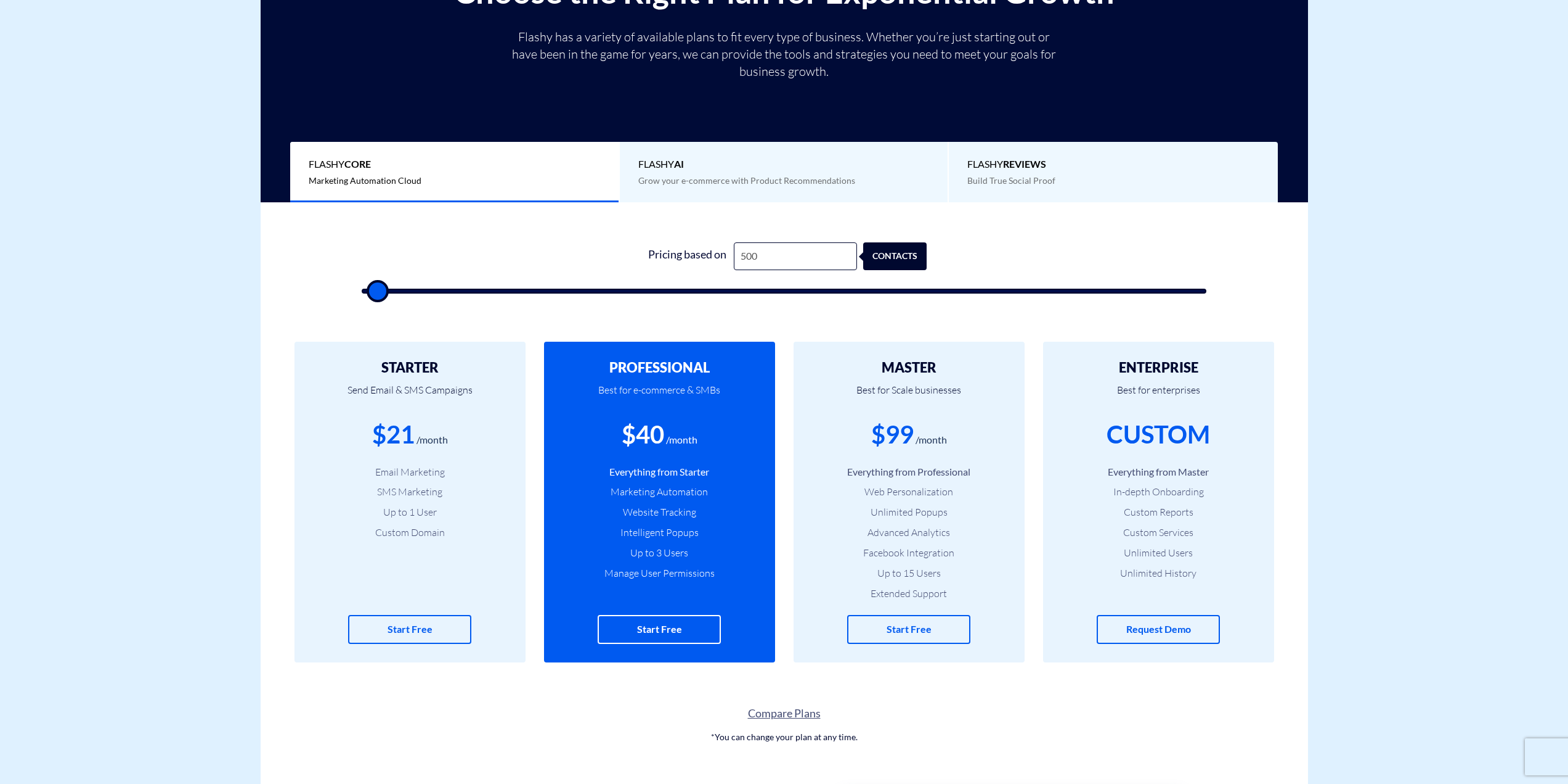
type input "500"
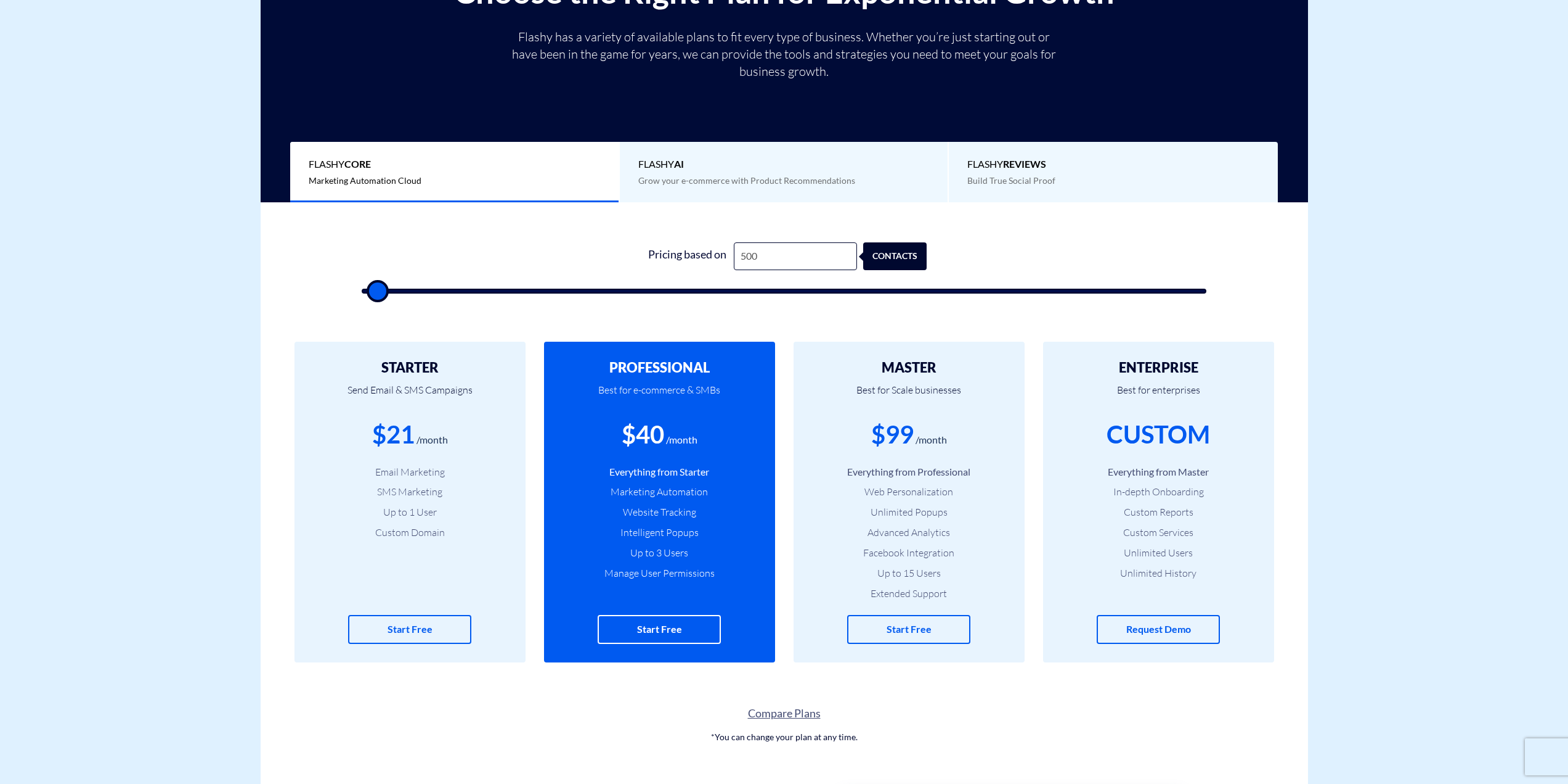
type input "500"
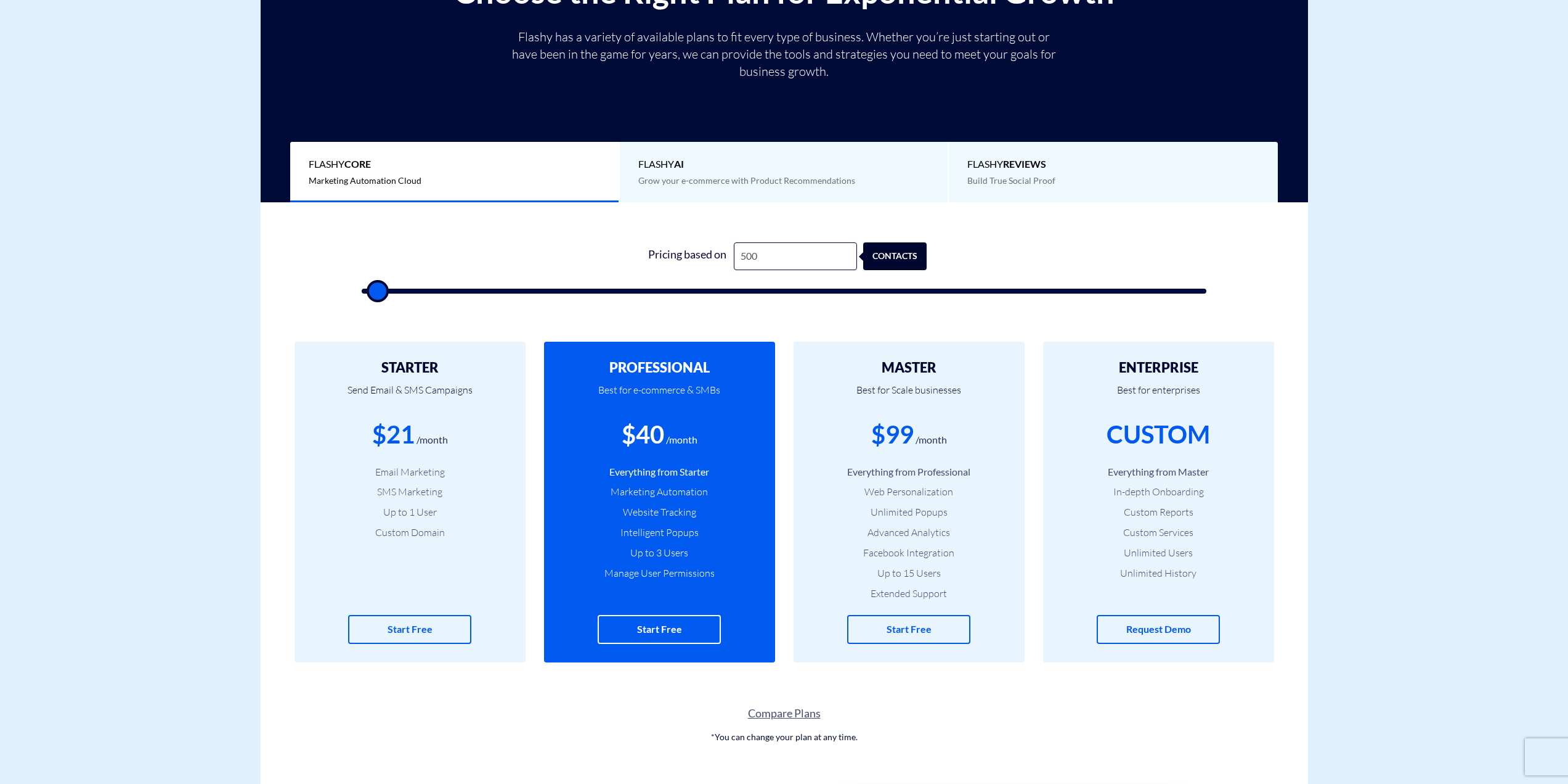
type input "500"
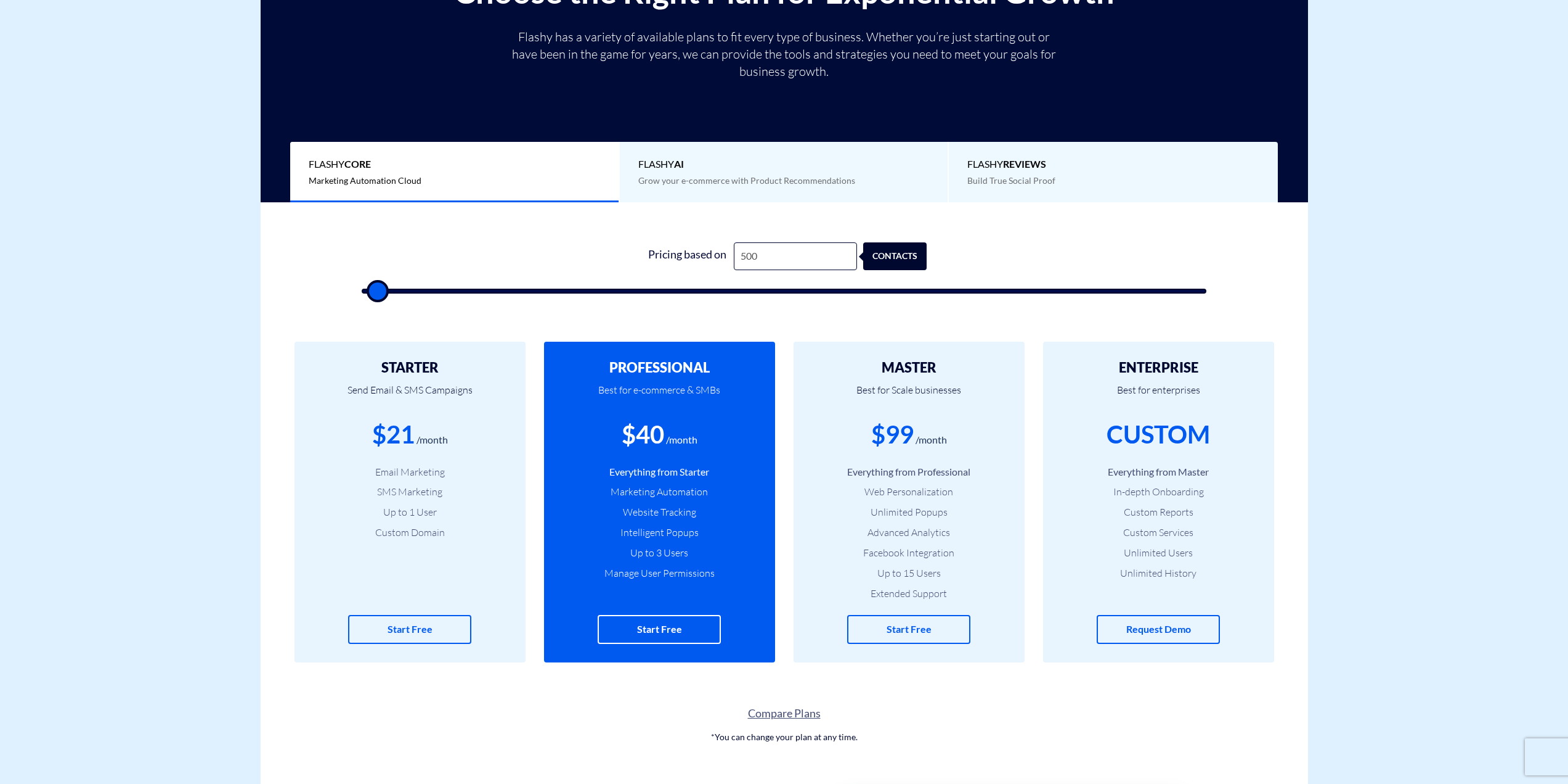
type input "500"
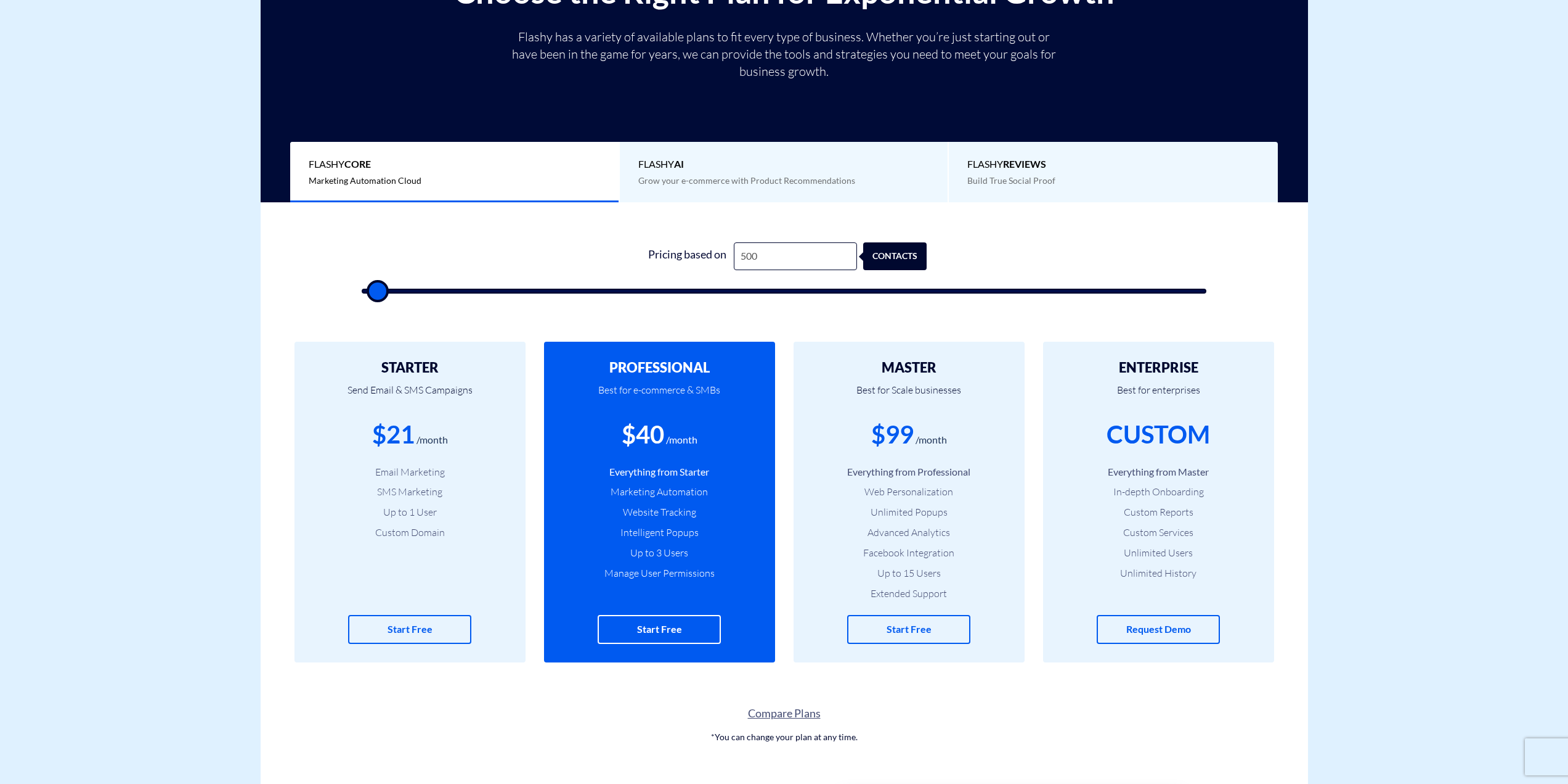
type input "500"
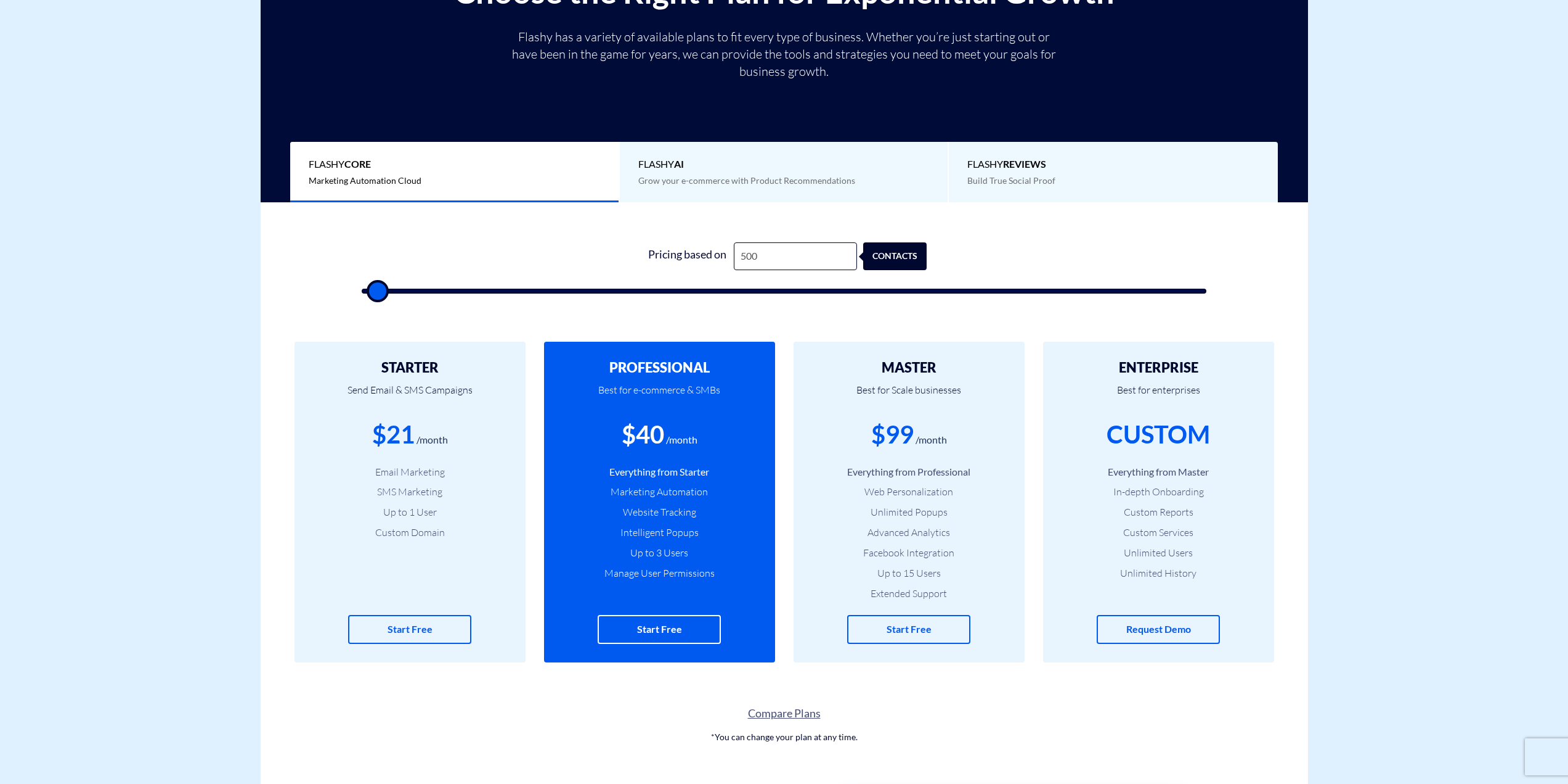
type input "1,000"
type input "1000"
type input "1,500"
type input "1500"
type input "1,000"
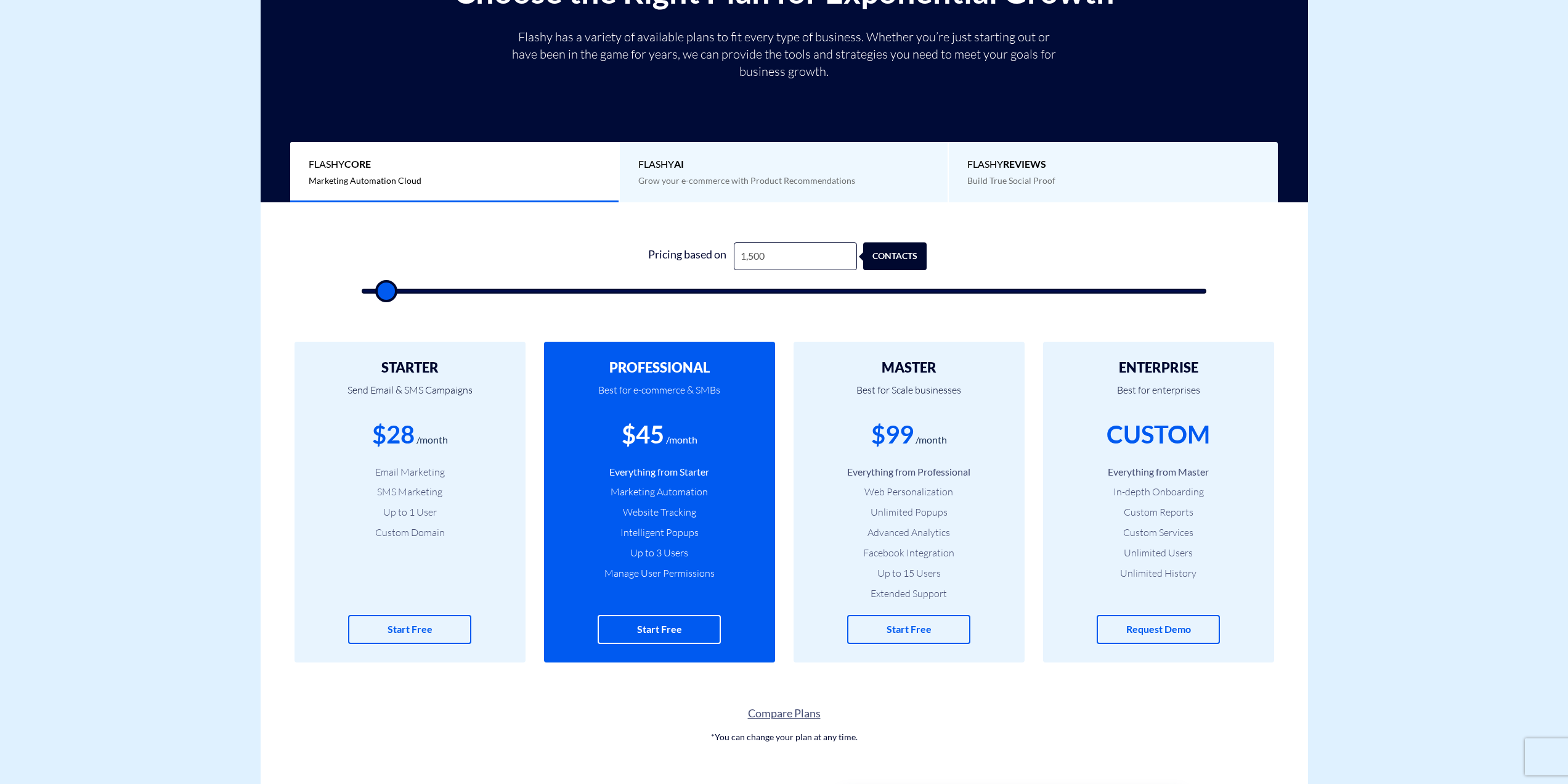
type input "1000"
click at [381, 290] on input "range" at bounding box center [784, 291] width 845 height 5
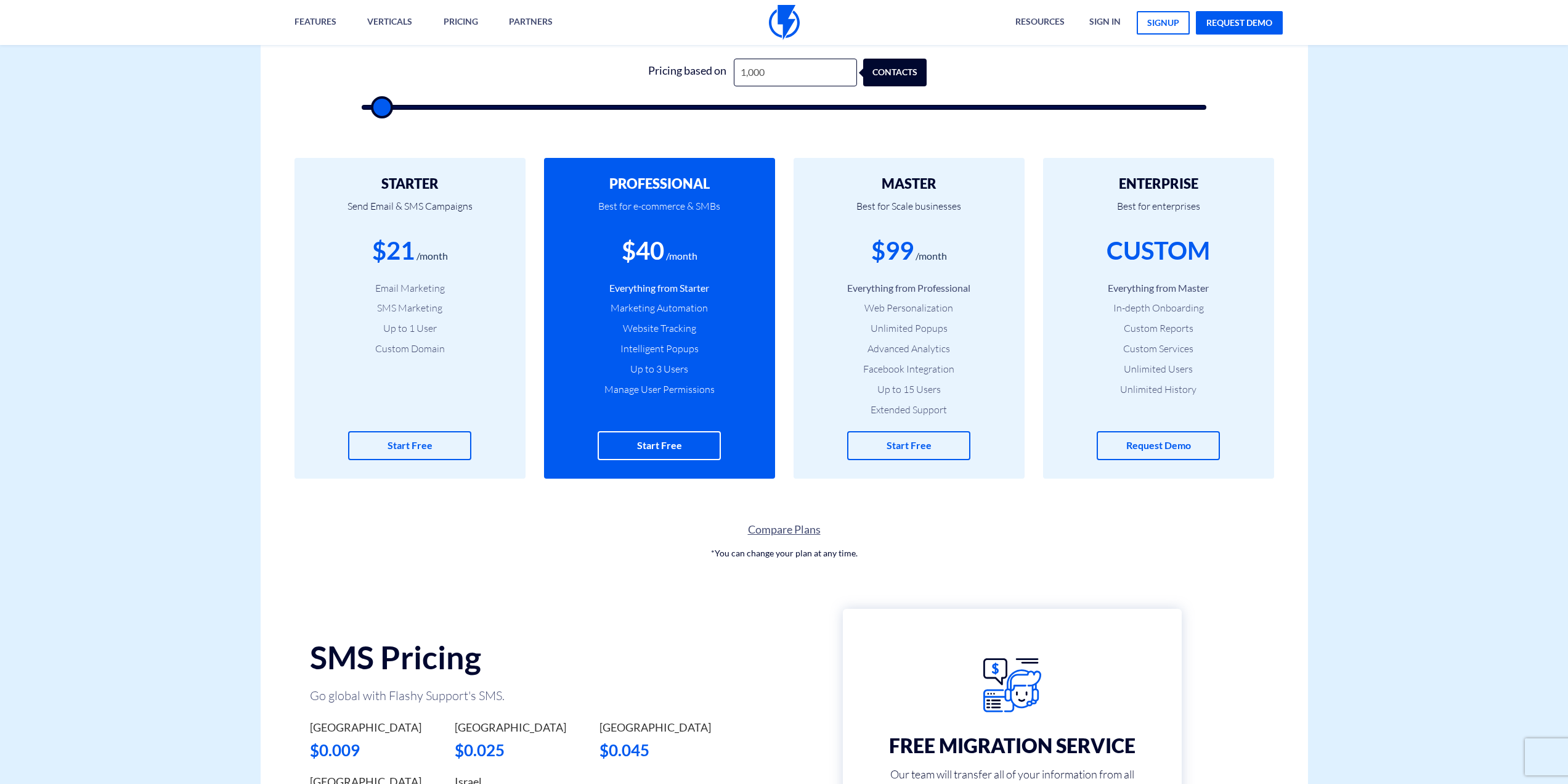
scroll to position [370, 0]
